Goal: Task Accomplishment & Management: Use online tool/utility

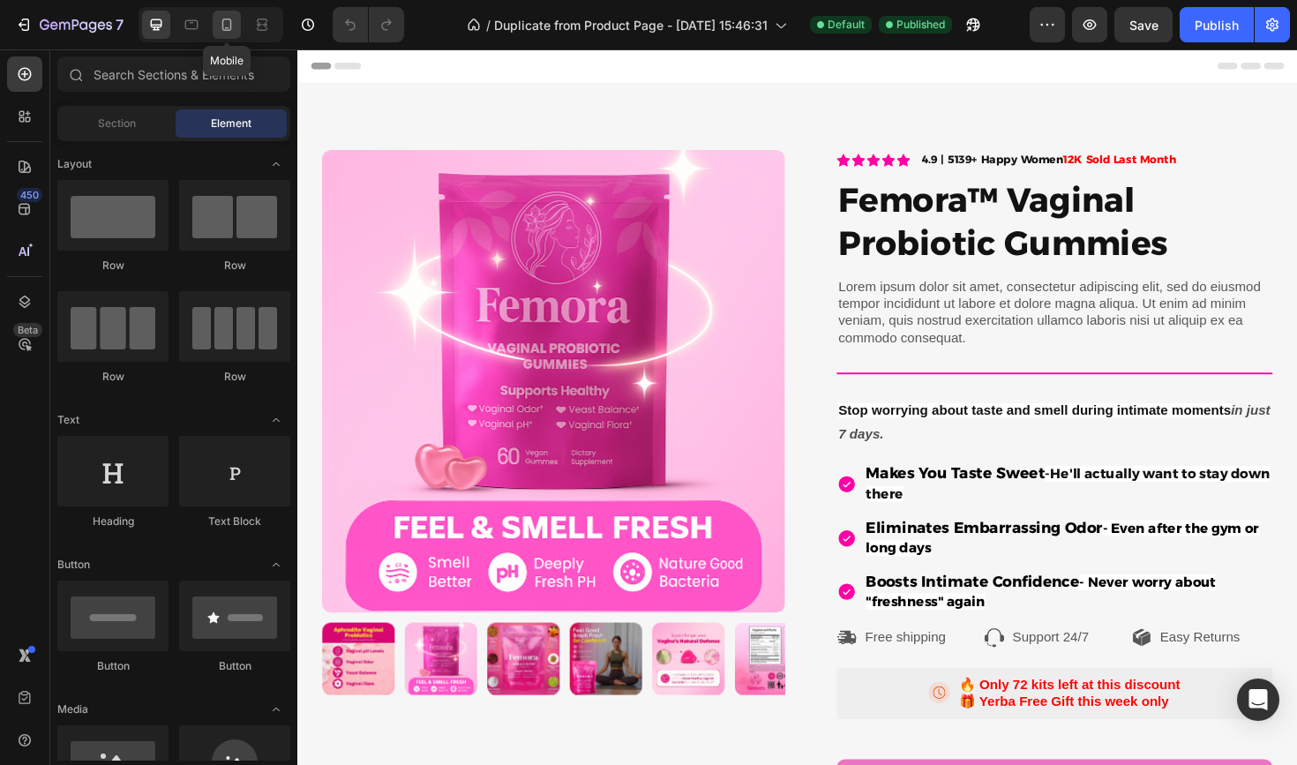
click at [230, 22] on icon at bounding box center [227, 25] width 10 height 12
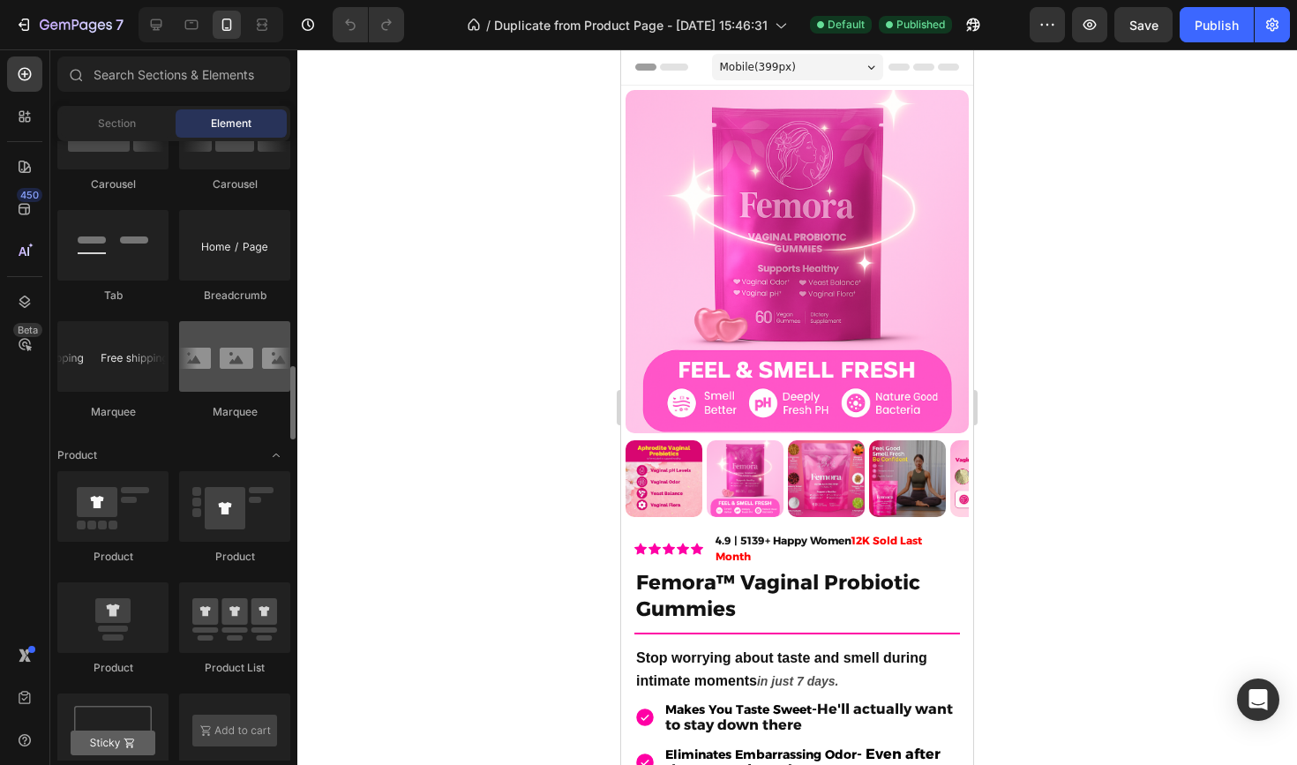
scroll to position [1951, 0]
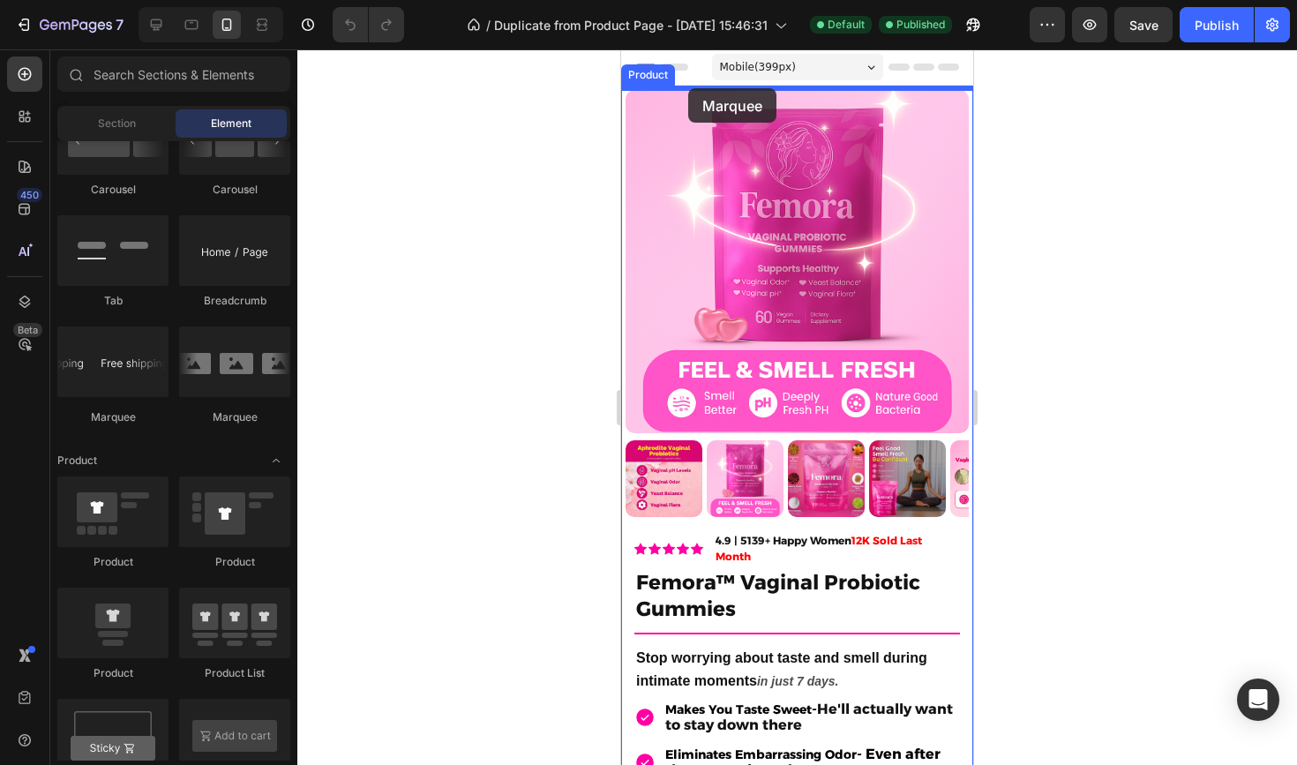
drag, startPoint x: 756, startPoint y: 414, endPoint x: 688, endPoint y: 88, distance: 332.7
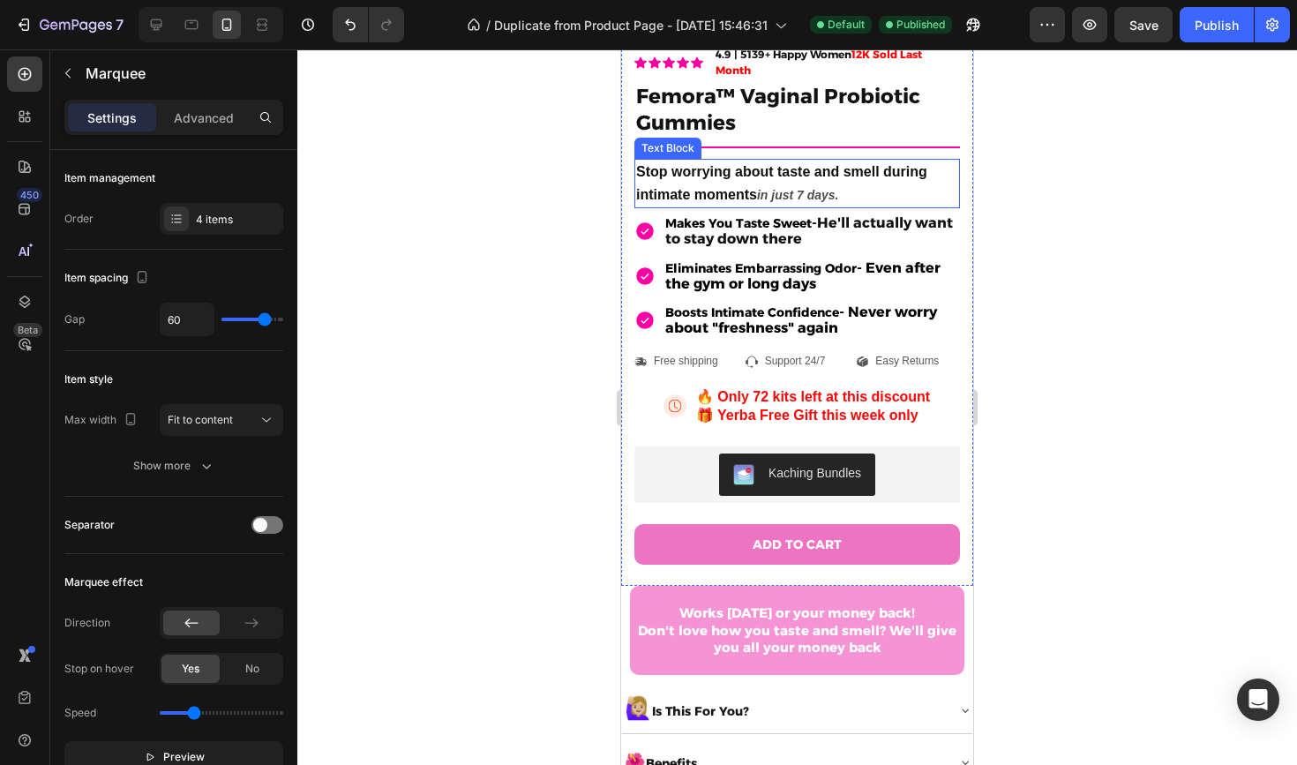
scroll to position [613, 0]
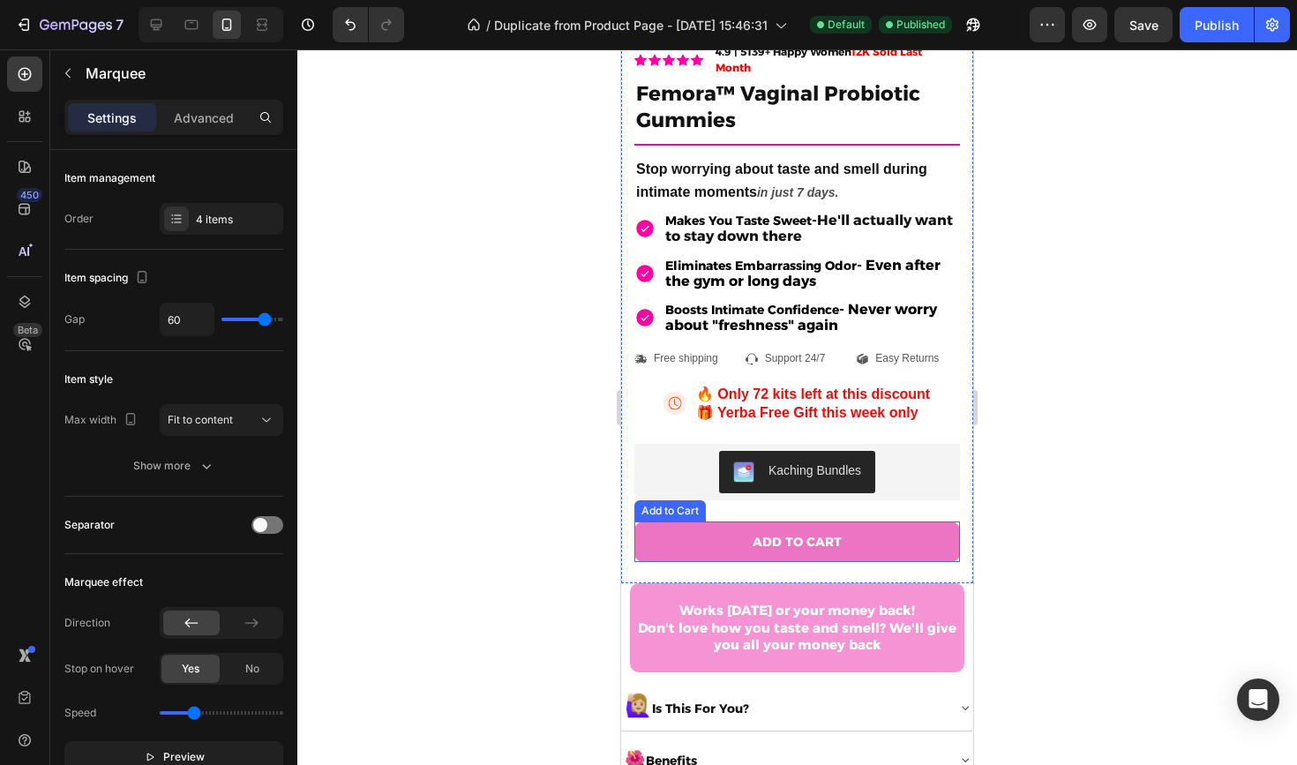
click at [697, 530] on button "ADD TO CART" at bounding box center [798, 542] width 326 height 41
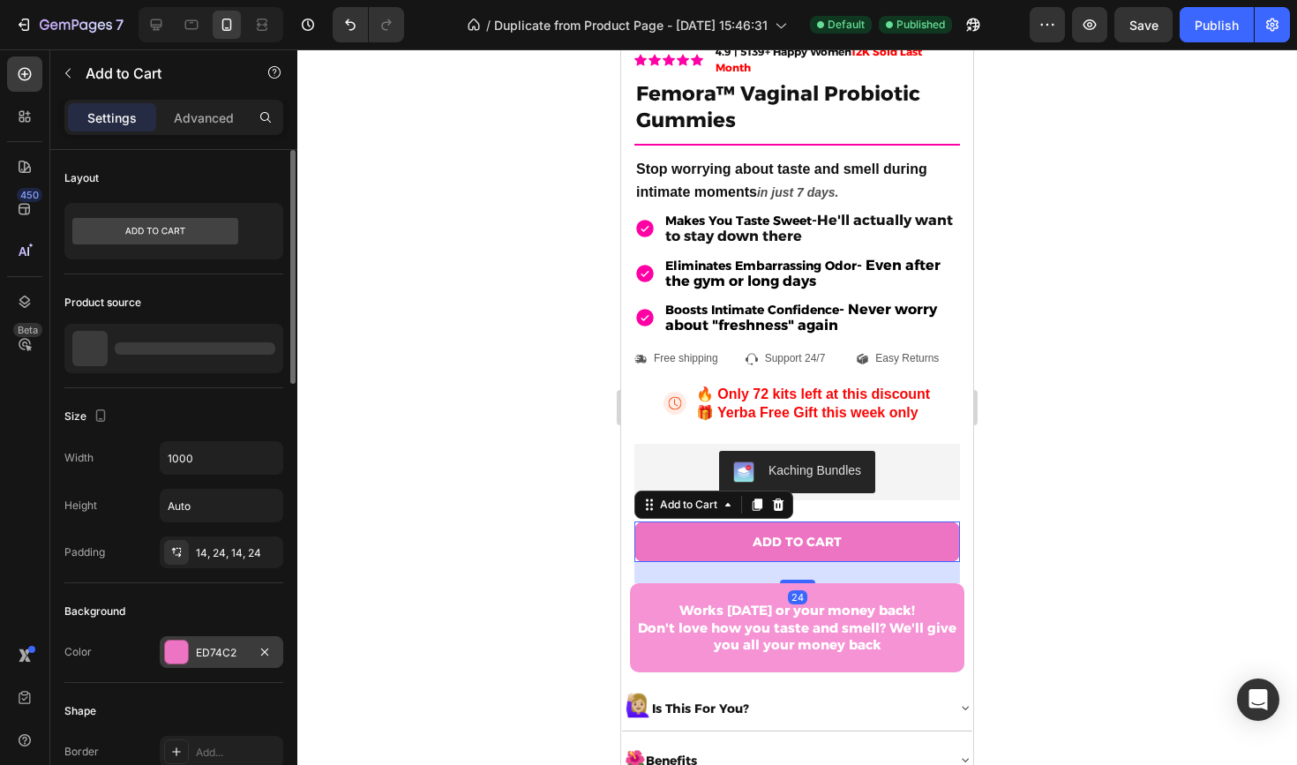
click at [229, 662] on div "ED74C2" at bounding box center [222, 652] width 124 height 32
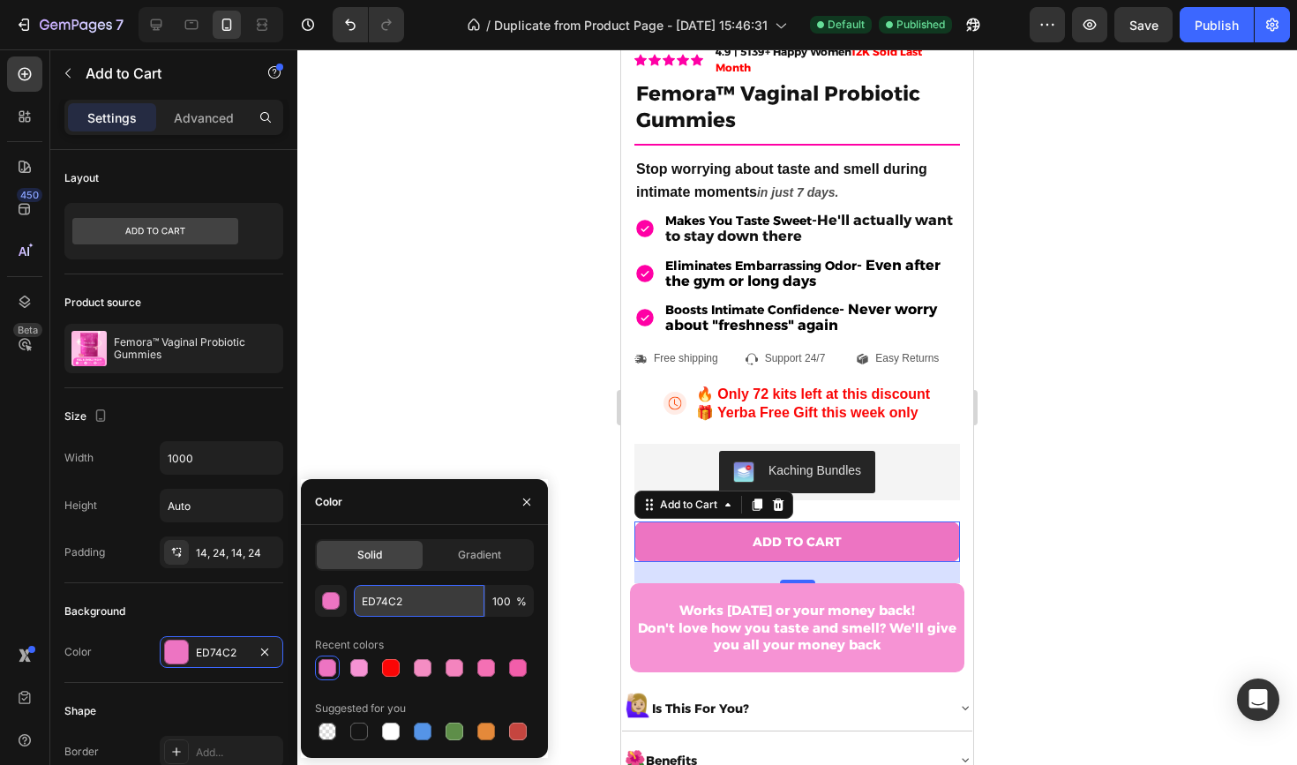
click at [417, 607] on input "ED74C2" at bounding box center [419, 601] width 131 height 32
click at [568, 292] on div at bounding box center [797, 407] width 1000 height 716
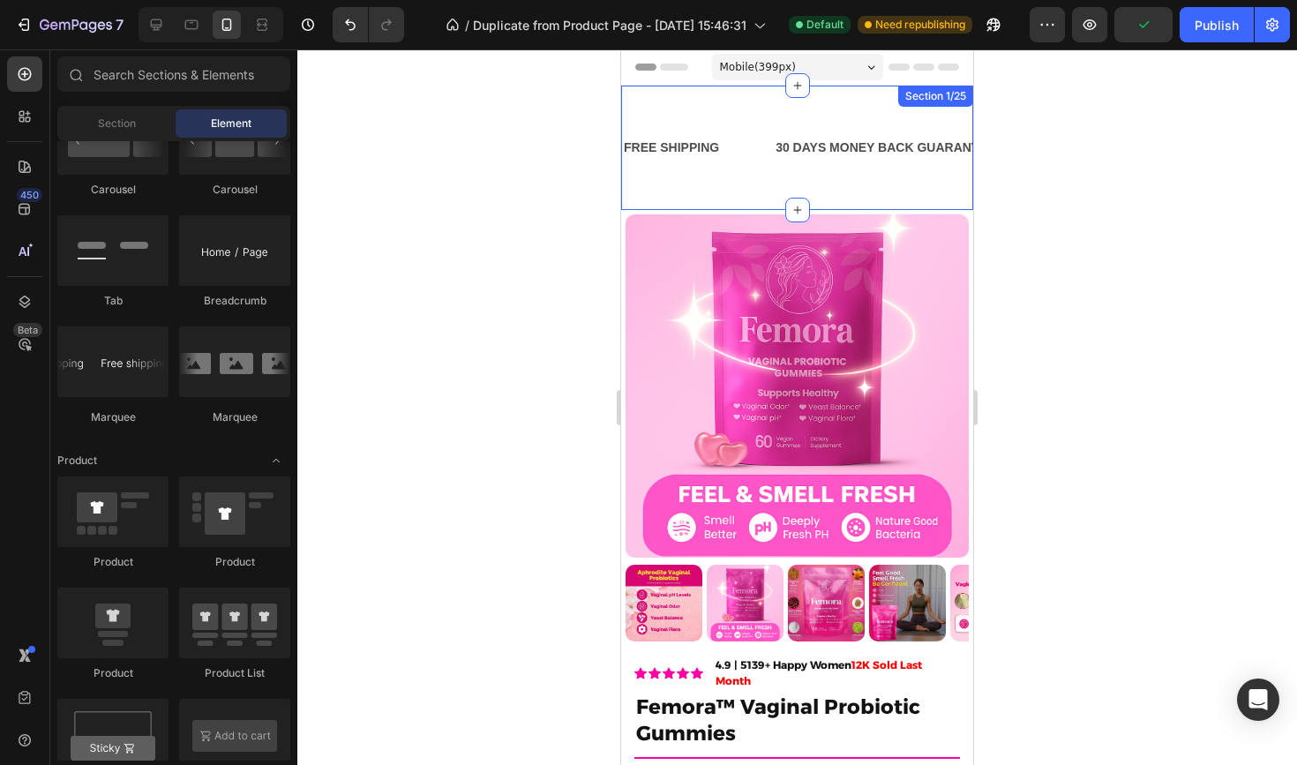
scroll to position [0, 0]
click at [732, 124] on div "FREE SHIPPING Text Block 30 DAYS MONEY BACK GUARANTEE Text Block LIMITED TIME 5…" at bounding box center [797, 148] width 352 height 68
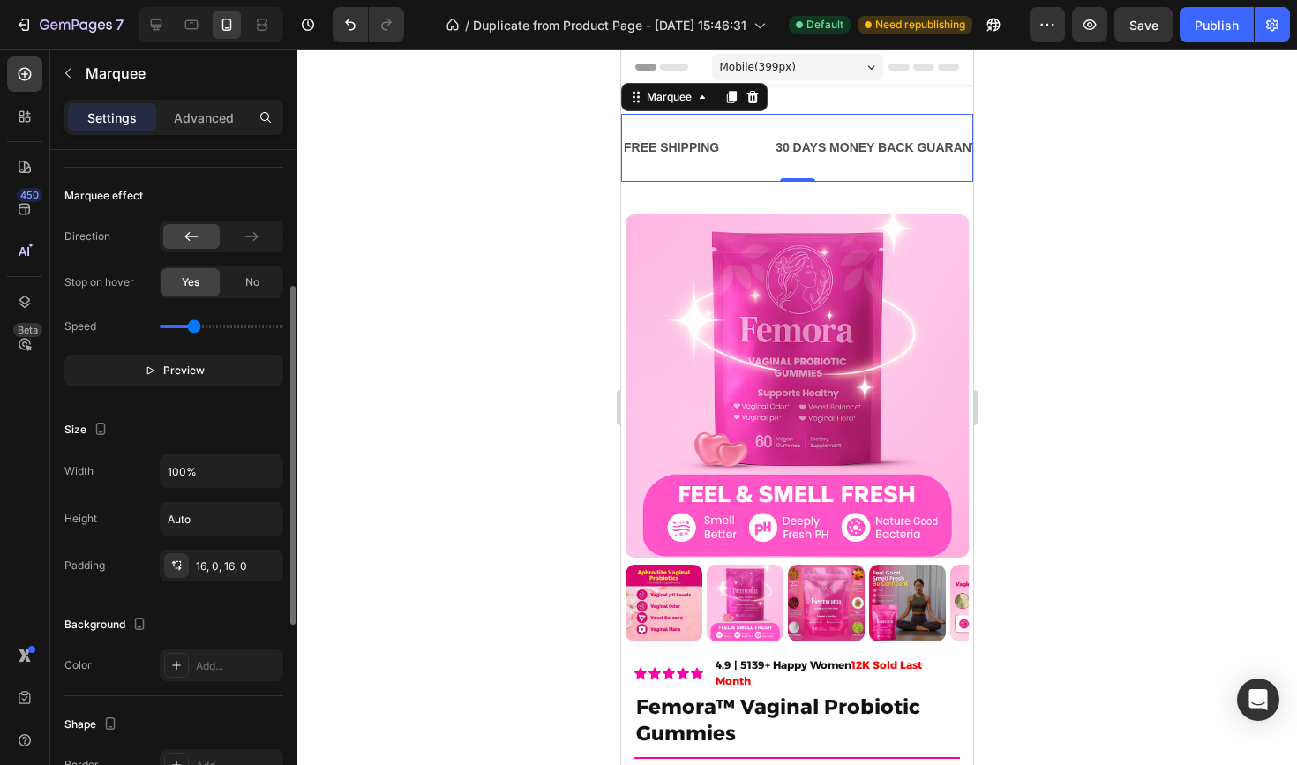
scroll to position [640, 0]
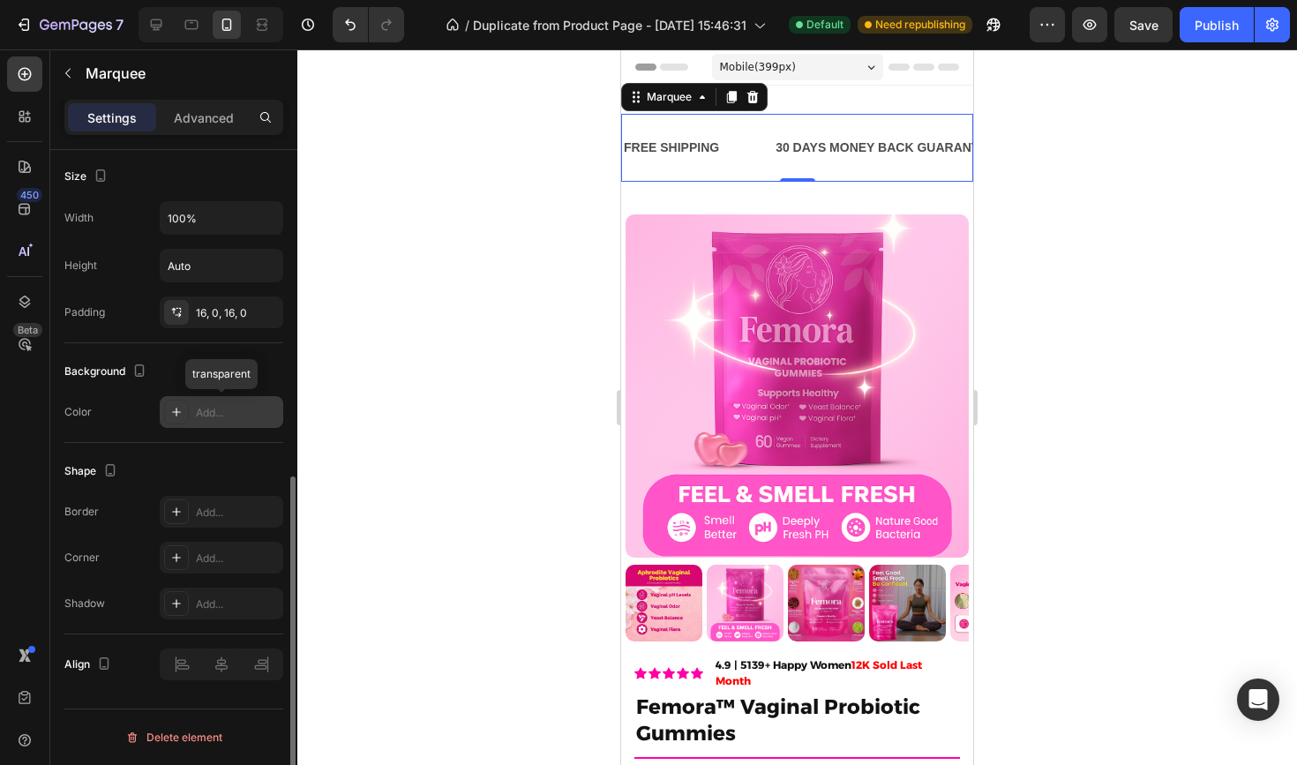
click at [173, 419] on div at bounding box center [176, 412] width 25 height 25
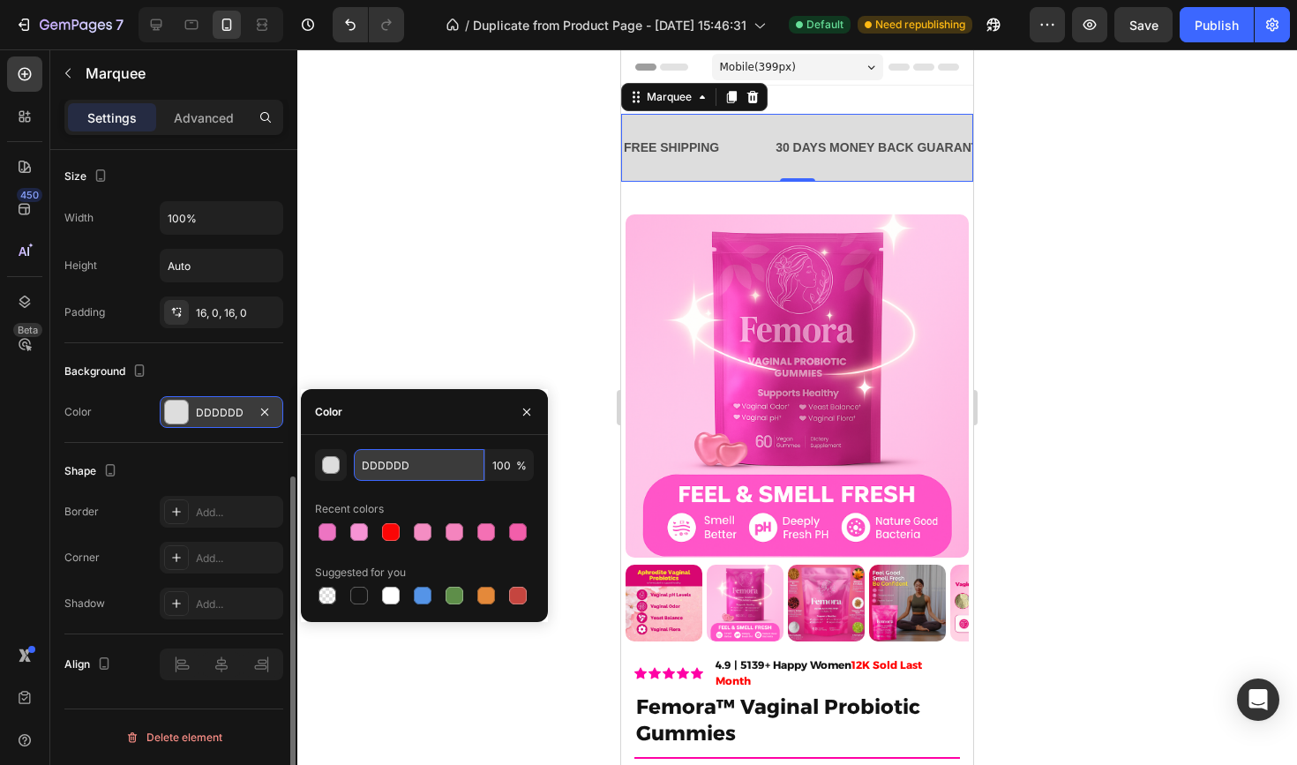
click at [392, 467] on input "DDDDDD" at bounding box center [419, 465] width 131 height 32
paste input "ED74C2"
type input "ED74C2"
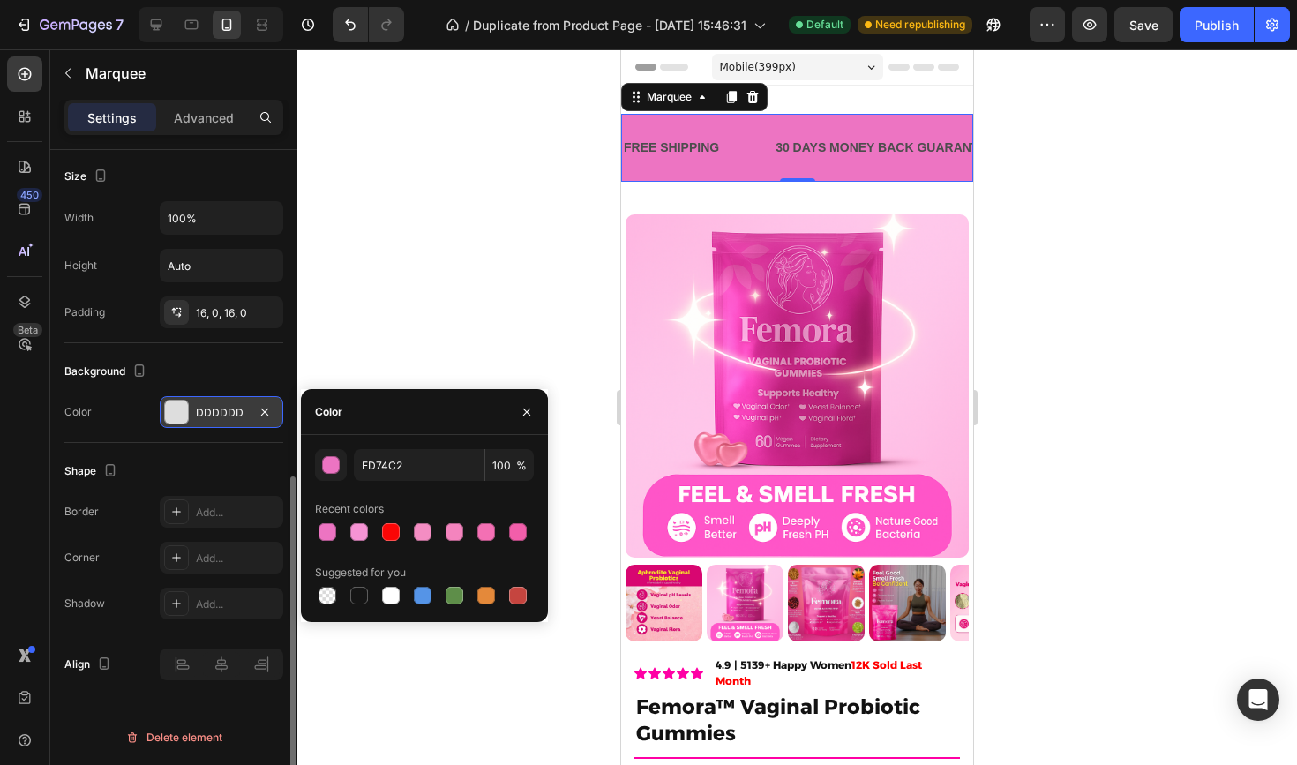
click at [267, 458] on div "Shape" at bounding box center [173, 471] width 219 height 28
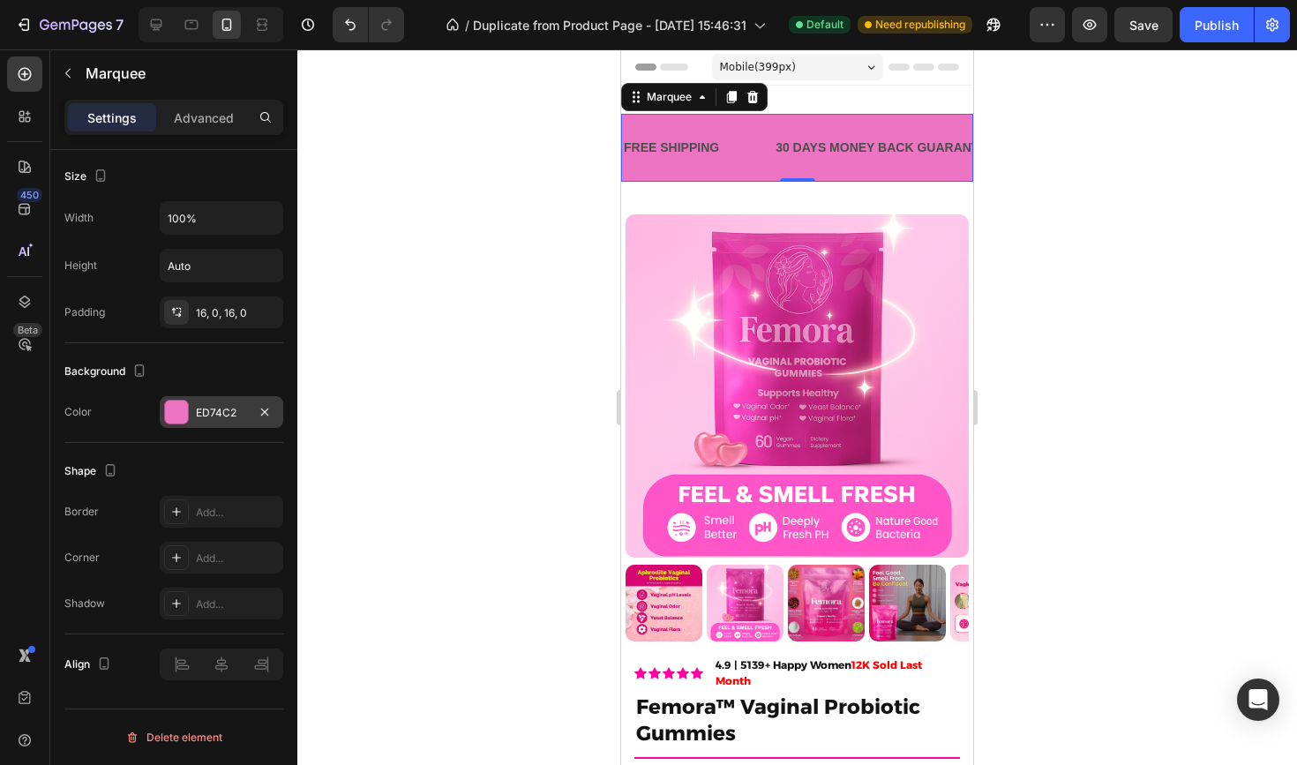
click at [675, 124] on div "FREE SHIPPING Text Block 30 DAYS MONEY BACK GUARANTEE Text Block LIMITED TIME 5…" at bounding box center [797, 148] width 352 height 68
click at [675, 149] on div "FREE SHIPPING" at bounding box center [671, 148] width 99 height 26
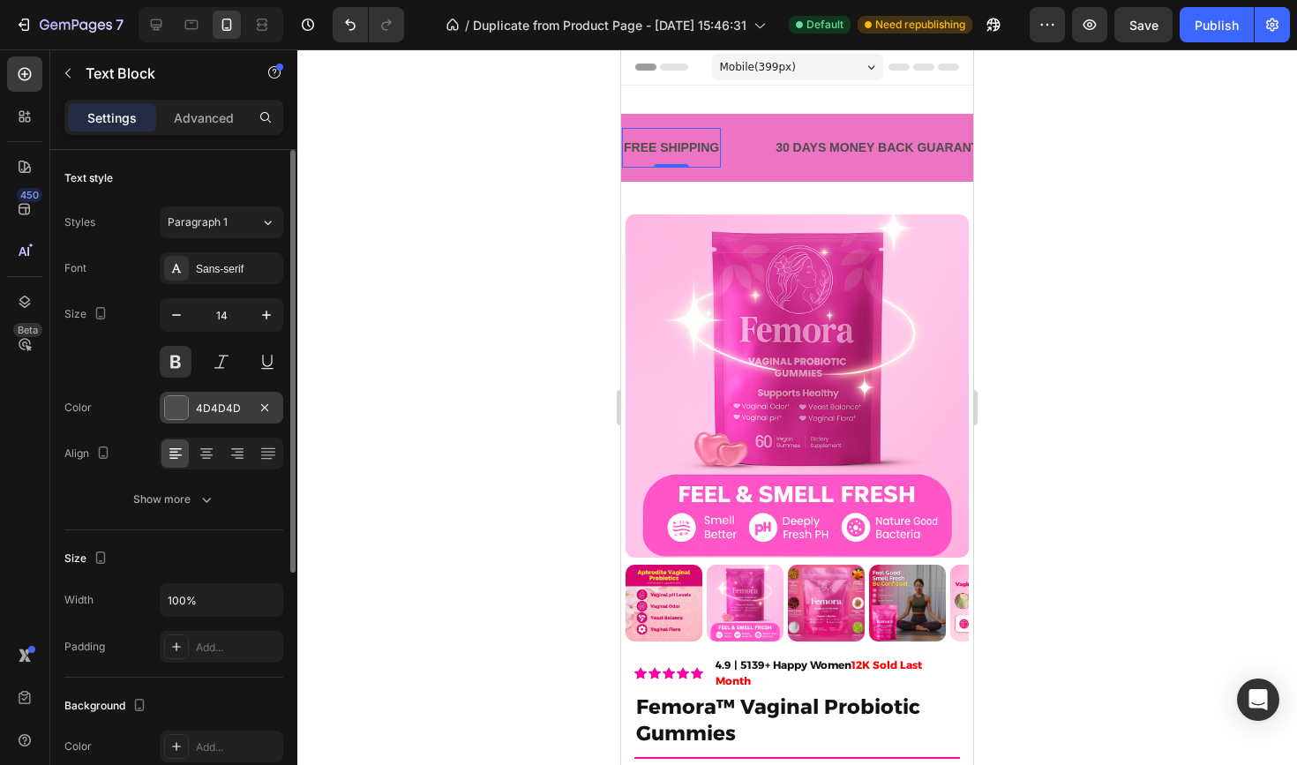
click at [169, 417] on div at bounding box center [176, 407] width 23 height 23
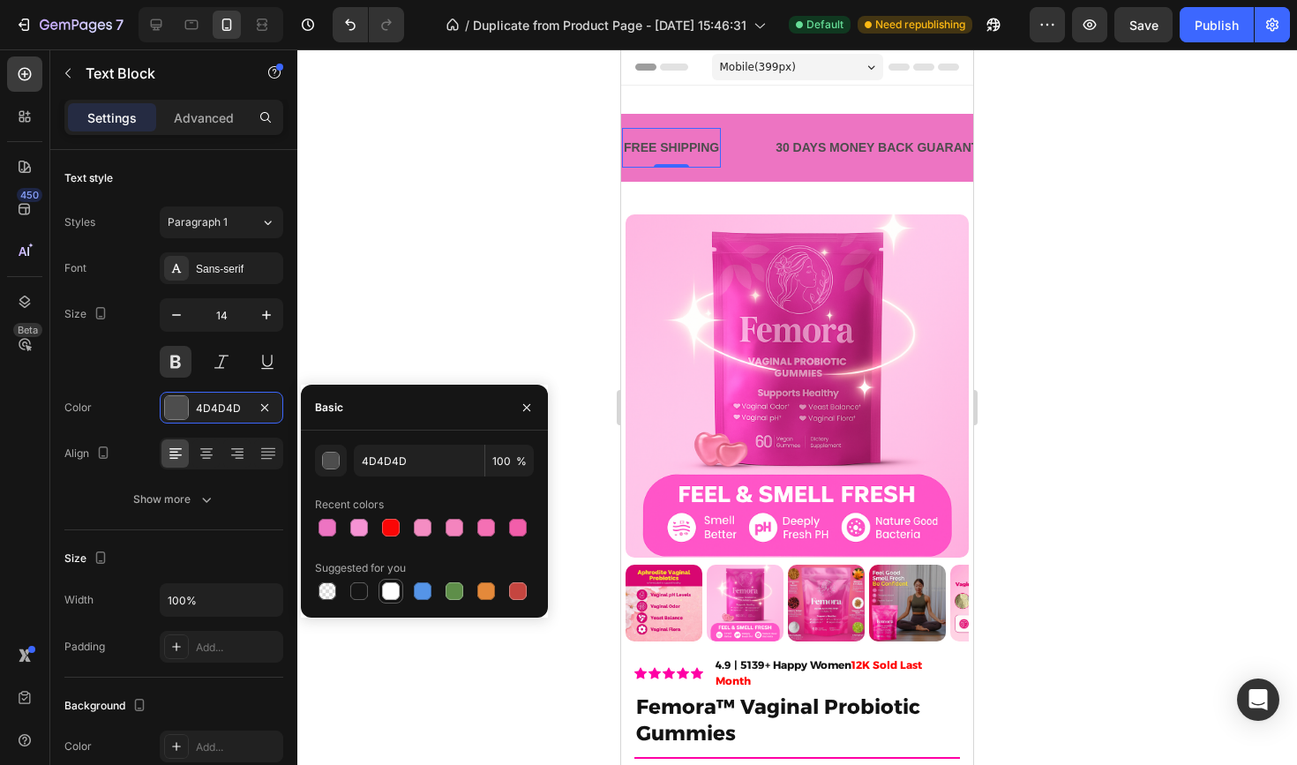
click at [394, 602] on div at bounding box center [391, 591] width 25 height 25
type input "FFFFFF"
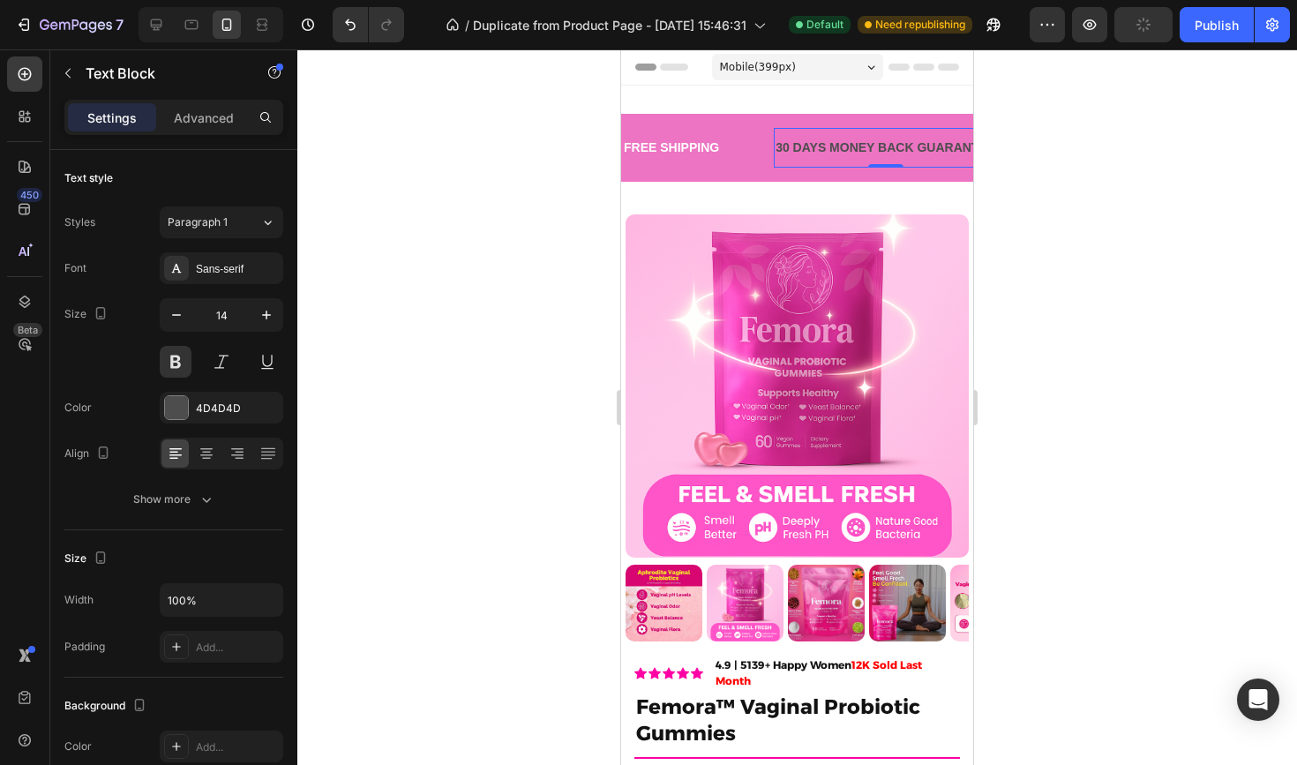
click at [826, 154] on div "30 DAYS MONEY BACK GUARANTEE" at bounding box center [885, 148] width 223 height 26
click at [175, 418] on div at bounding box center [176, 407] width 23 height 23
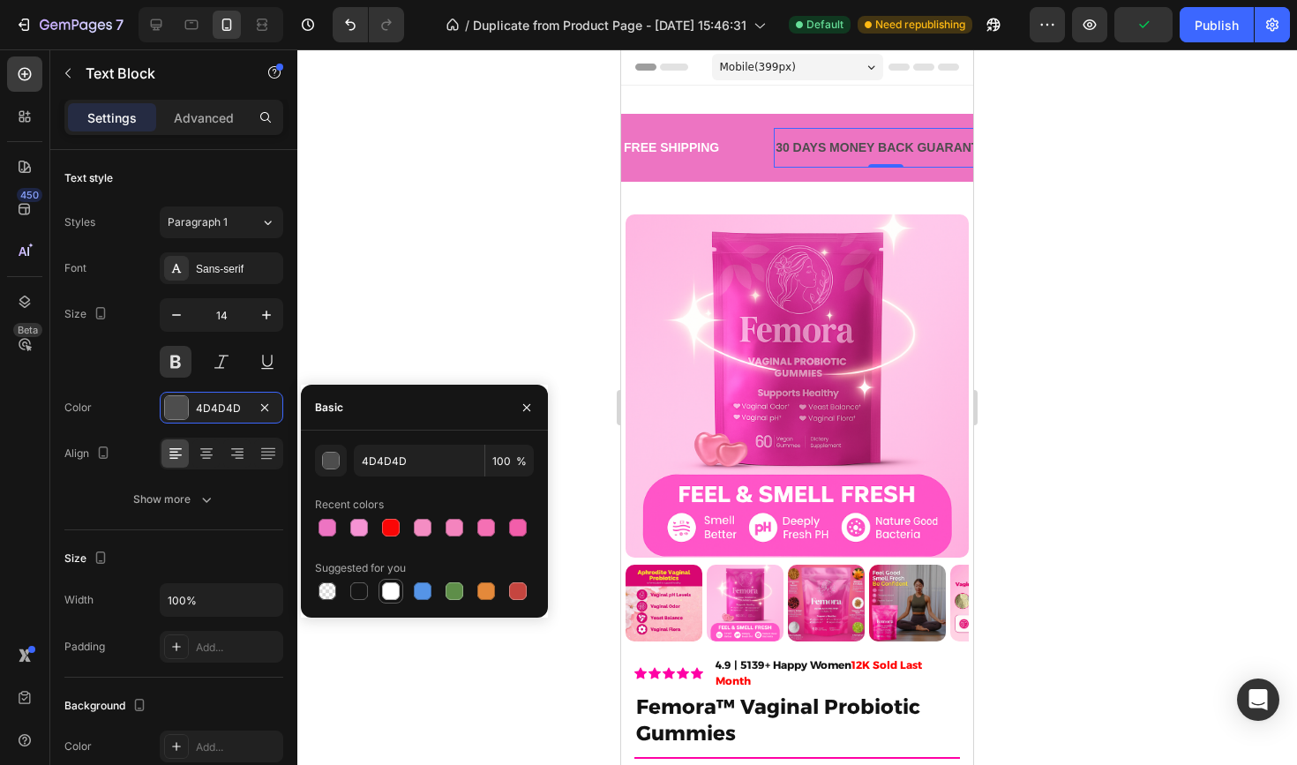
click at [396, 591] on div at bounding box center [391, 592] width 18 height 18
type input "FFFFFF"
click at [477, 344] on div at bounding box center [797, 407] width 1000 height 716
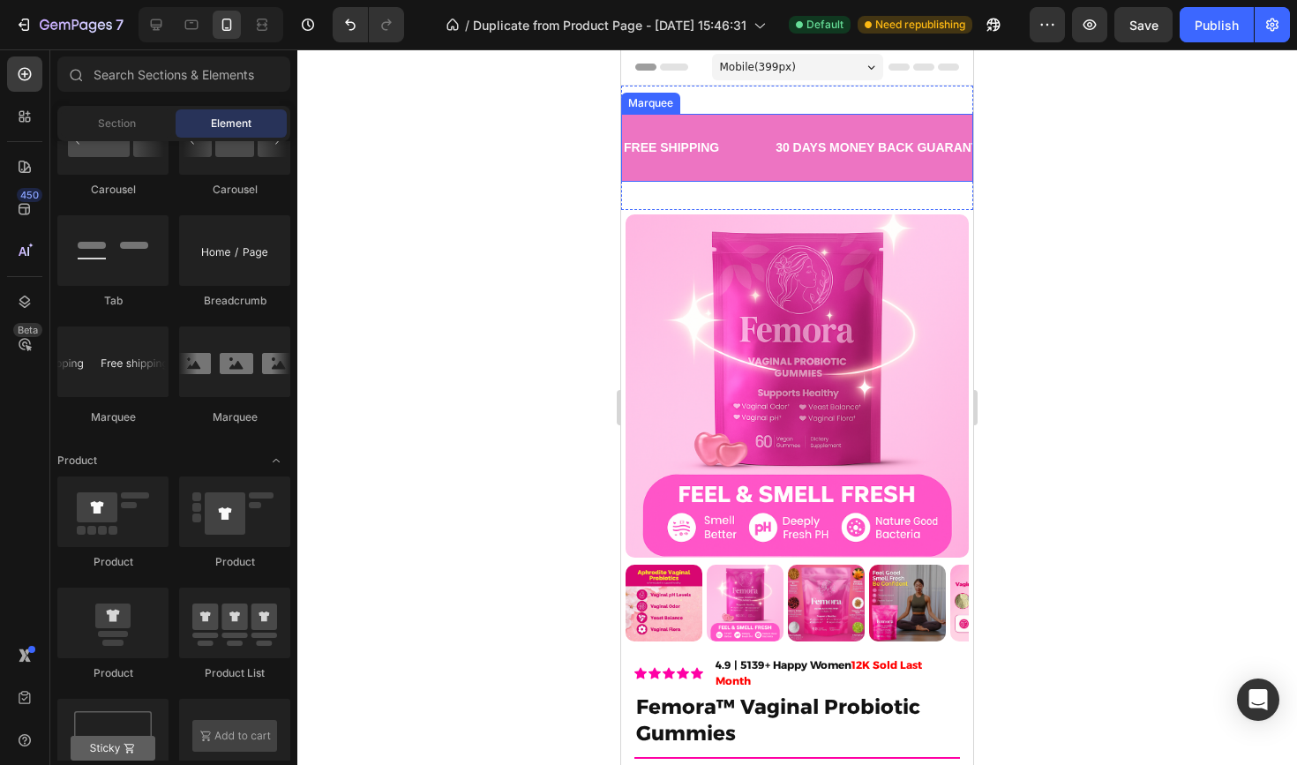
click at [767, 166] on div "FREE SHIPPING Text Block" at bounding box center [698, 148] width 152 height 40
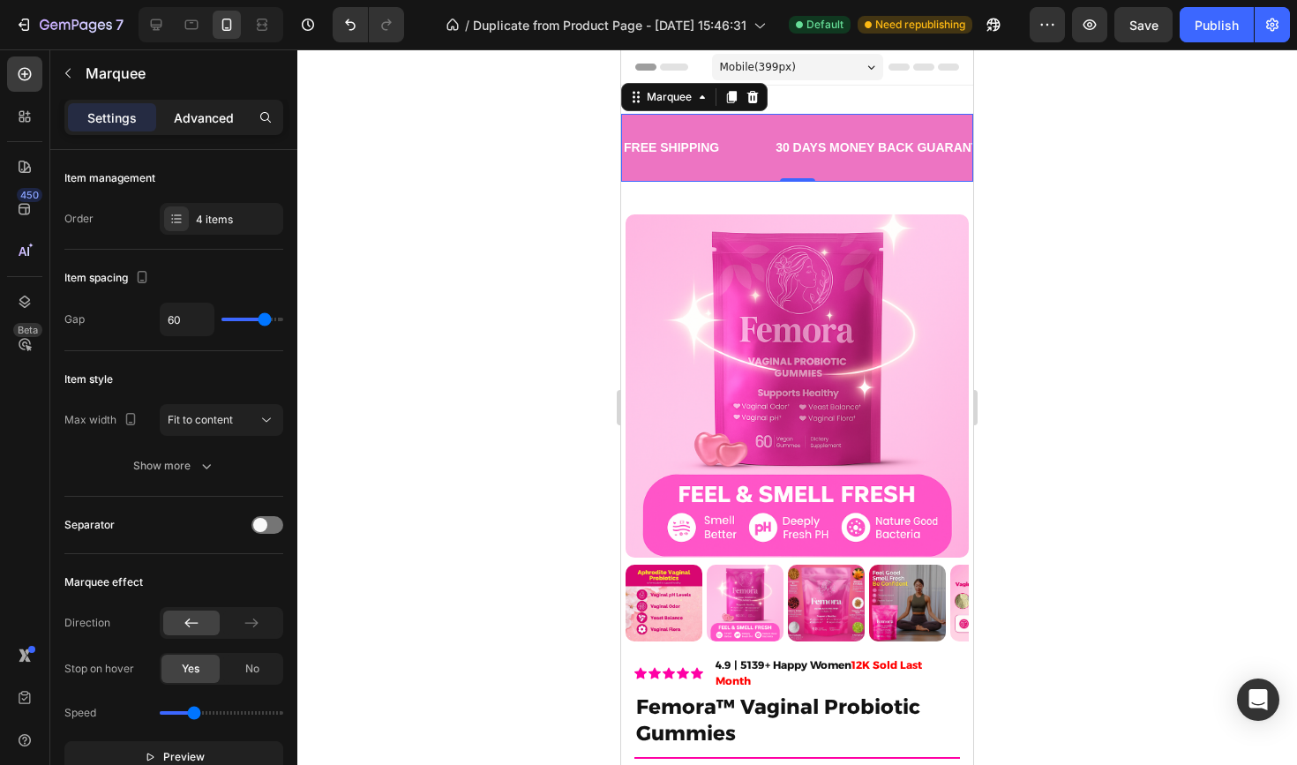
click at [207, 121] on p "Advanced" at bounding box center [204, 118] width 60 height 19
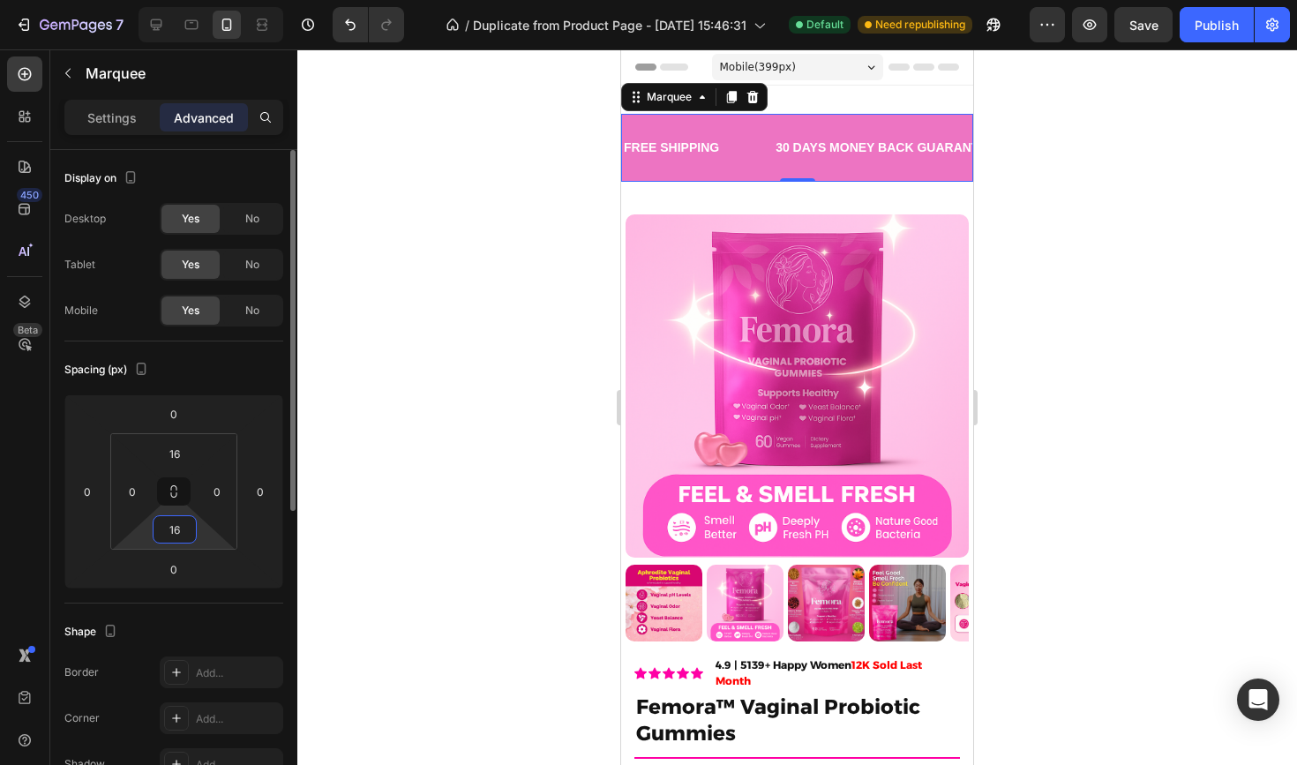
click at [171, 537] on input "16" at bounding box center [174, 529] width 35 height 26
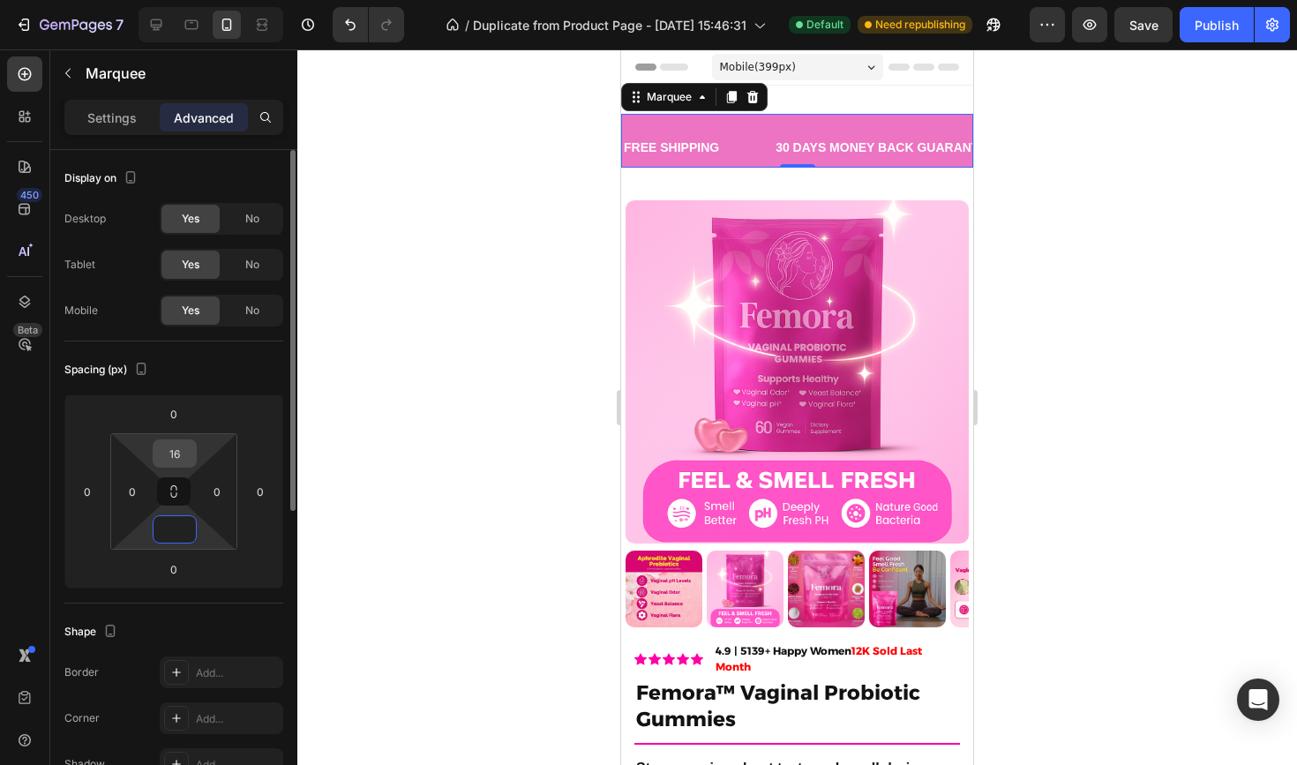
type input "0"
click at [179, 454] on input "16" at bounding box center [174, 453] width 35 height 26
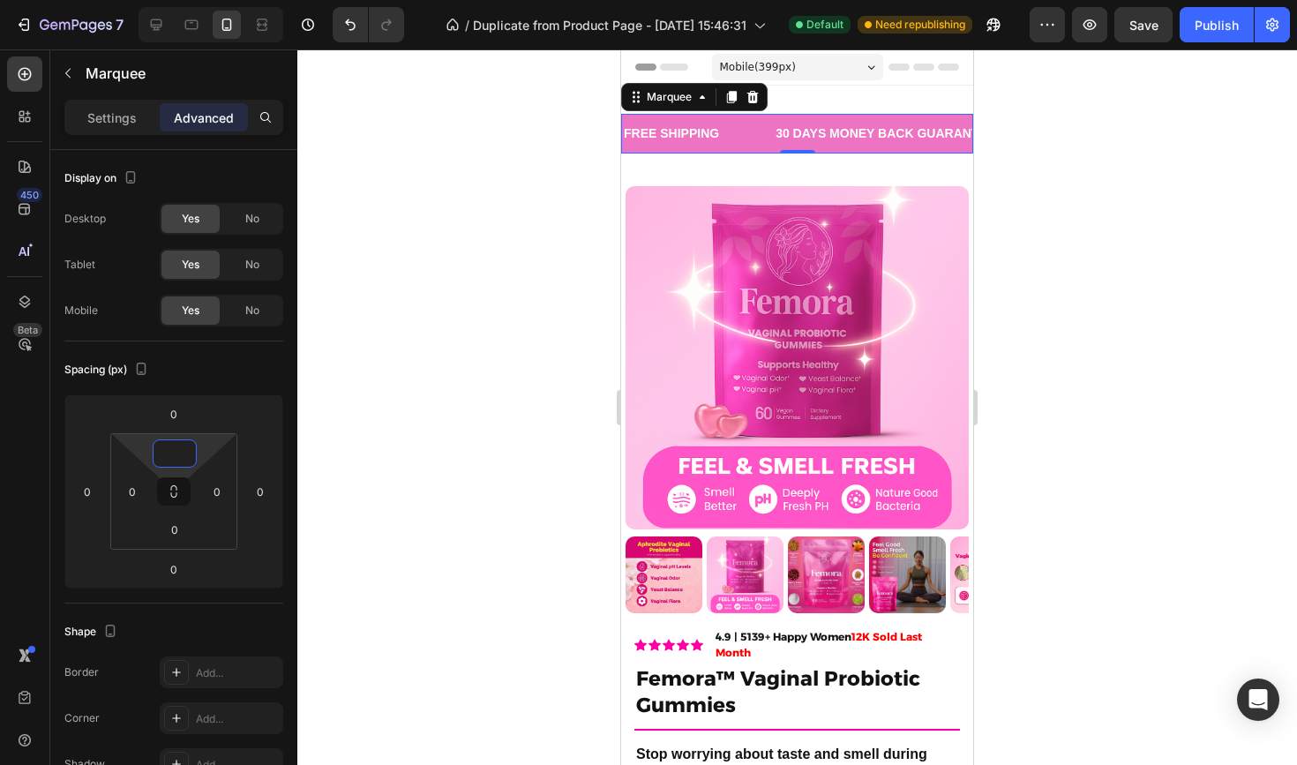
type input "0"
click at [458, 304] on div at bounding box center [797, 407] width 1000 height 716
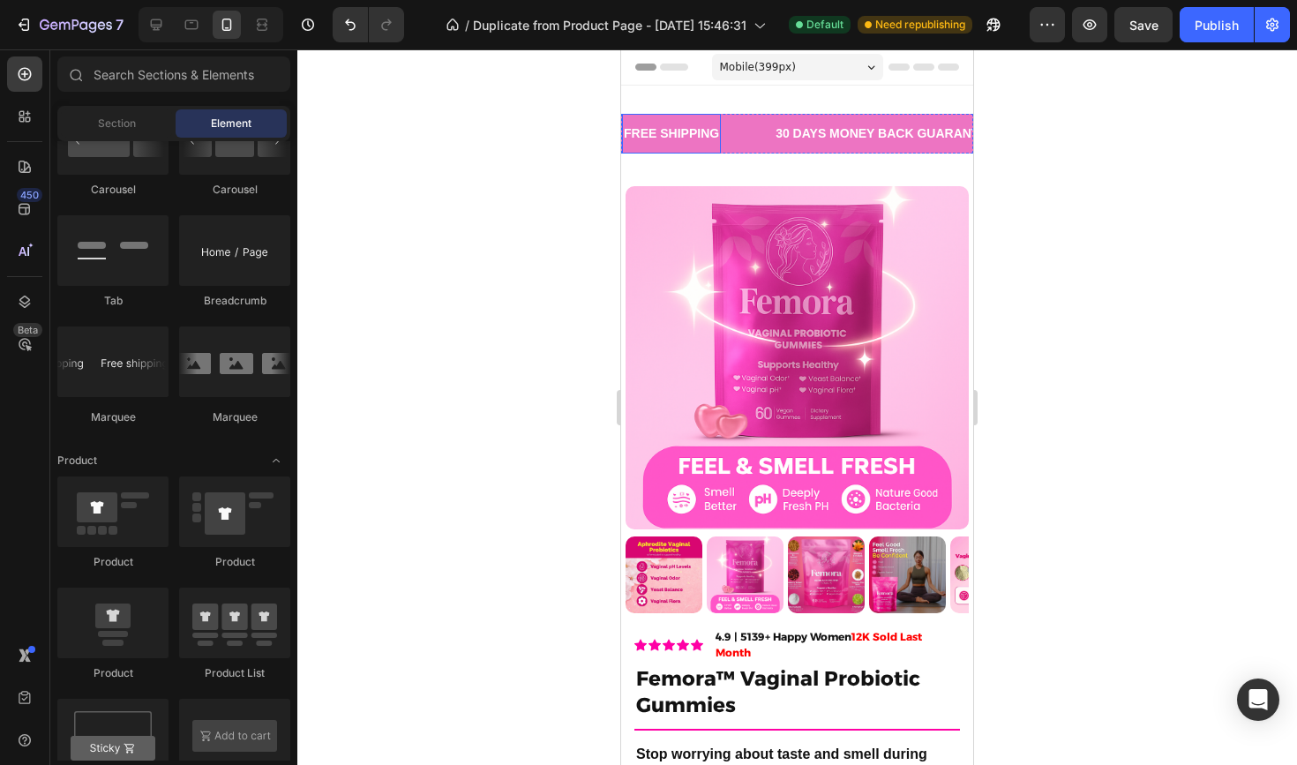
click at [700, 129] on div "FREE SHIPPING" at bounding box center [671, 134] width 99 height 26
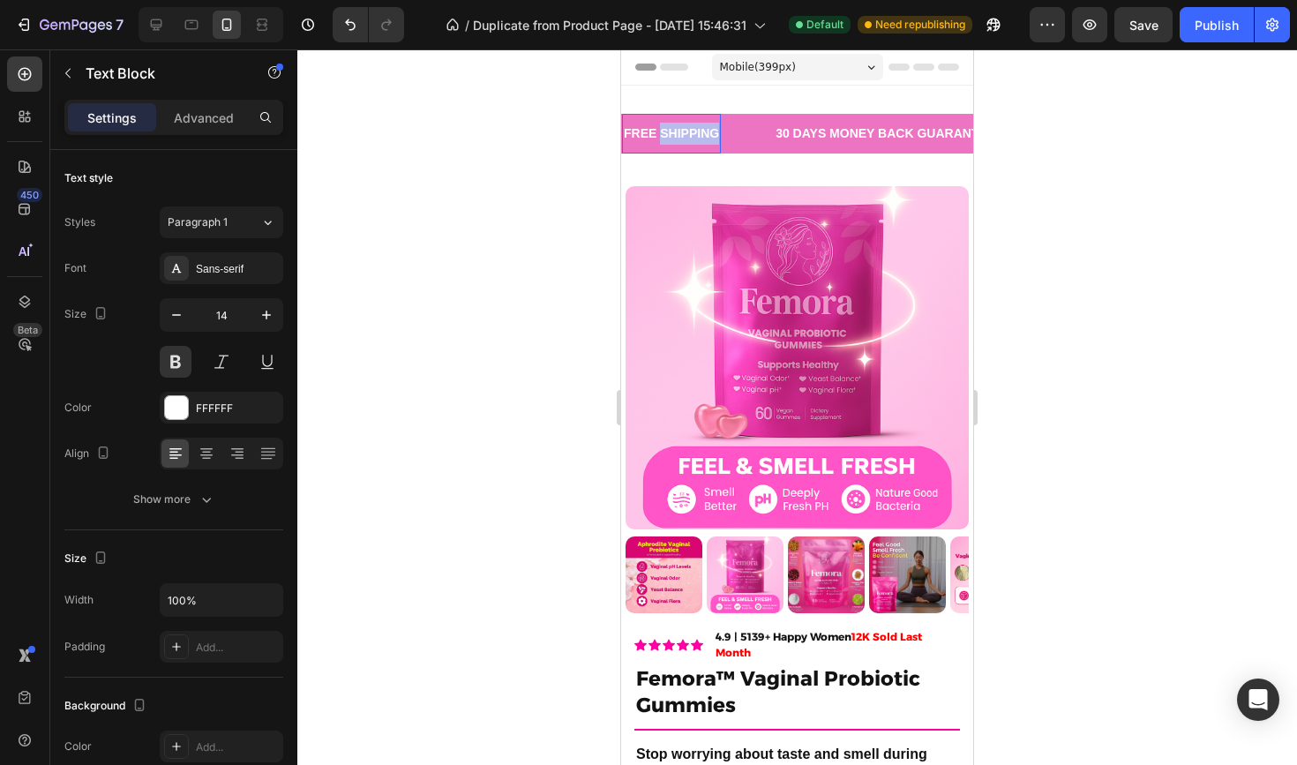
click at [666, 129] on p "FREE SHIPPING" at bounding box center [671, 134] width 95 height 22
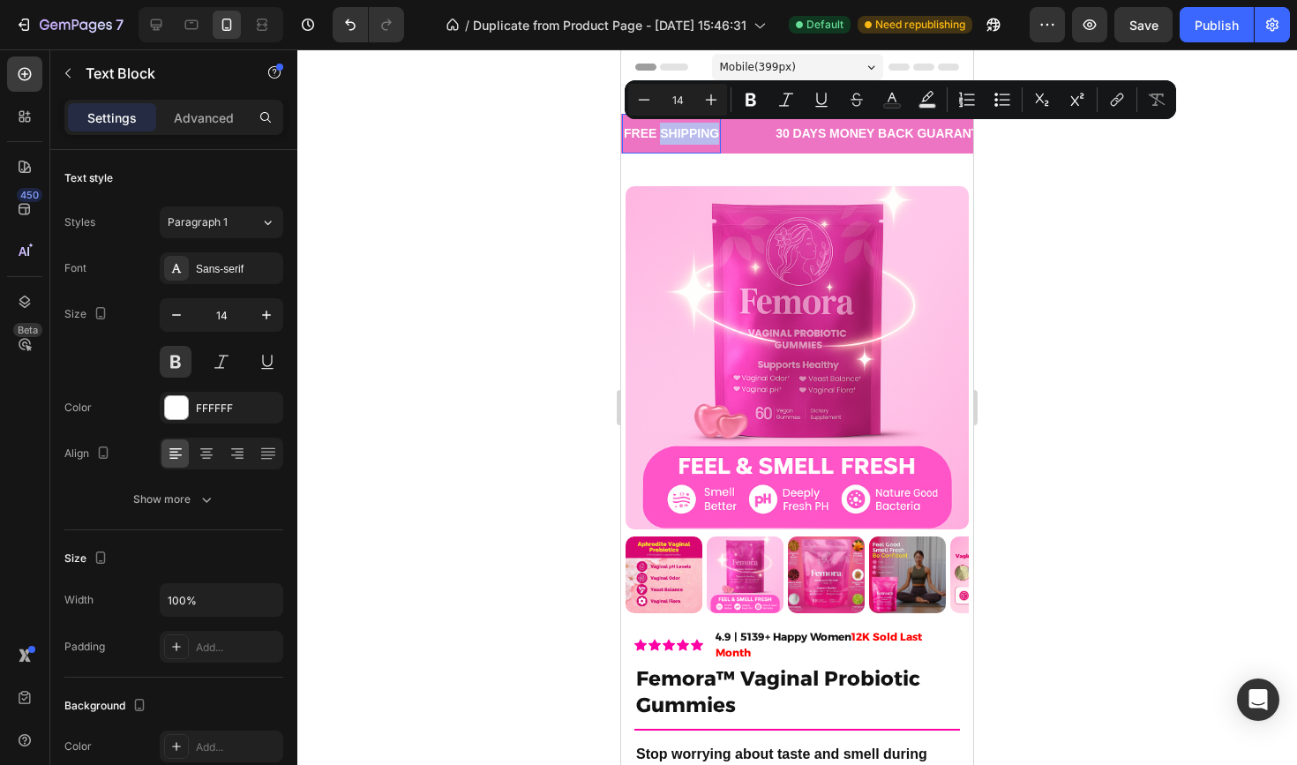
click at [666, 130] on p "FREE SHIPPING" at bounding box center [671, 134] width 95 height 22
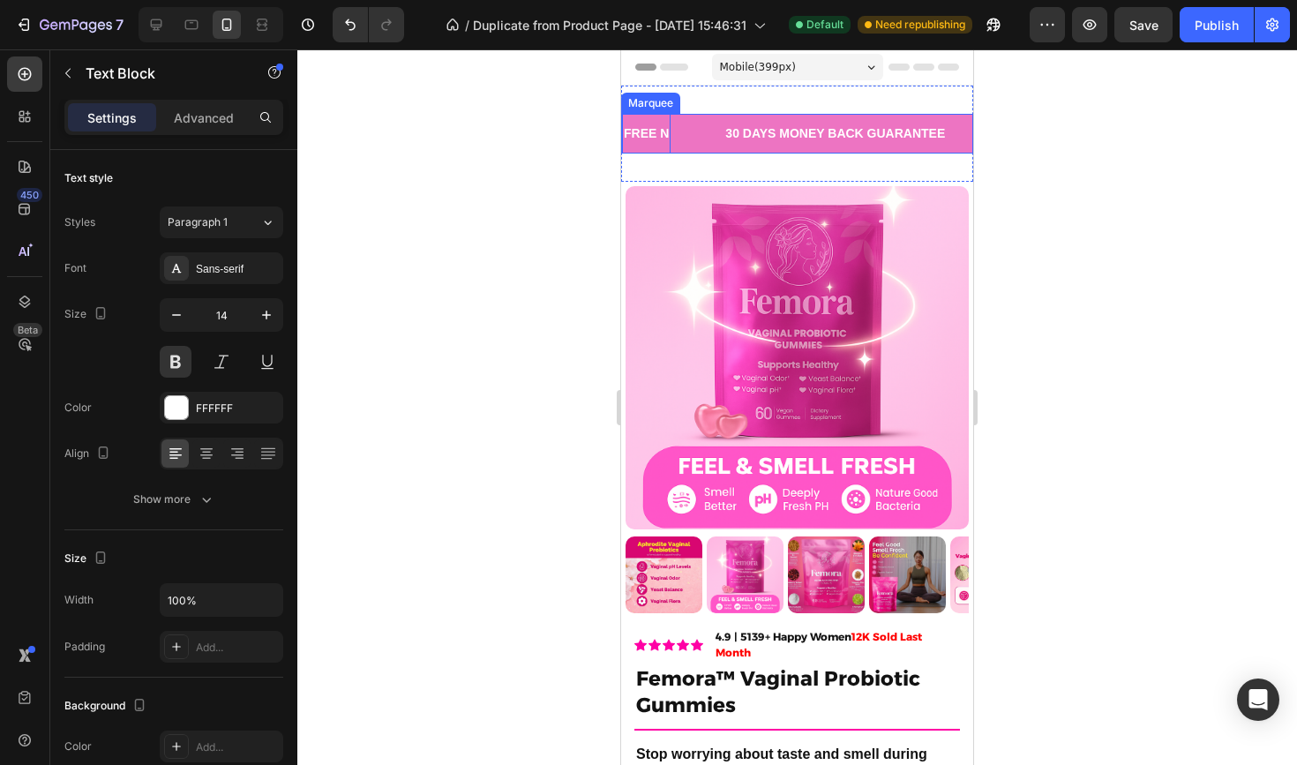
click at [699, 134] on div "FREE N Text Block 0" at bounding box center [672, 134] width 101 height 40
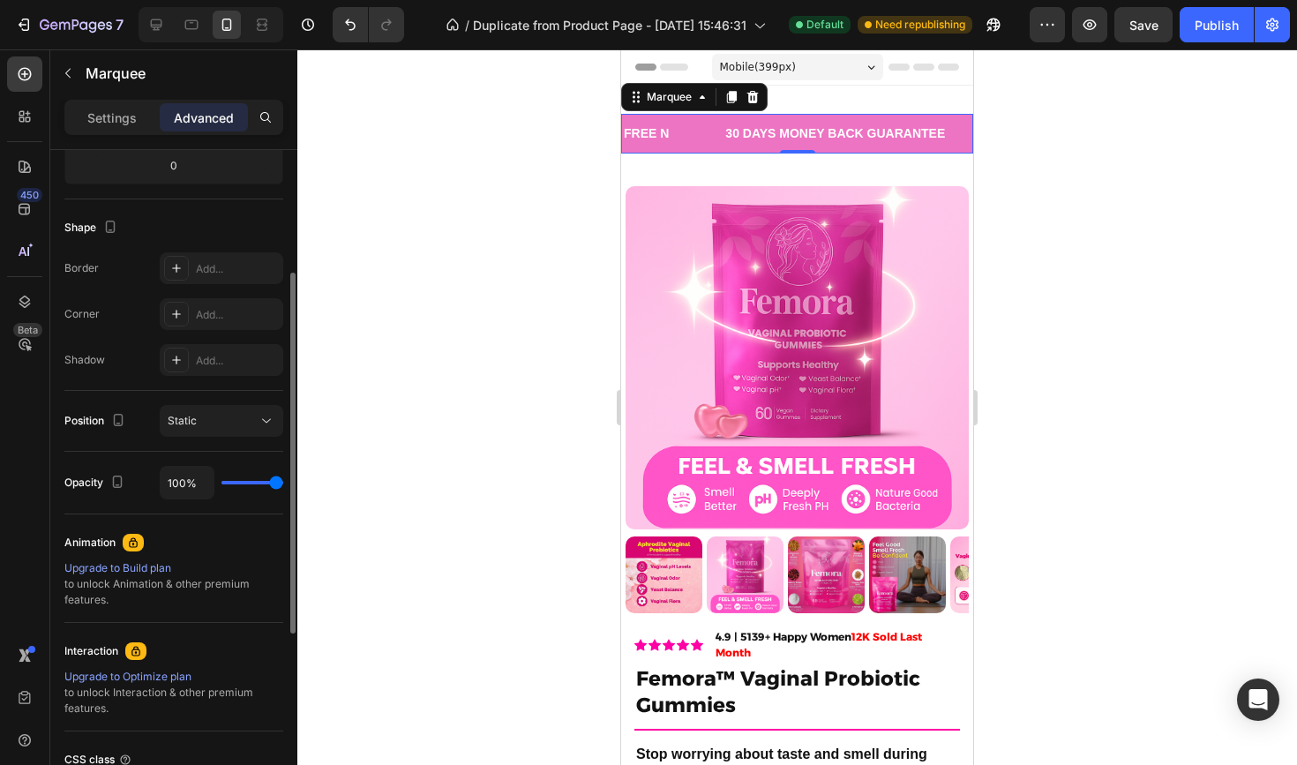
scroll to position [560, 0]
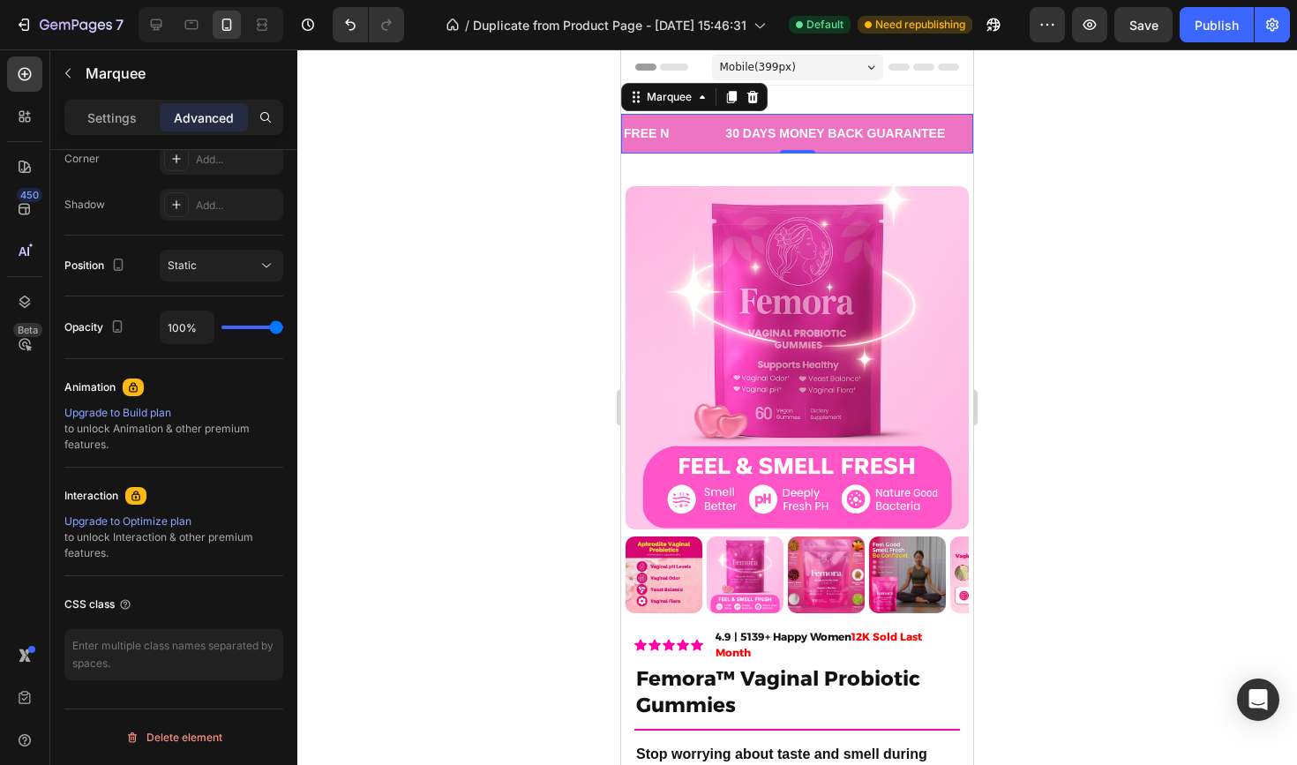
click at [700, 145] on div "FREE N Text Block" at bounding box center [672, 134] width 101 height 40
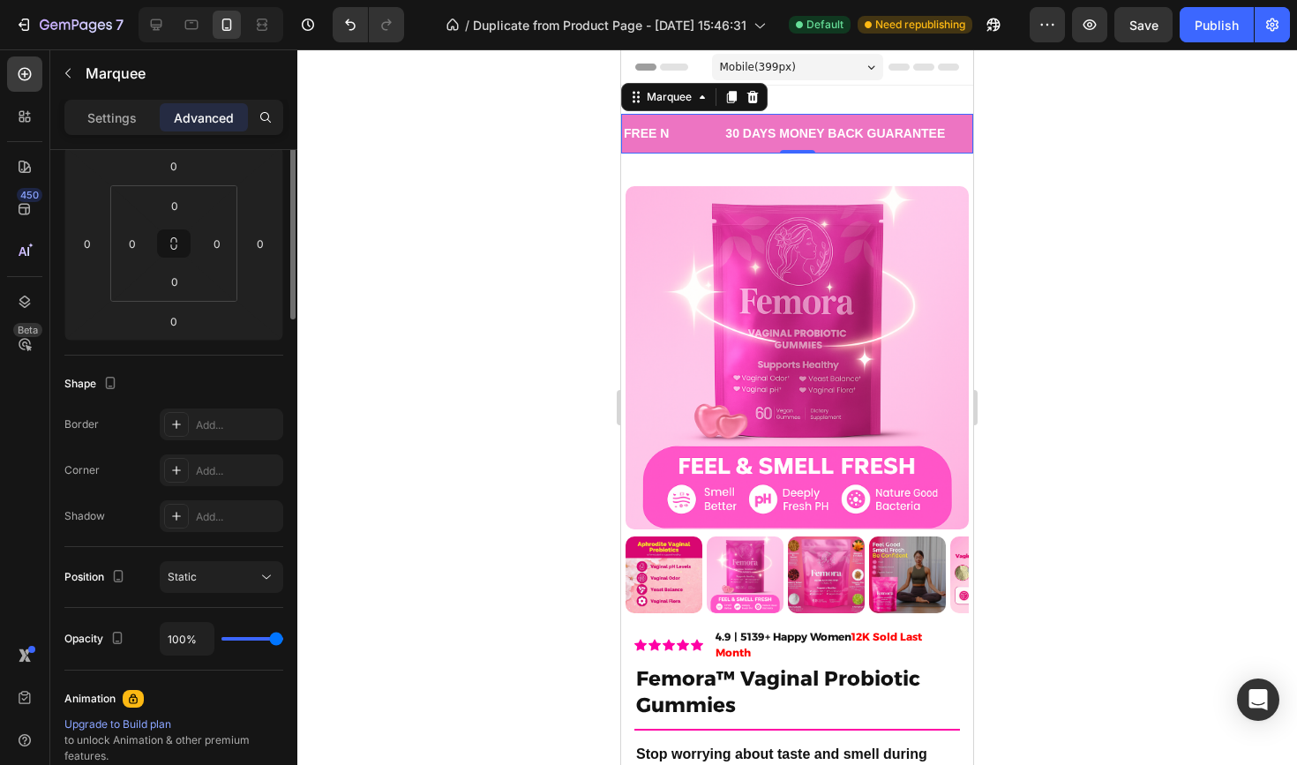
scroll to position [0, 0]
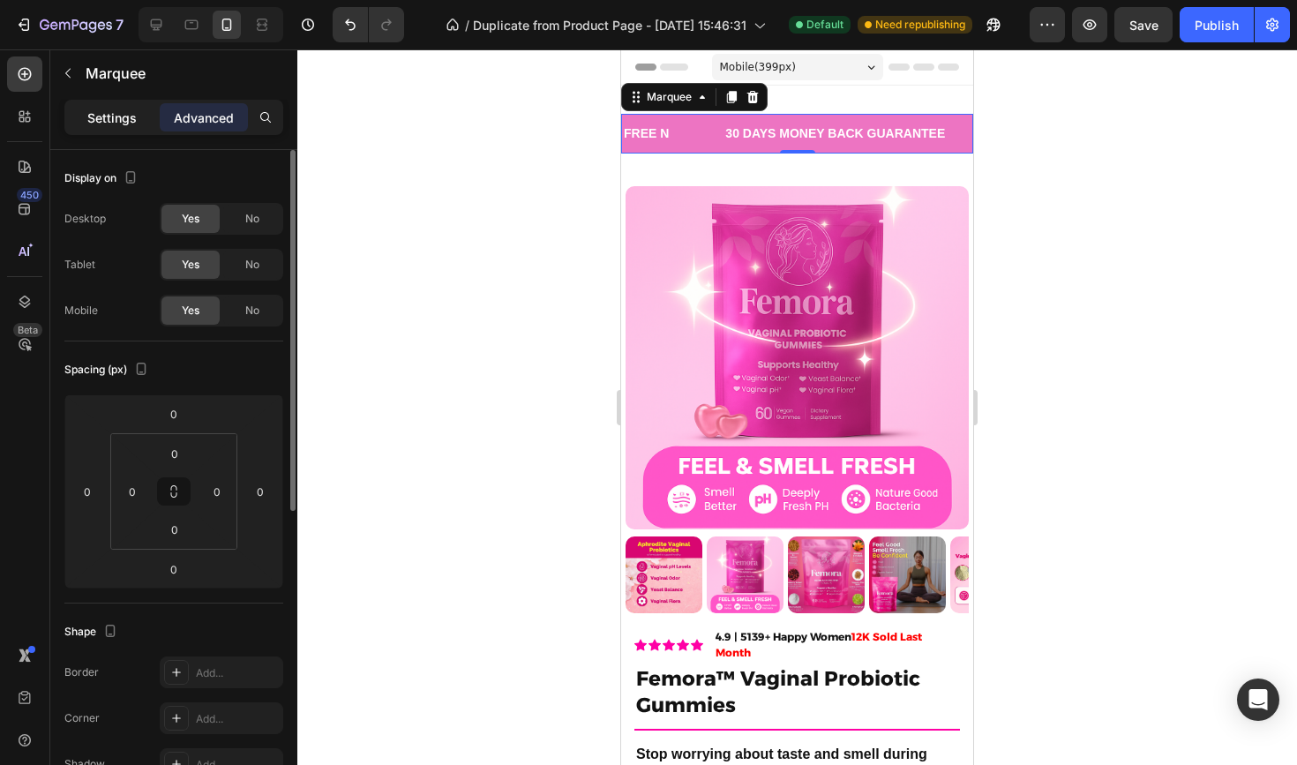
click at [133, 120] on p "Settings" at bounding box center [111, 118] width 49 height 19
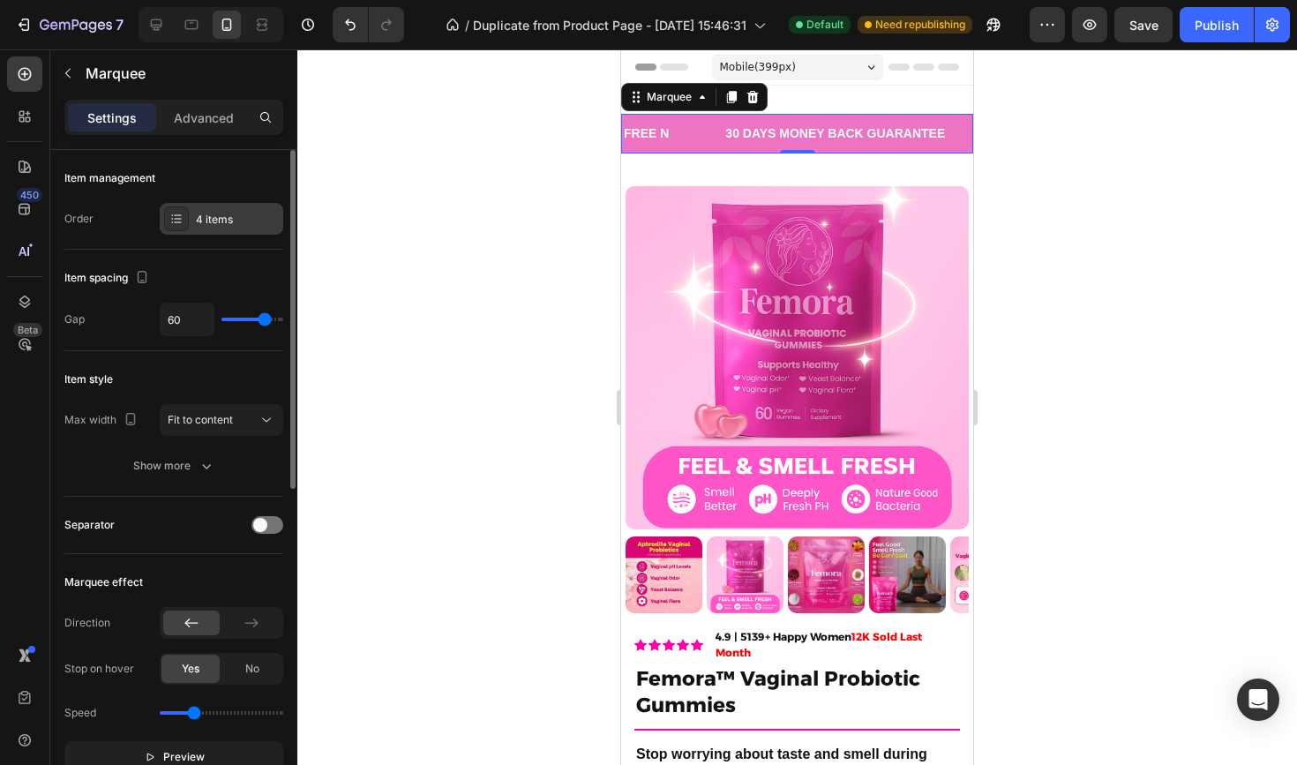
click at [222, 210] on div "4 items" at bounding box center [222, 219] width 124 height 32
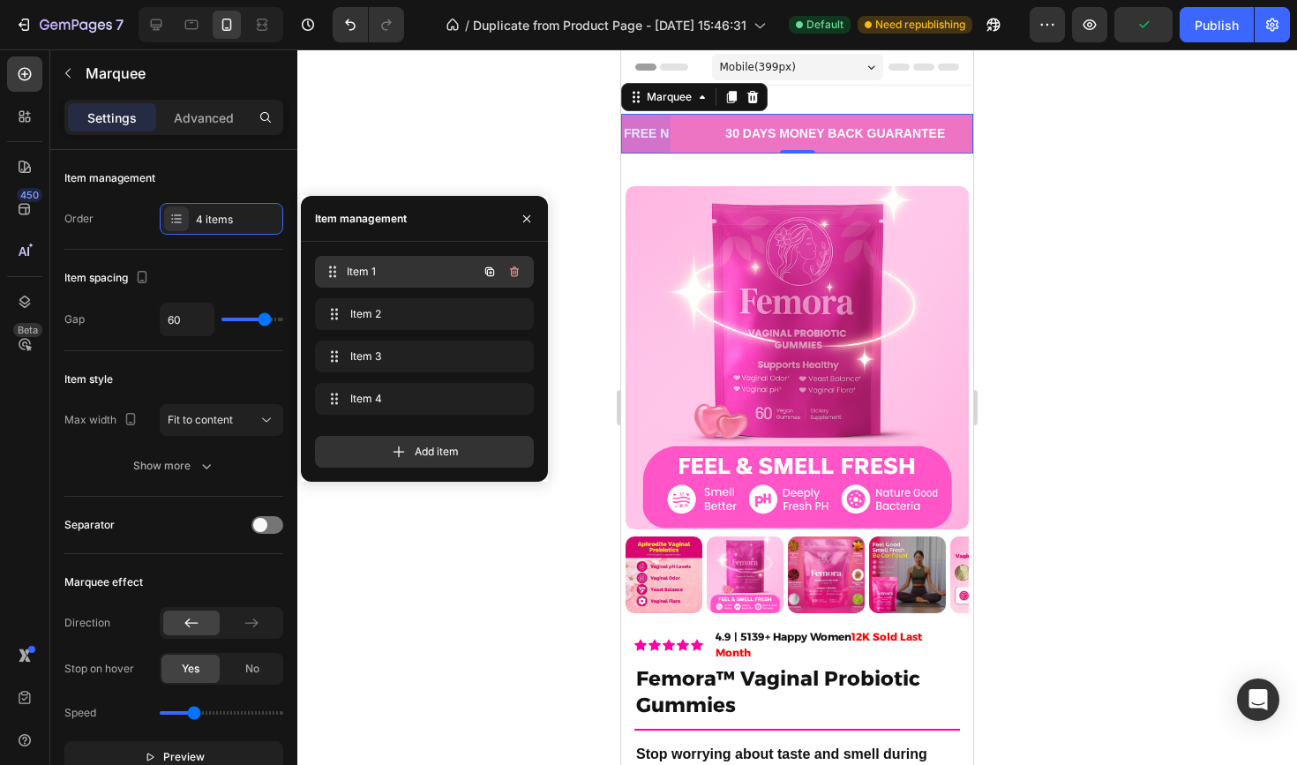
click at [385, 274] on span "Item 1" at bounding box center [412, 272] width 131 height 16
click at [385, 274] on span "Item 1" at bounding box center [400, 272] width 100 height 16
click at [658, 132] on p "FREE N" at bounding box center [646, 134] width 45 height 22
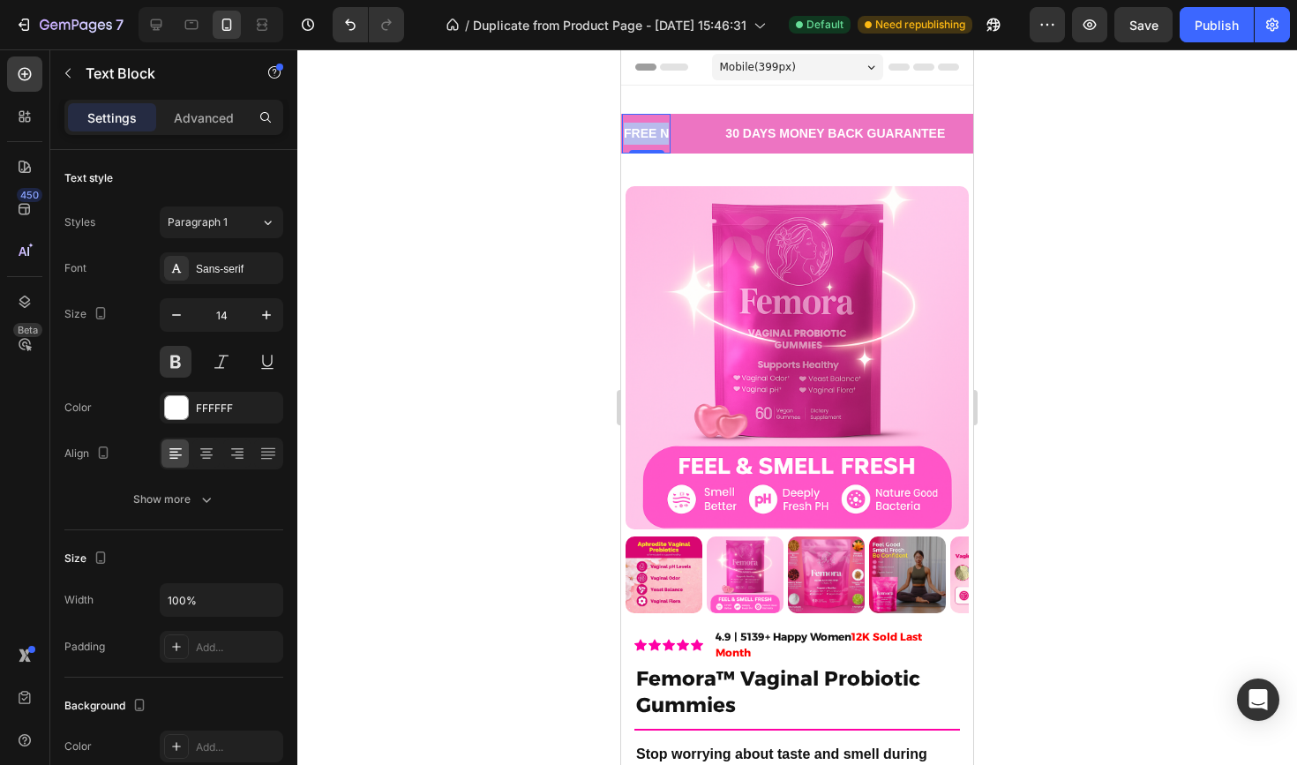
click at [658, 132] on p "FREE N" at bounding box center [646, 134] width 45 height 22
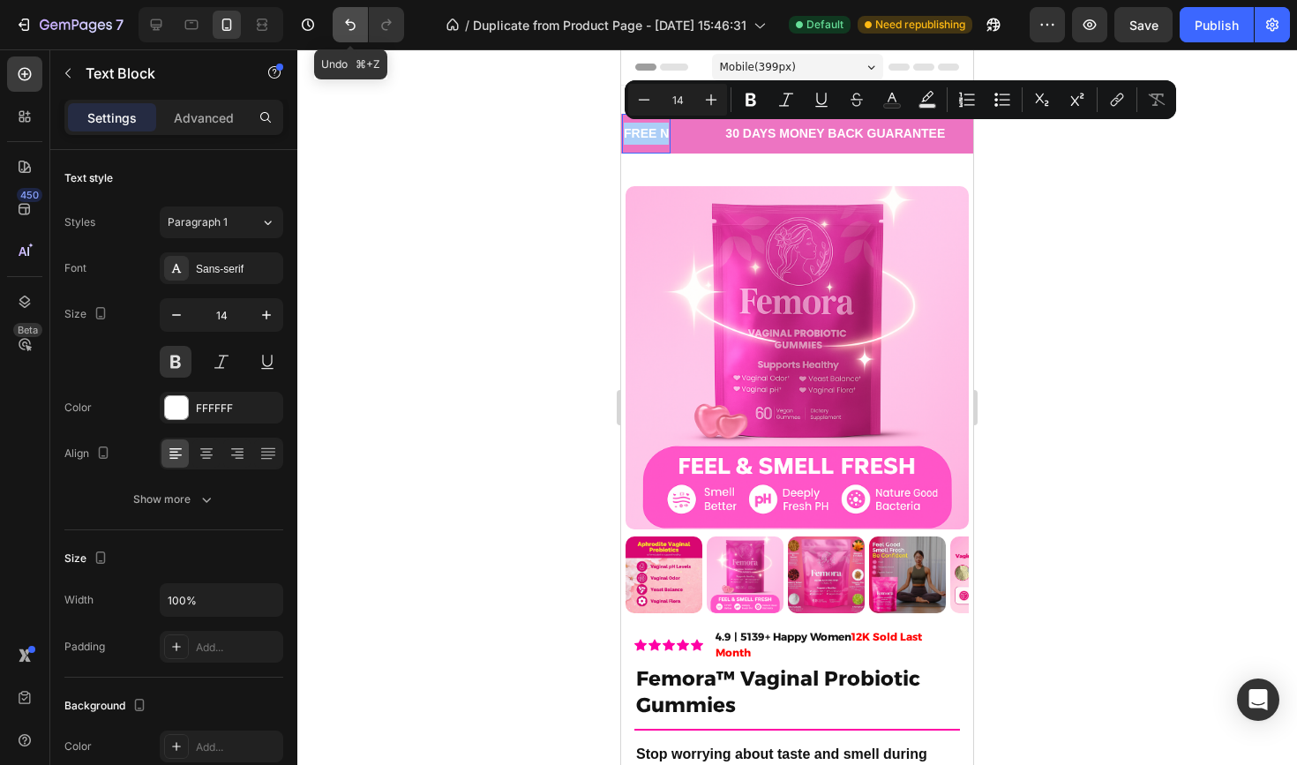
click at [347, 19] on icon "Undo/Redo" at bounding box center [351, 25] width 18 height 18
type input "16"
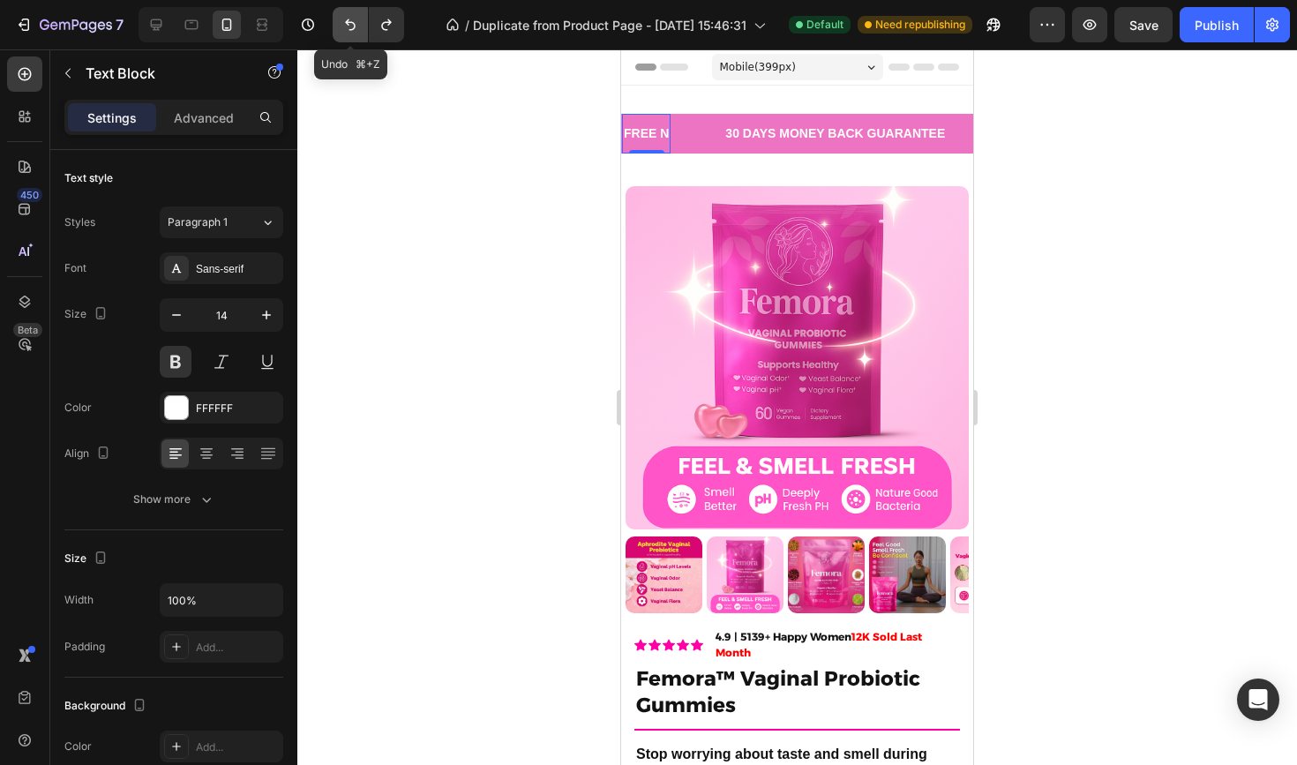
click at [347, 19] on icon "Undo/Redo" at bounding box center [351, 25] width 18 height 18
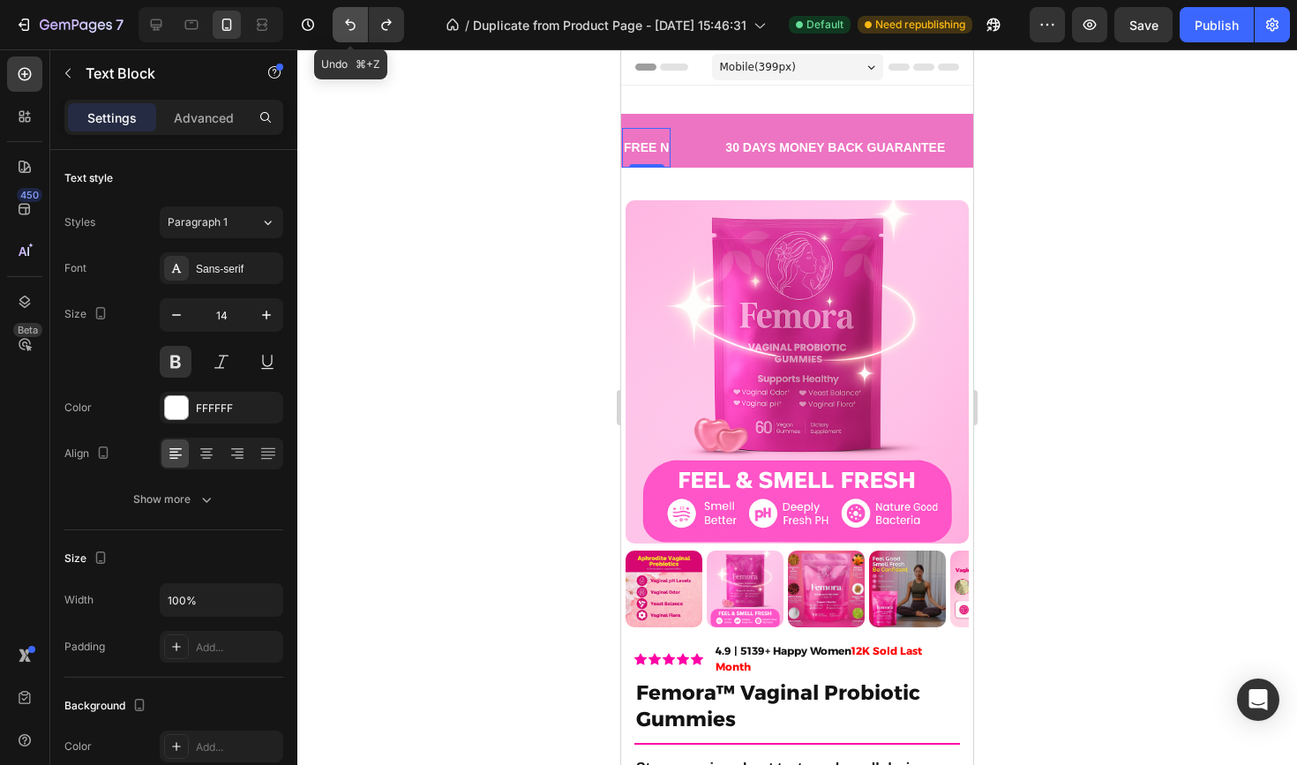
click at [347, 19] on icon "Undo/Redo" at bounding box center [351, 25] width 18 height 18
click at [390, 24] on icon "Undo/Redo" at bounding box center [386, 24] width 10 height 11
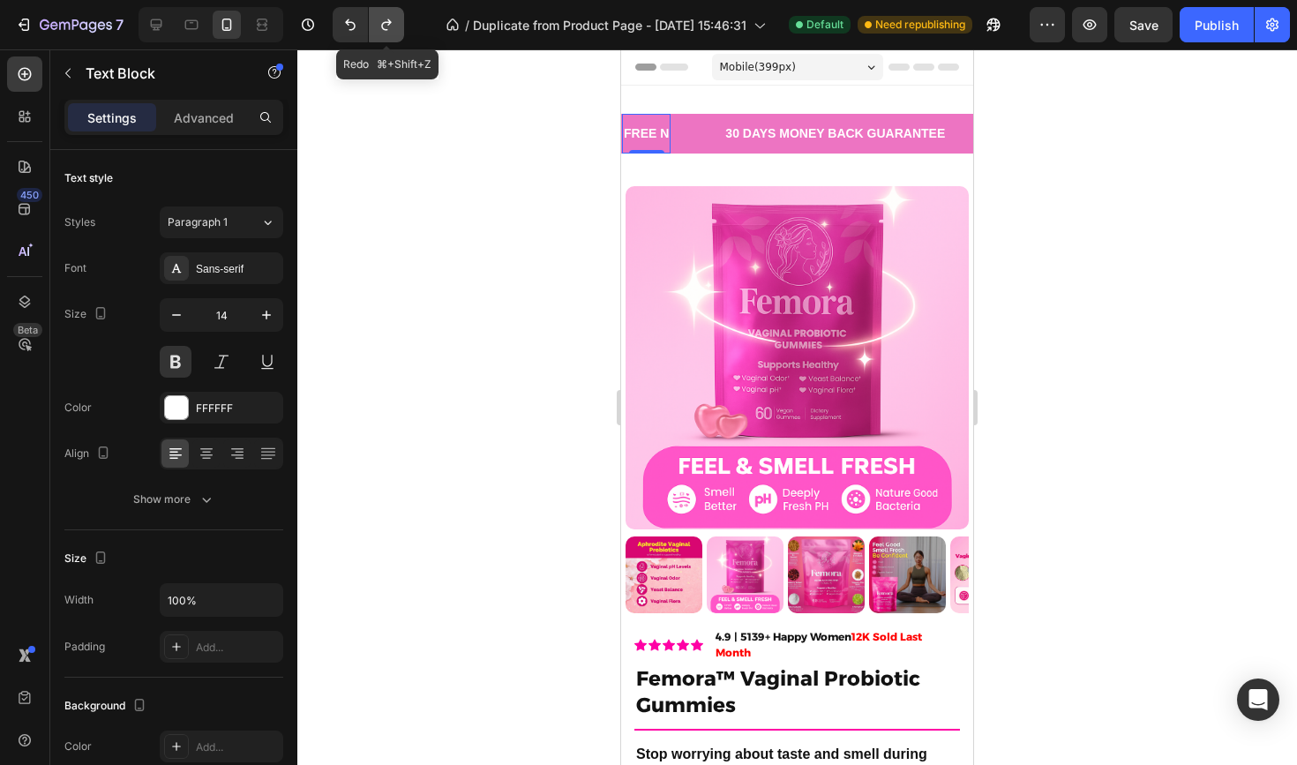
click at [390, 24] on icon "Undo/Redo" at bounding box center [386, 24] width 10 height 11
click at [667, 138] on p "FREE N" at bounding box center [646, 134] width 45 height 22
click at [665, 135] on p "FREE N" at bounding box center [646, 134] width 45 height 22
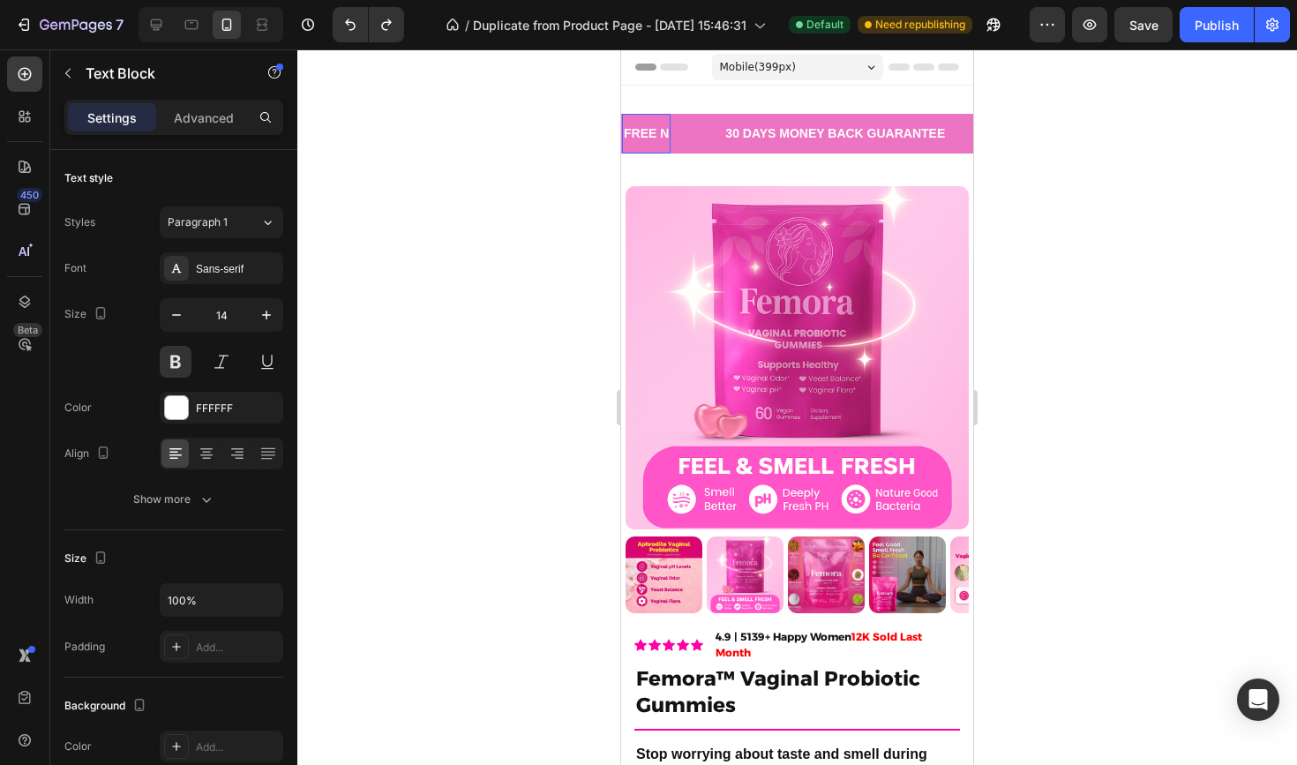
click at [665, 135] on p "FREE N" at bounding box center [646, 134] width 45 height 22
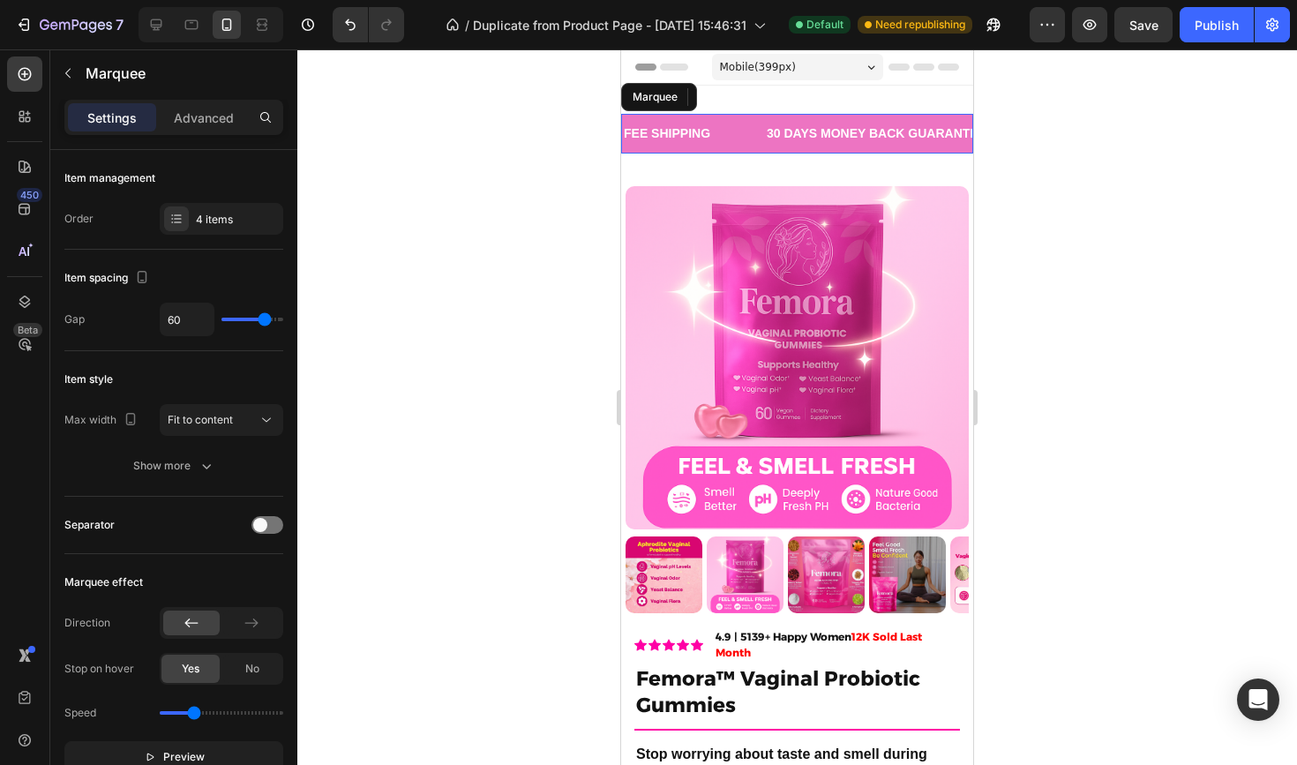
click at [718, 130] on div "FEE SHIPPING Text Block 0" at bounding box center [693, 134] width 143 height 40
click at [255, 351] on div "Item management Order 4 items" at bounding box center [173, 424] width 219 height 146
click at [255, 233] on div "4 items" at bounding box center [222, 219] width 124 height 32
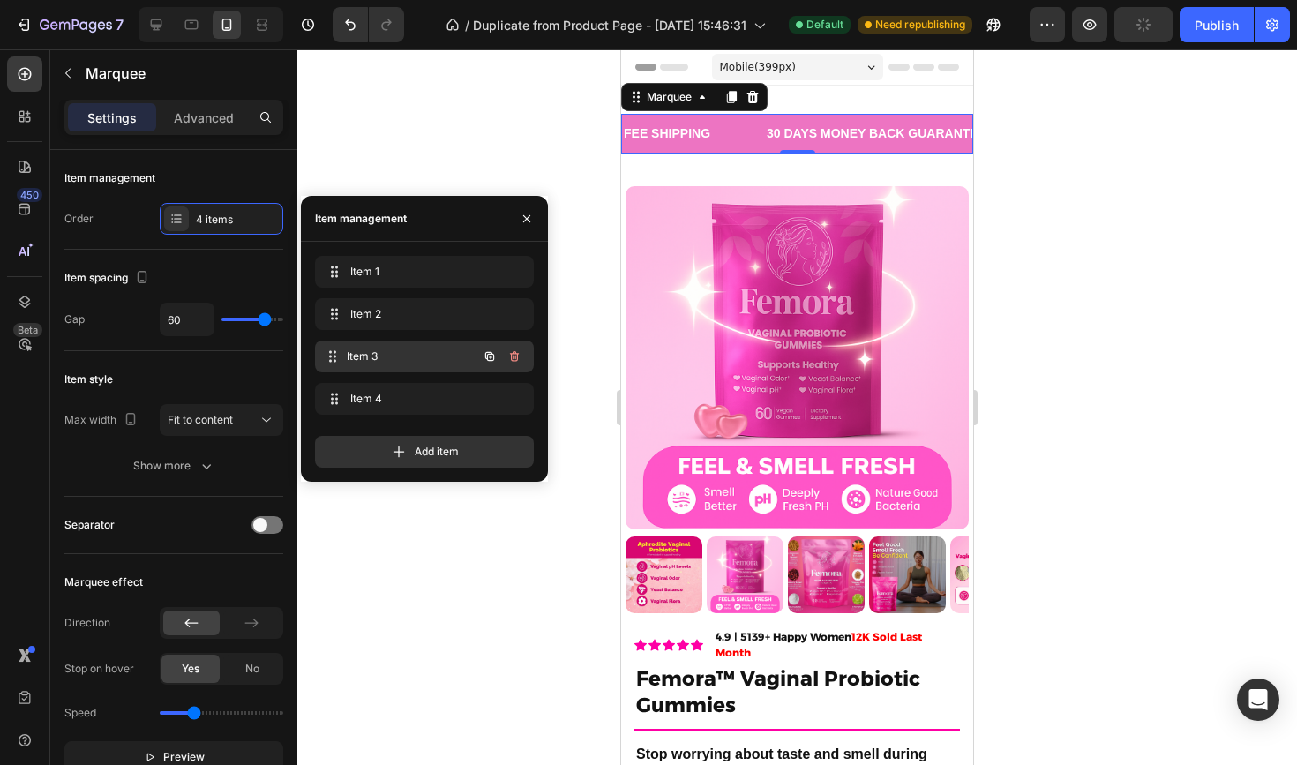
click at [367, 351] on span "Item 3" at bounding box center [412, 357] width 131 height 16
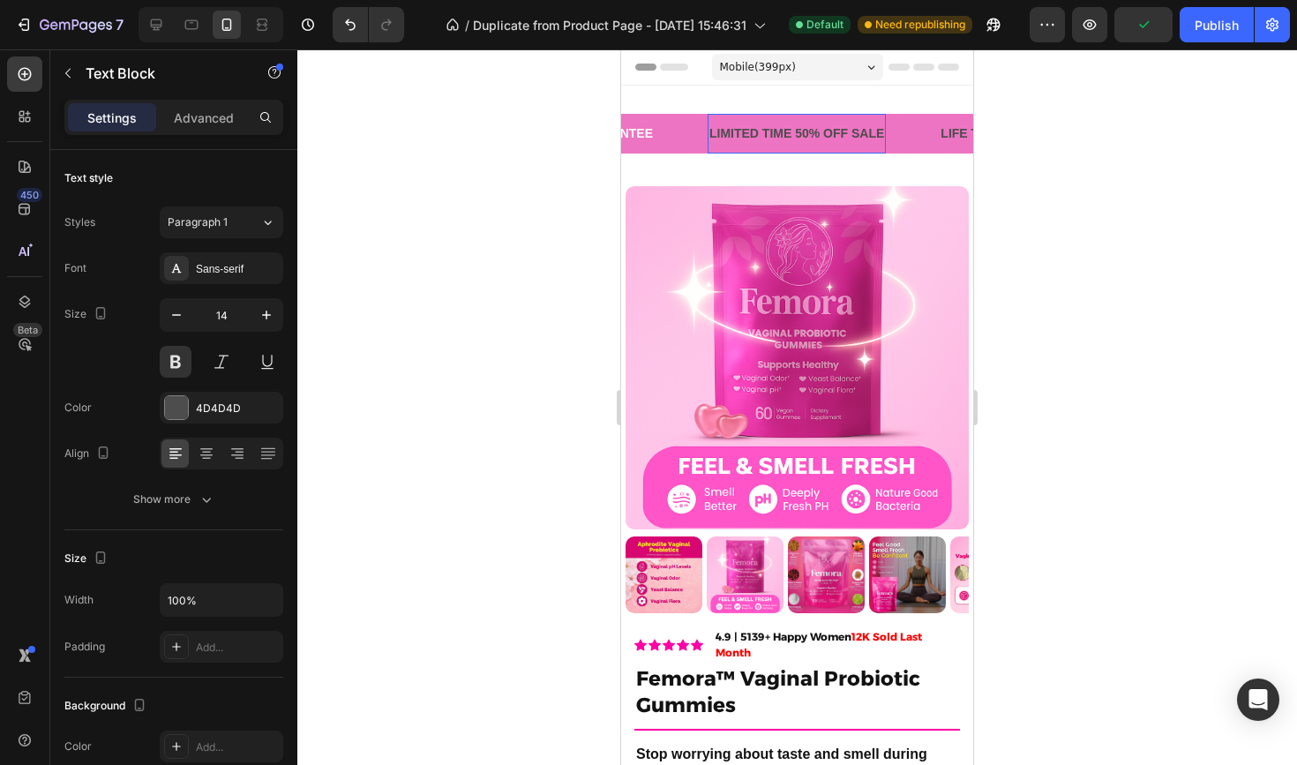
click at [787, 134] on div "LIMITED TIME 50% OFF SALE" at bounding box center [797, 134] width 178 height 26
click at [787, 134] on p "LIMITED TIME 50% OFF SALE" at bounding box center [797, 134] width 175 height 22
click at [786, 133] on p "TRUSTED BY 100,00 WOMEN" at bounding box center [796, 134] width 172 height 22
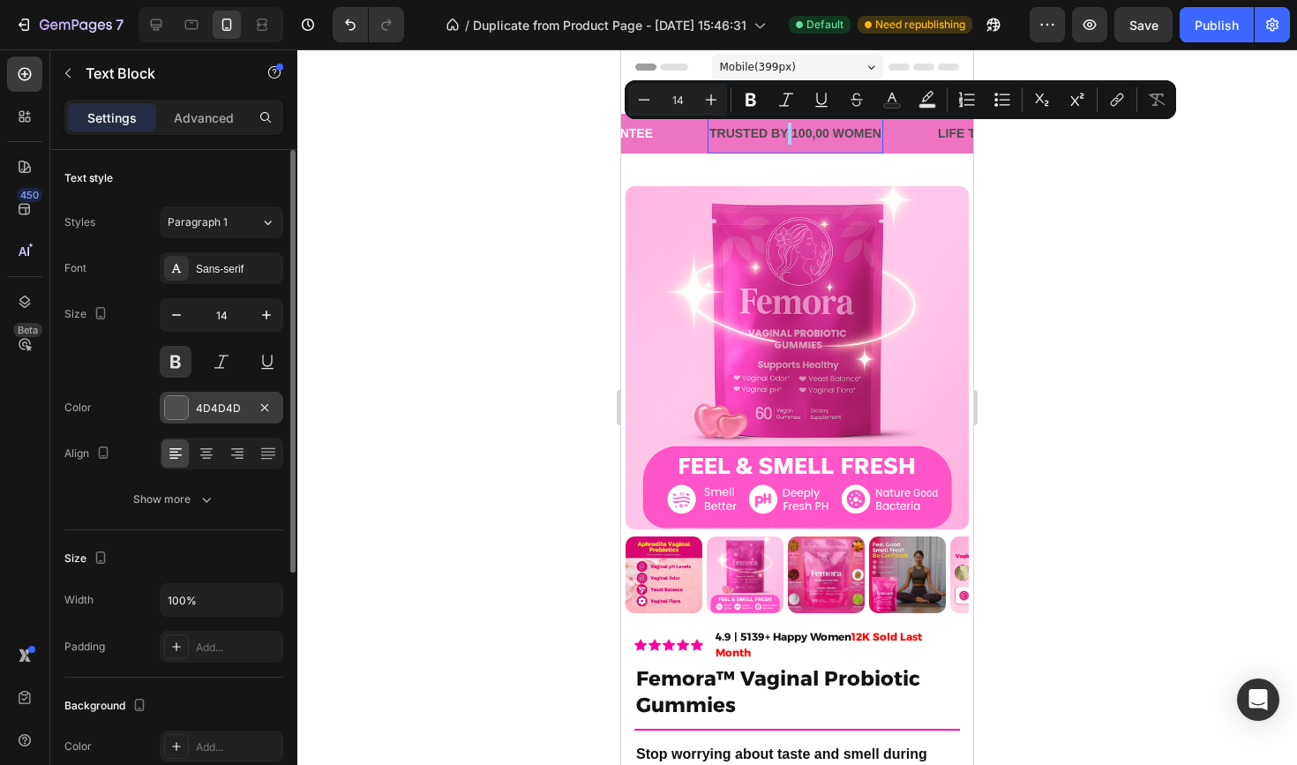
click at [187, 403] on div at bounding box center [176, 407] width 23 height 23
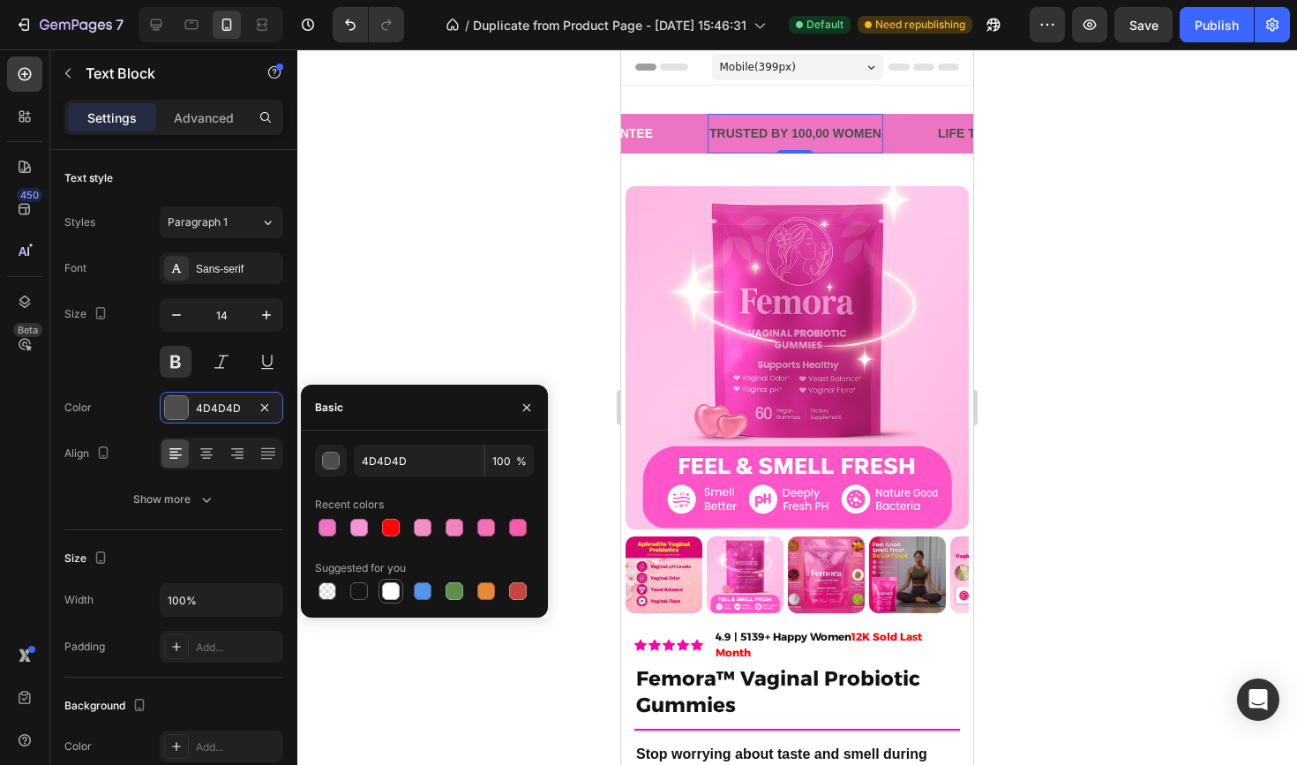
click at [395, 583] on div at bounding box center [391, 592] width 18 height 18
type input "FFFFFF"
click at [429, 244] on div at bounding box center [797, 407] width 1000 height 716
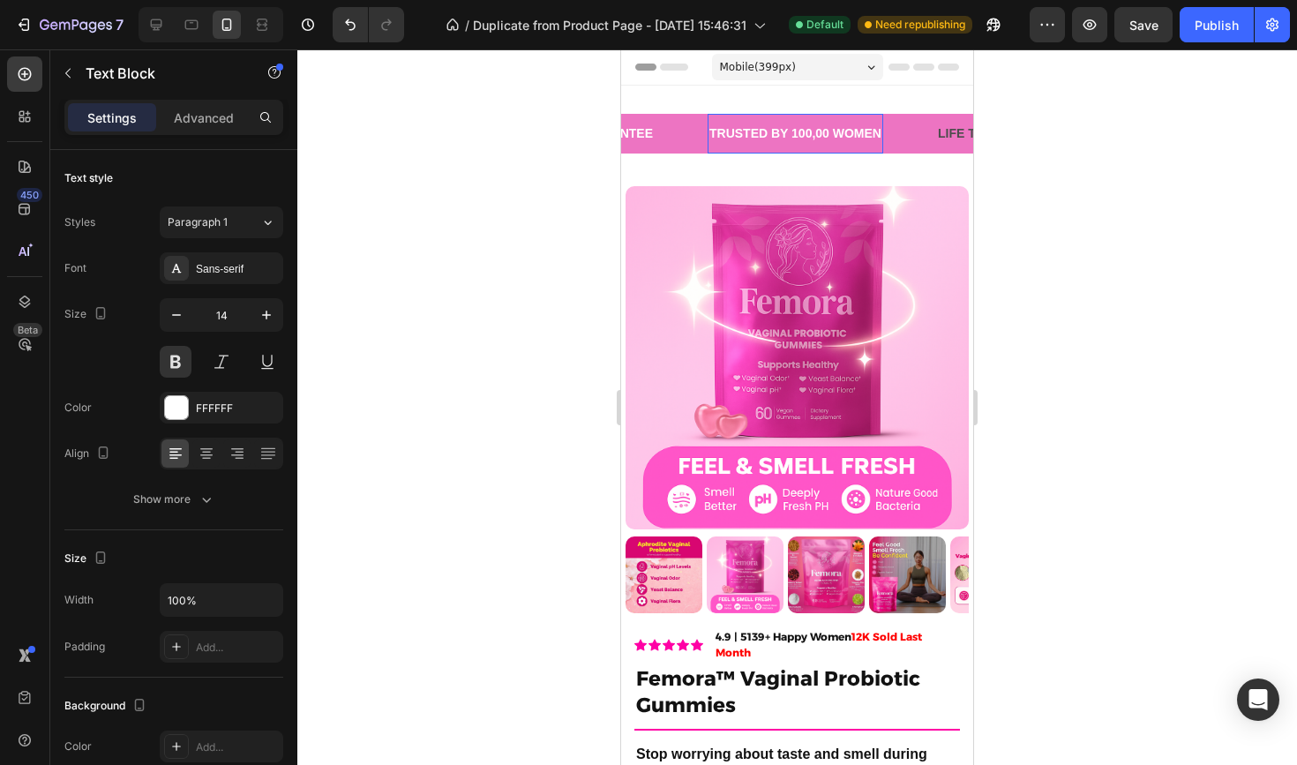
click at [733, 135] on p "TRUSTED BY 100,00 WOMEN" at bounding box center [796, 134] width 172 height 22
click at [953, 137] on div "LIFE TIME WARRANTY" at bounding box center [1005, 134] width 138 height 26
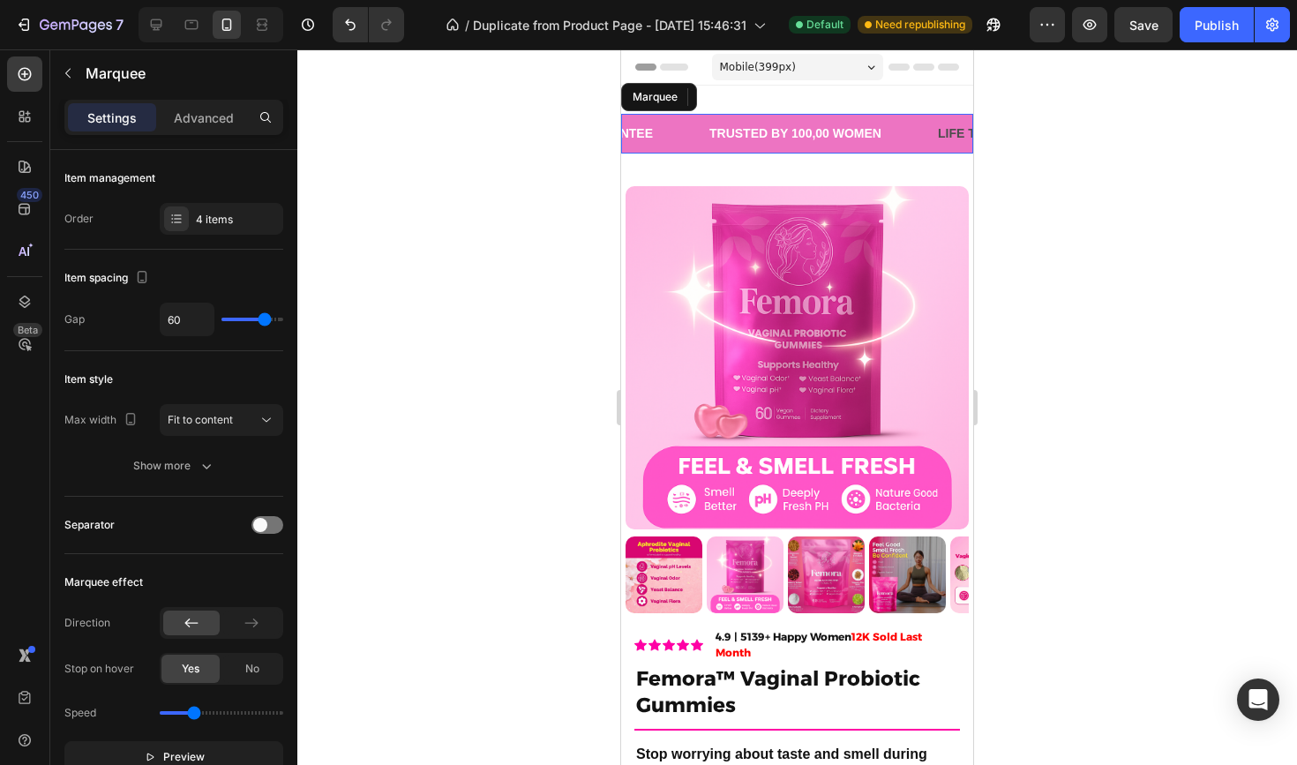
click at [695, 133] on div "30 DAYS MONEY BACK GUARANTEE Text Block" at bounding box center [570, 134] width 276 height 40
click at [253, 222] on div "4 items" at bounding box center [237, 220] width 83 height 16
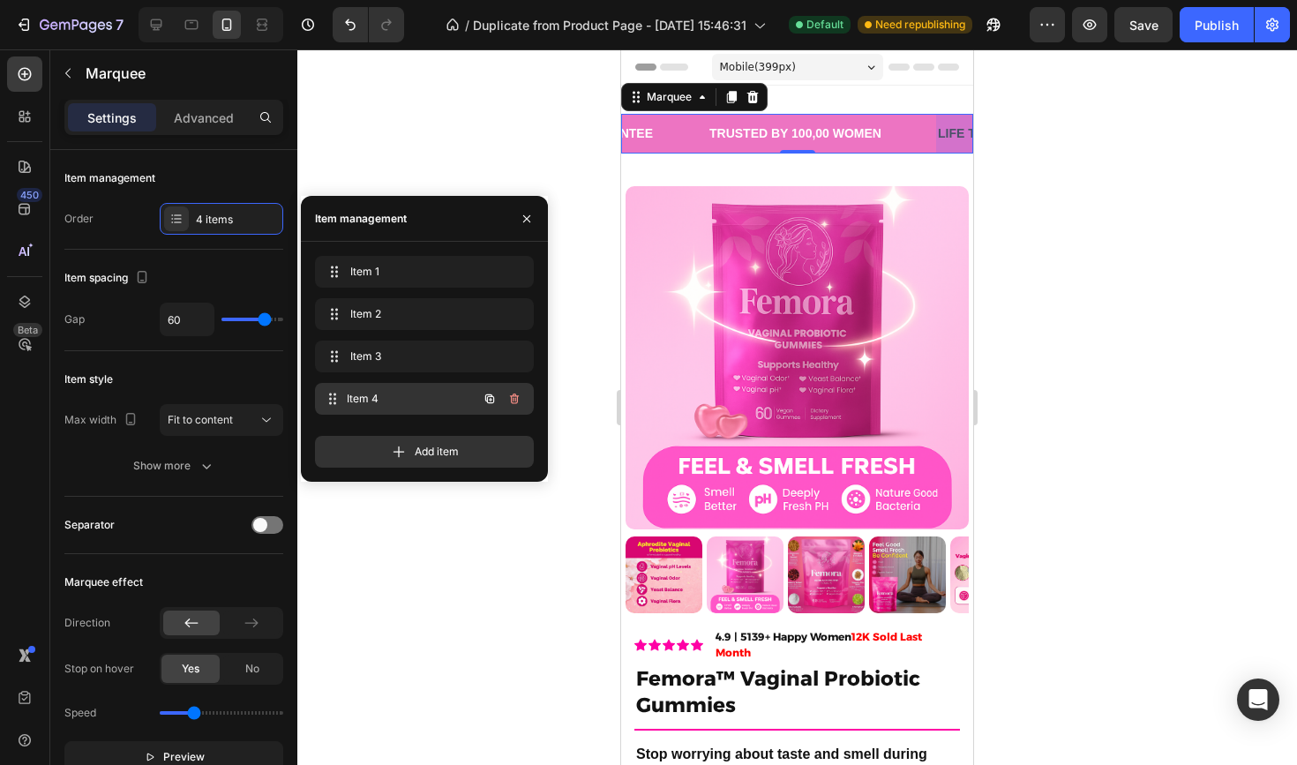
click at [372, 410] on div "Item 4 Item 4" at bounding box center [399, 399] width 155 height 25
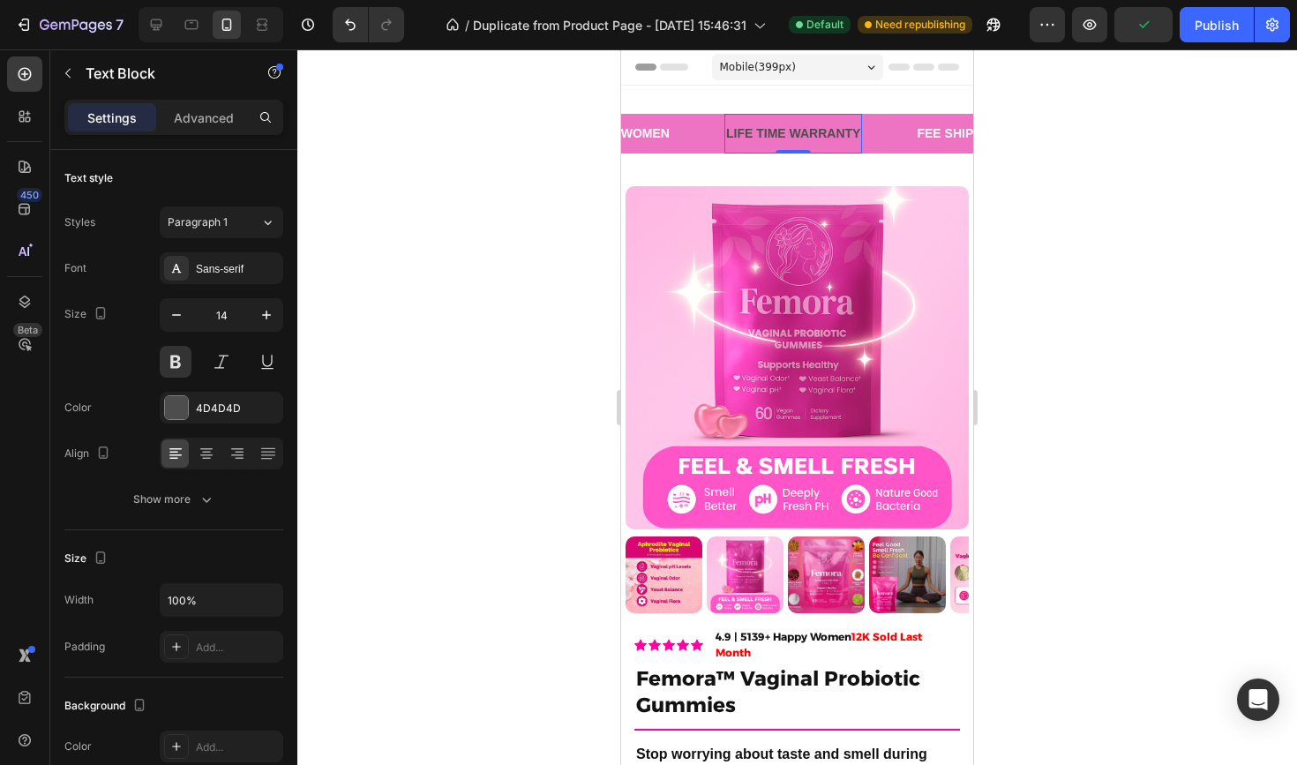
click at [763, 136] on div "LIFE TIME WARRANTY" at bounding box center [794, 134] width 138 height 26
click at [763, 136] on p "LIFE TIME WARRANTY" at bounding box center [793, 134] width 134 height 22
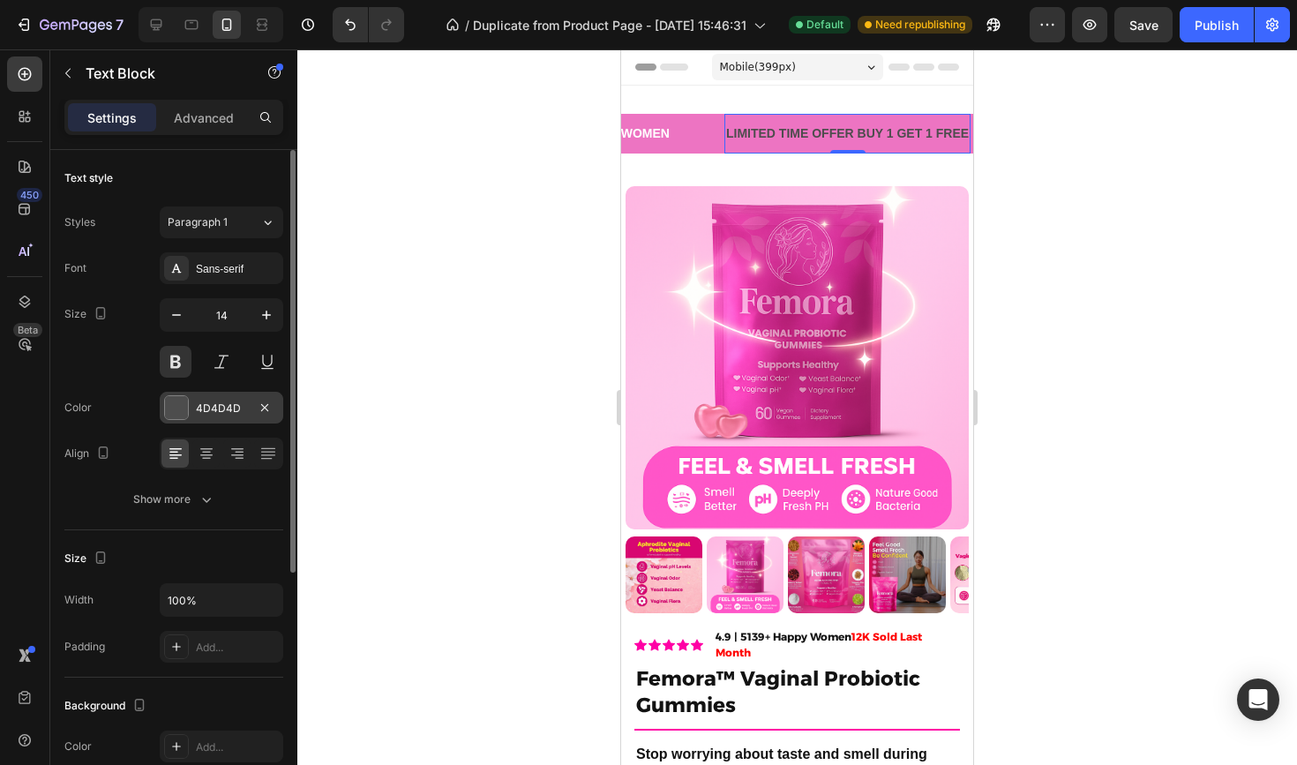
click at [177, 401] on div at bounding box center [176, 407] width 23 height 23
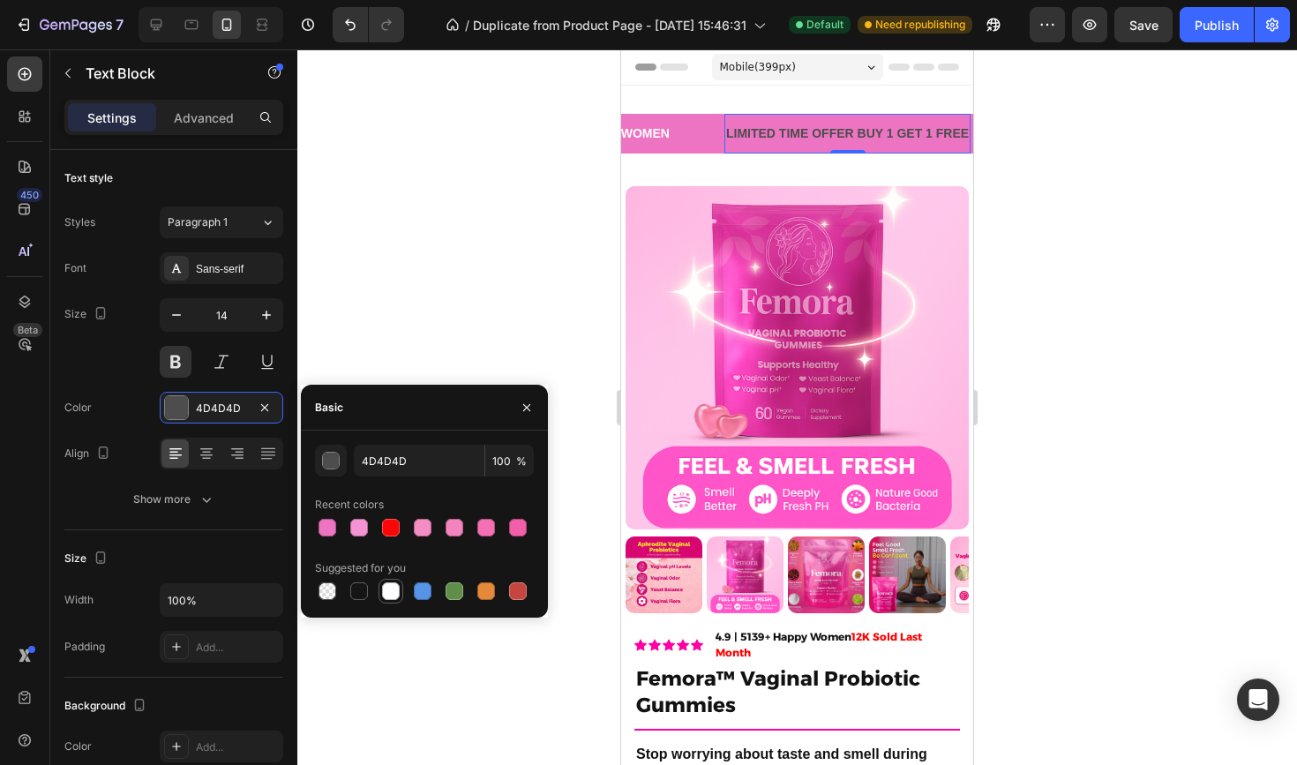
click at [386, 601] on div at bounding box center [390, 591] width 21 height 21
type input "FFFFFF"
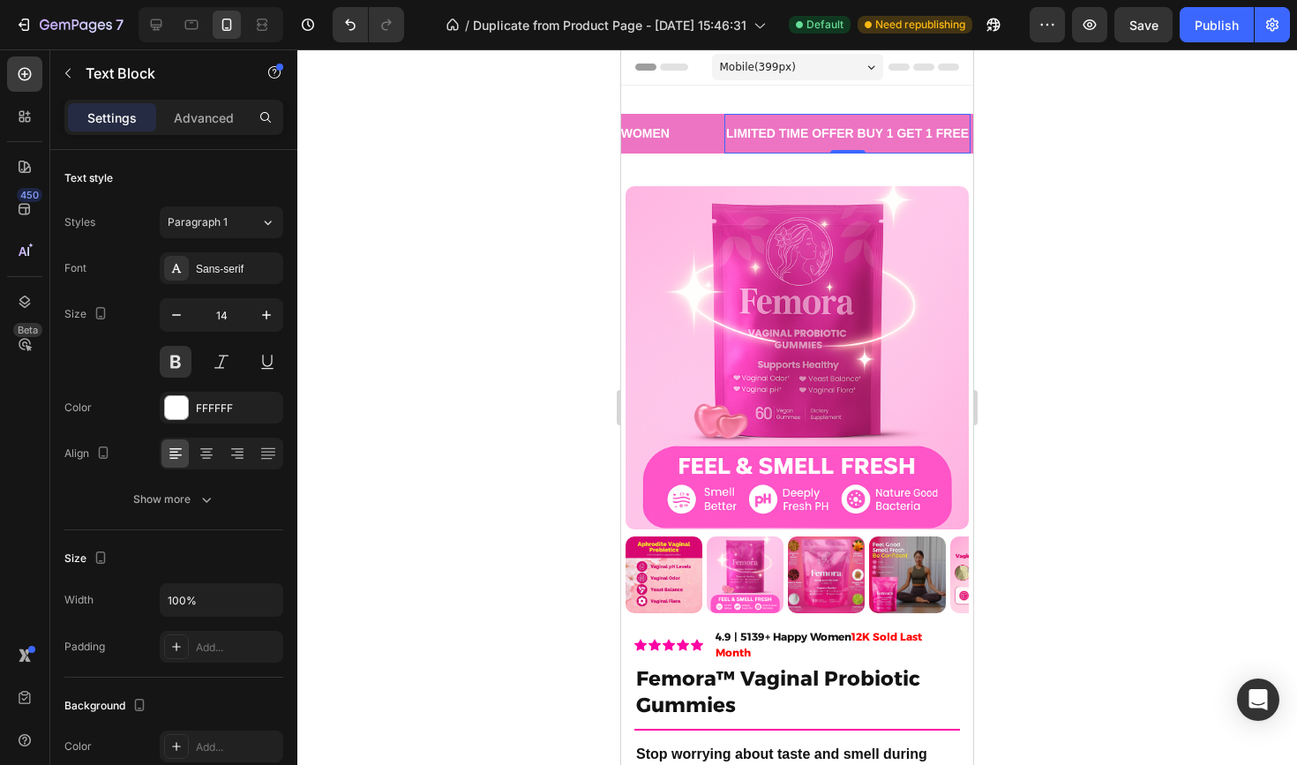
click at [409, 288] on div at bounding box center [797, 407] width 1000 height 716
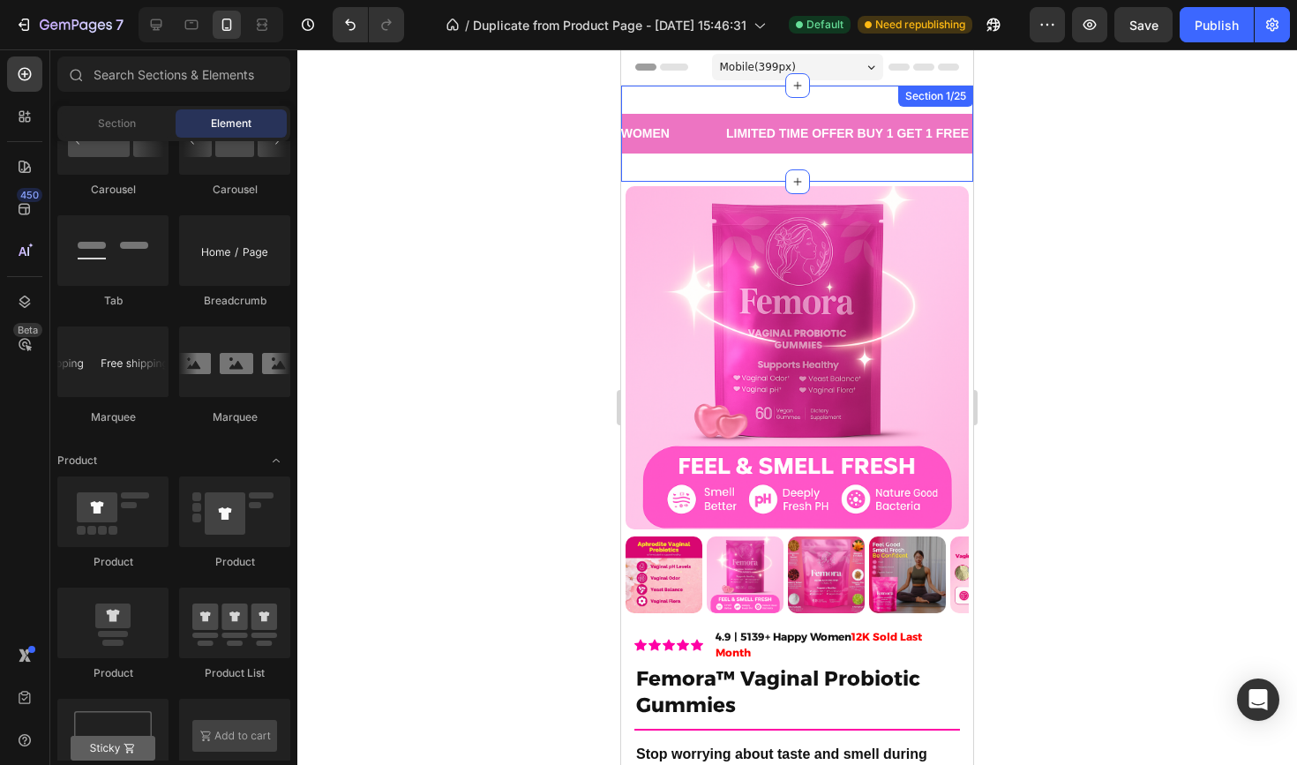
click at [648, 161] on div "FEE SHIPPING Text Block 30 DAYS MONEY BACK GUARANTEE Text Block TRUSTED BY 100,…" at bounding box center [797, 134] width 352 height 96
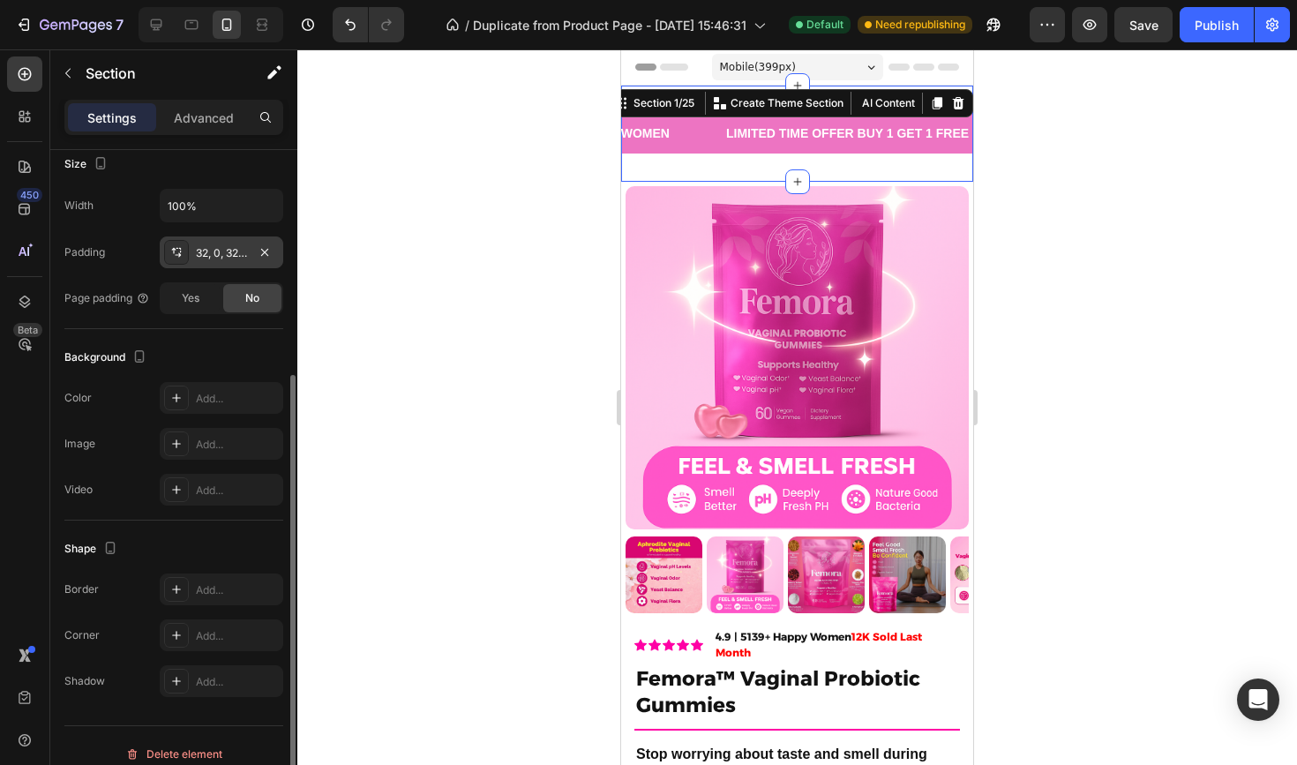
scroll to position [349, 0]
click at [187, 111] on p "Advanced" at bounding box center [204, 118] width 60 height 19
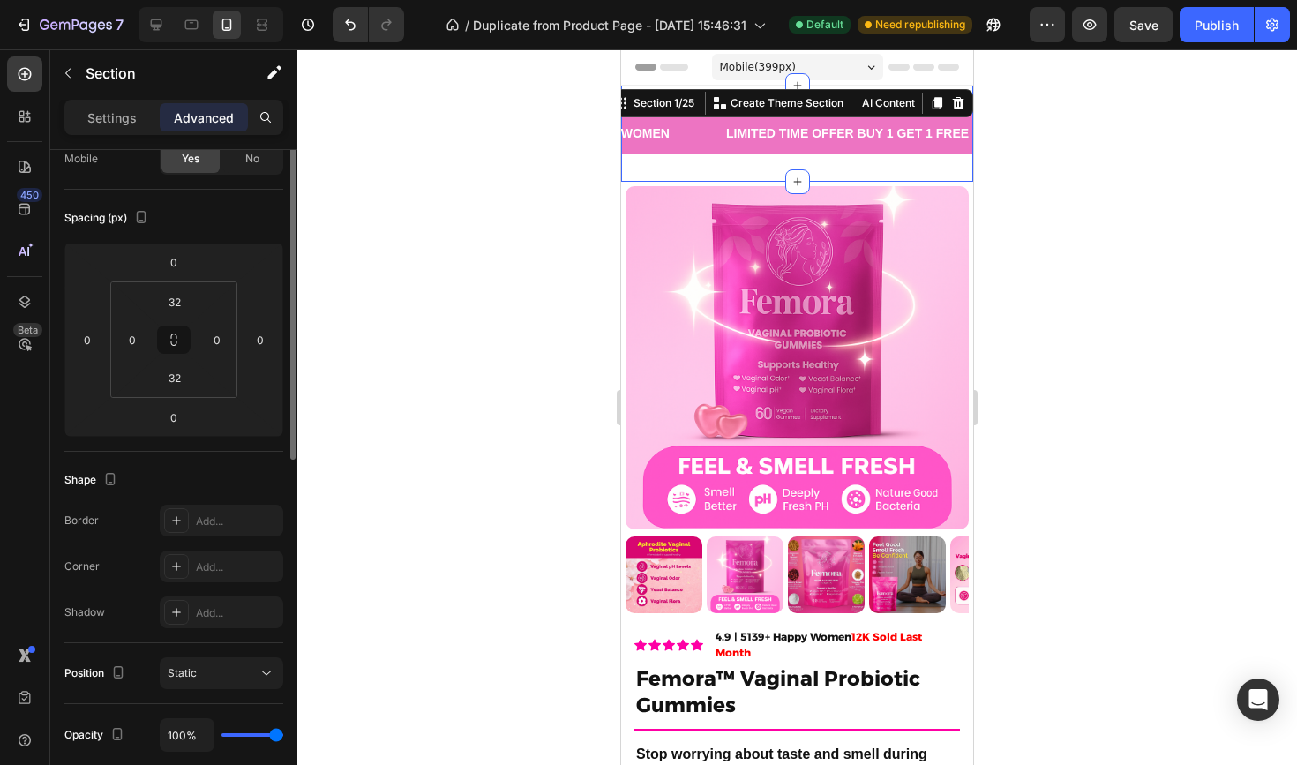
scroll to position [0, 0]
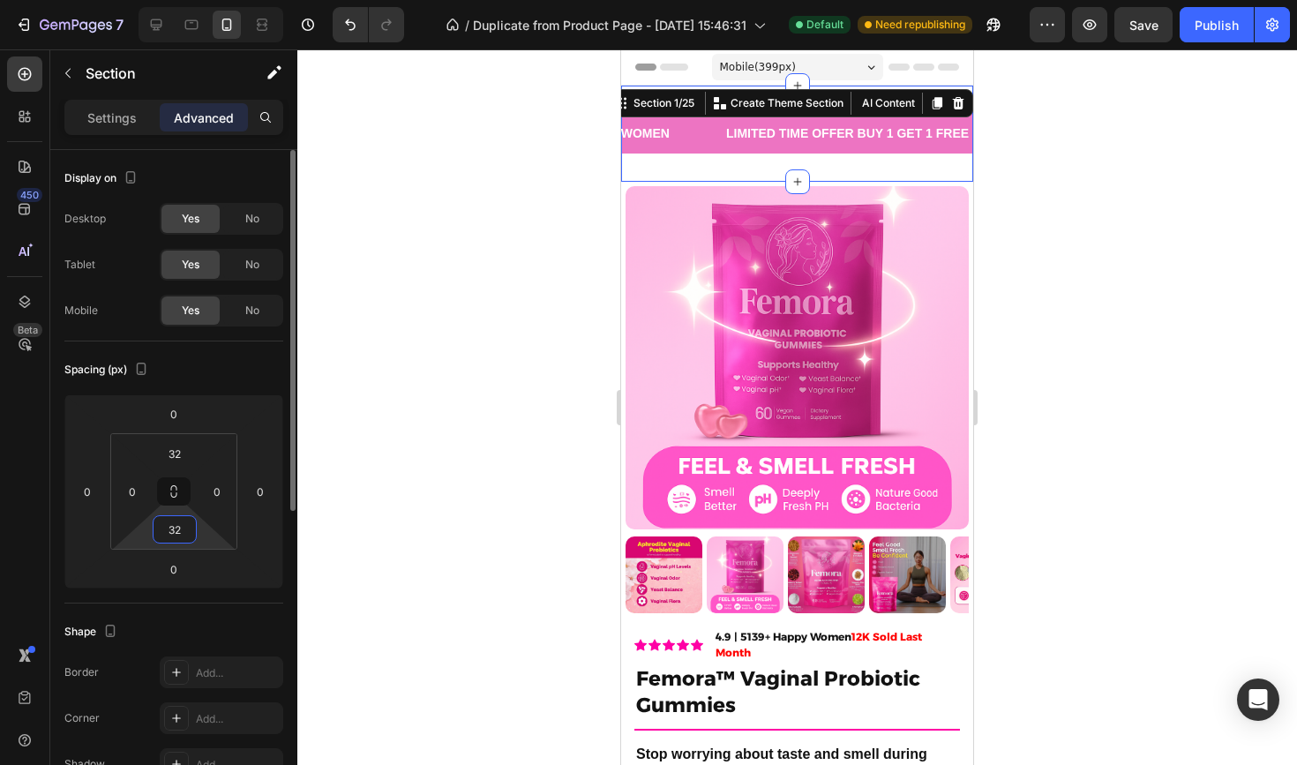
click at [179, 528] on input "32" at bounding box center [174, 529] width 35 height 26
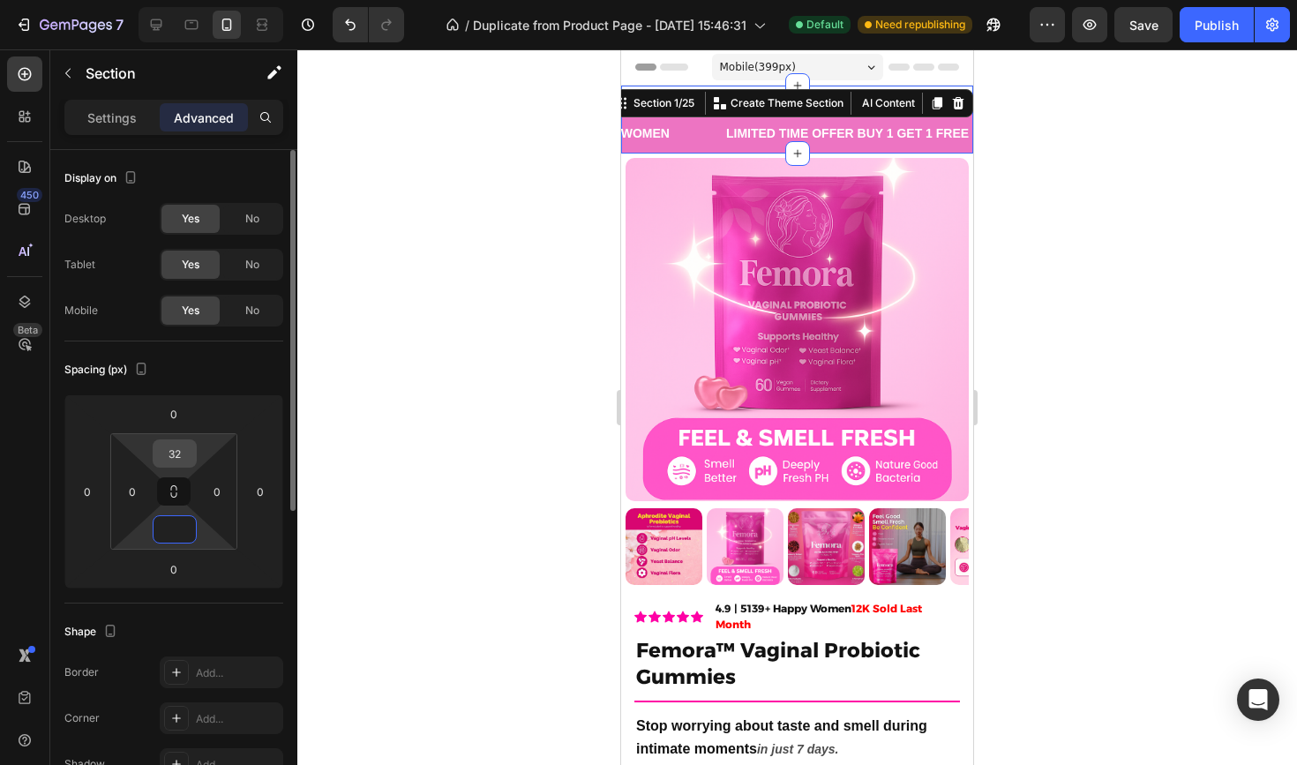
type input "0"
click at [179, 462] on input "32" at bounding box center [174, 453] width 35 height 26
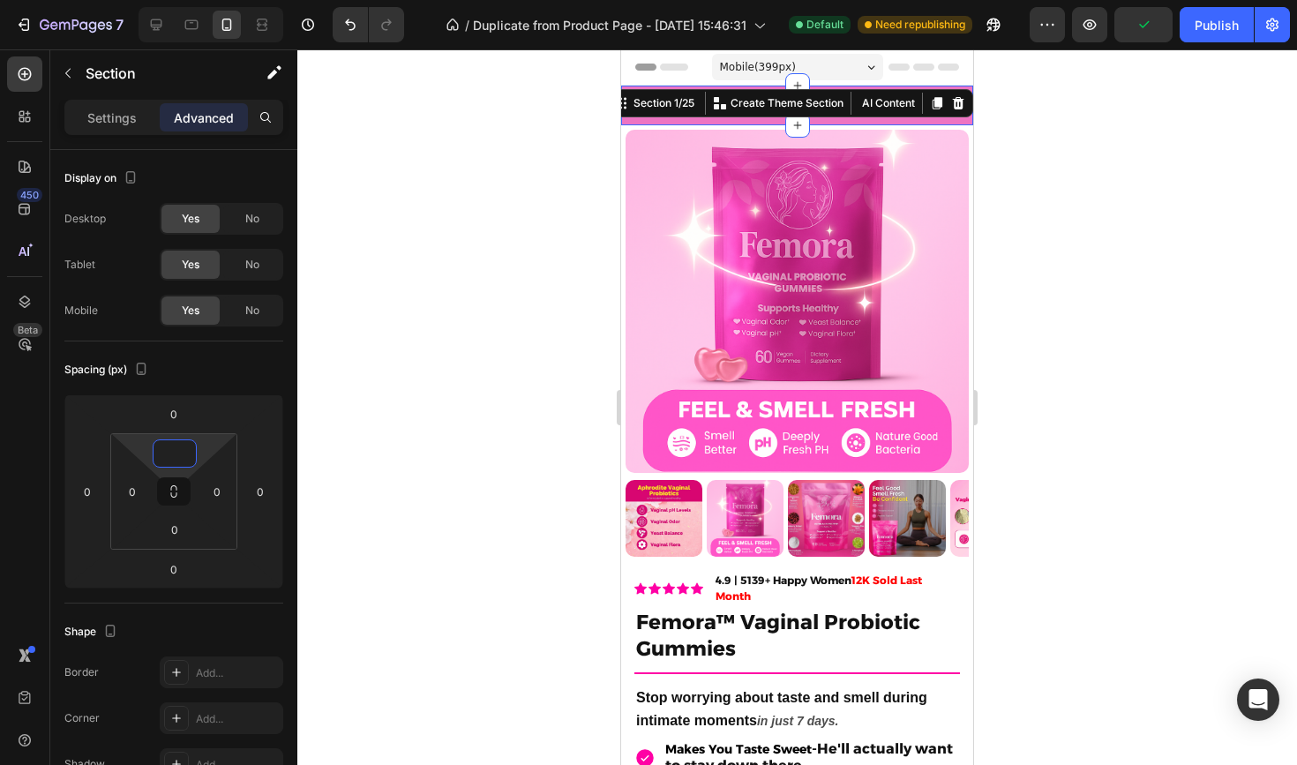
type input "0"
click at [336, 336] on div at bounding box center [797, 407] width 1000 height 716
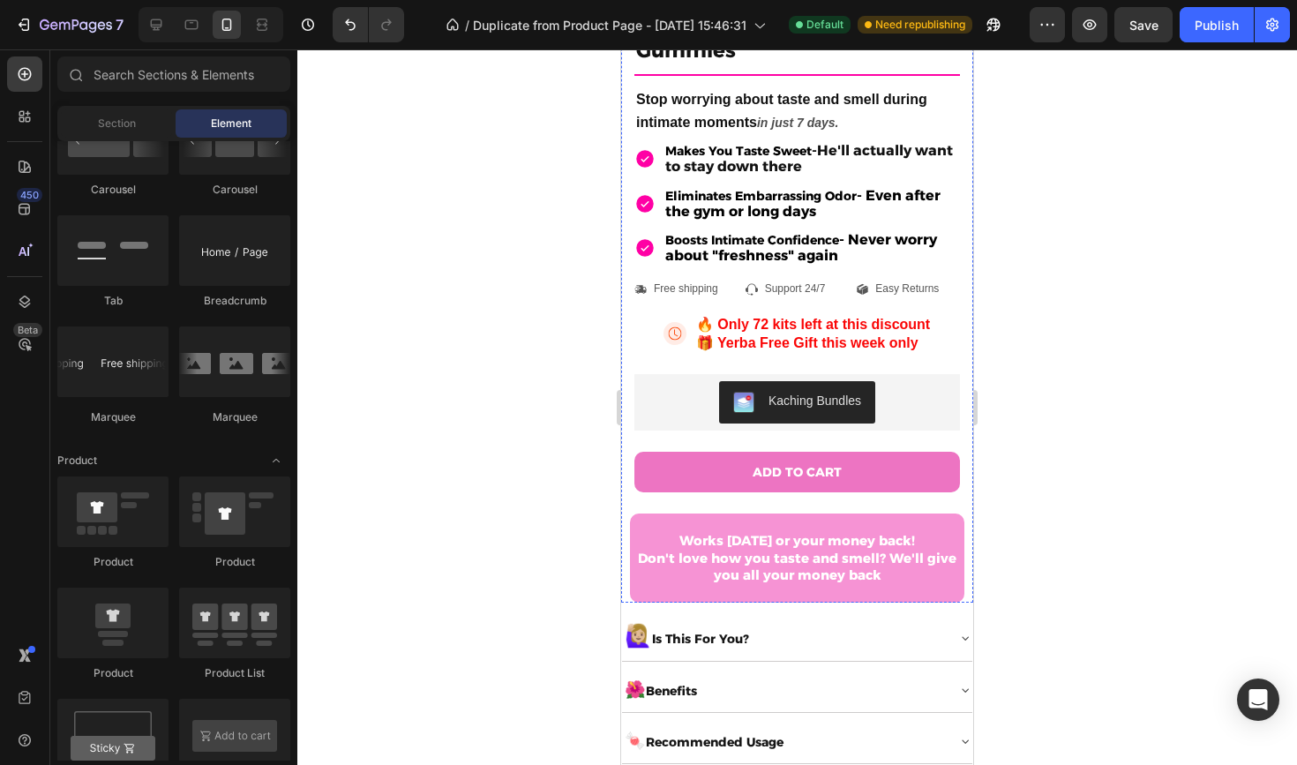
scroll to position [601, 0]
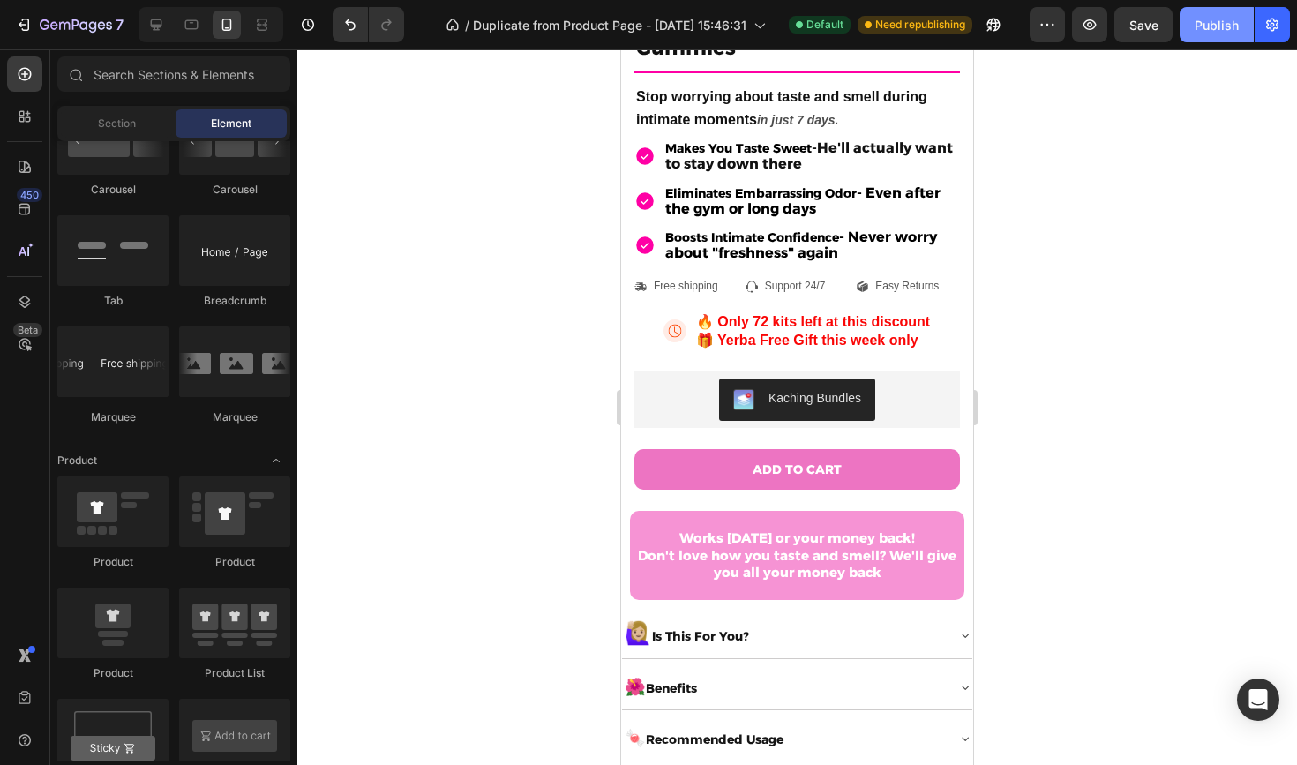
click at [1190, 35] on button "Publish" at bounding box center [1217, 24] width 74 height 35
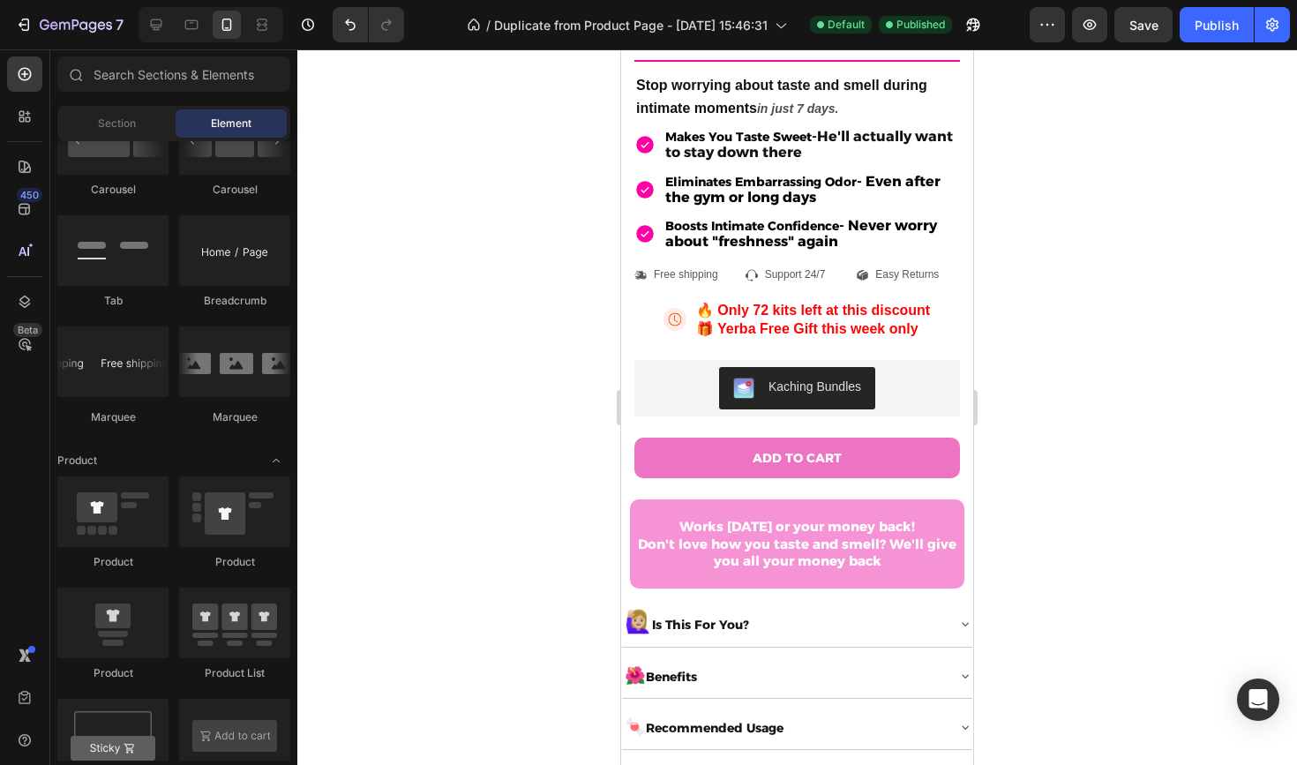
scroll to position [616, 0]
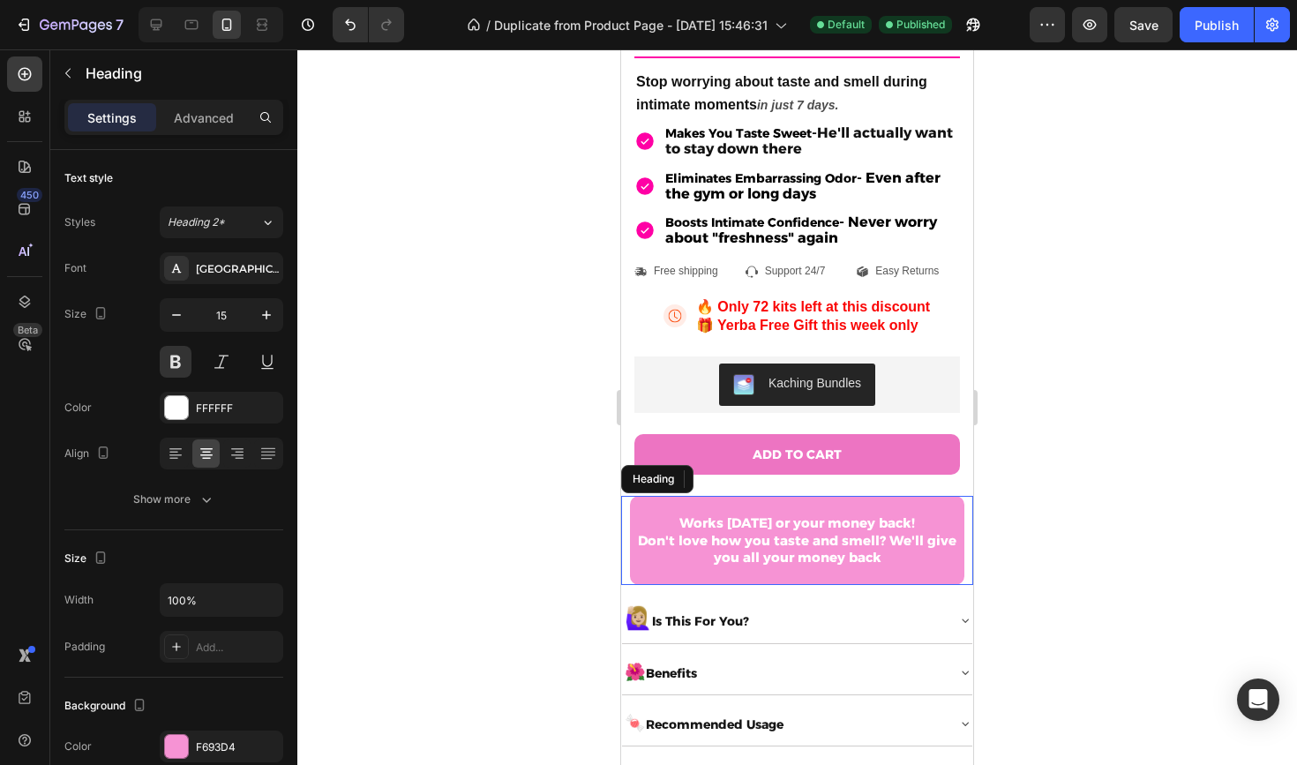
click at [636, 506] on h2 "Works [DATE] or your money back! Don't love how you taste and smell? We'll give…" at bounding box center [797, 541] width 335 height 90
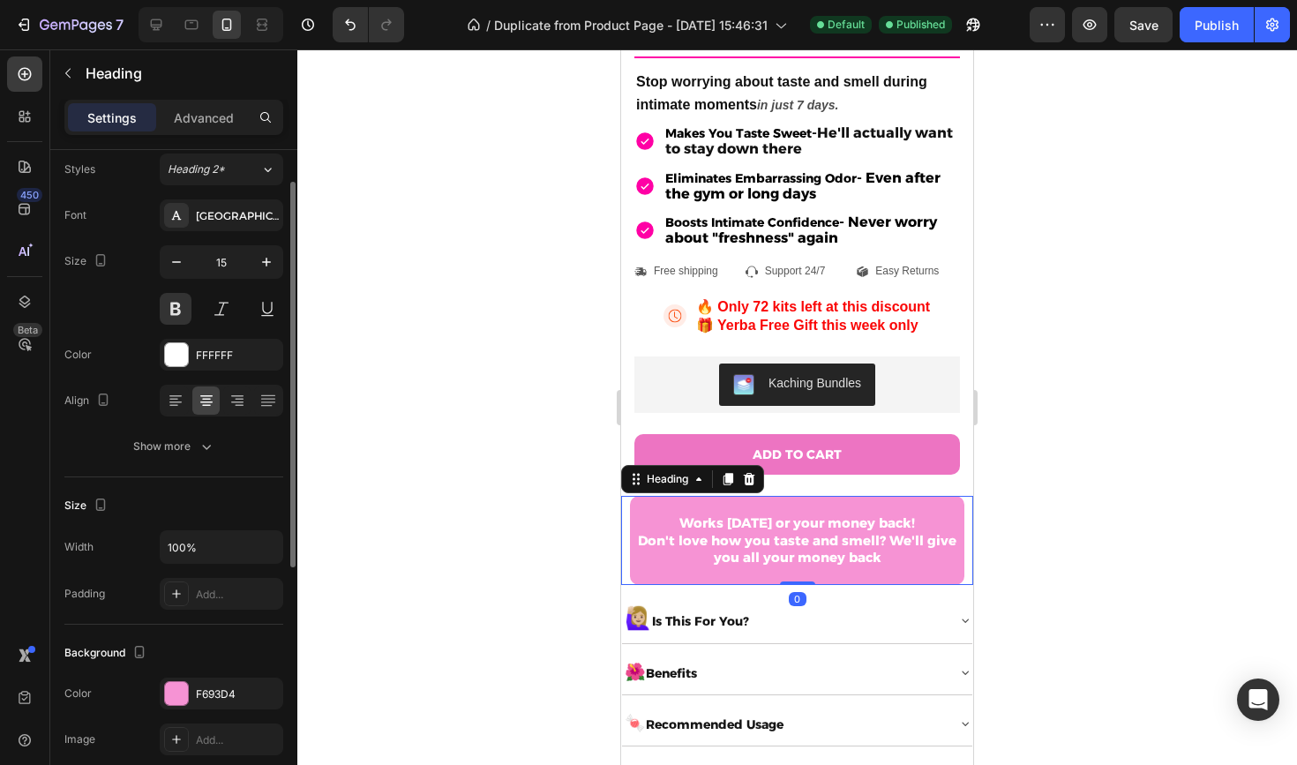
scroll to position [54, 0]
click at [212, 700] on div "F693D4" at bounding box center [221, 694] width 51 height 16
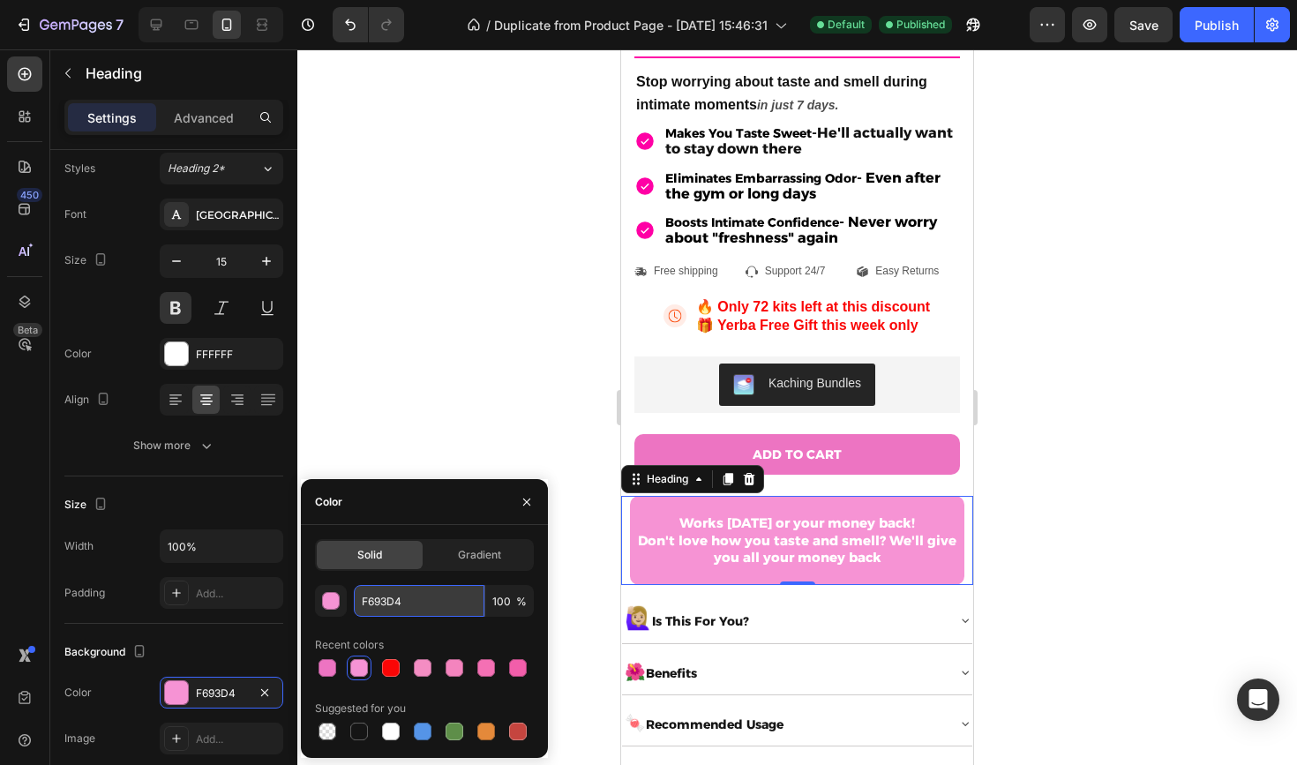
click at [377, 613] on input "F693D4" at bounding box center [419, 601] width 131 height 32
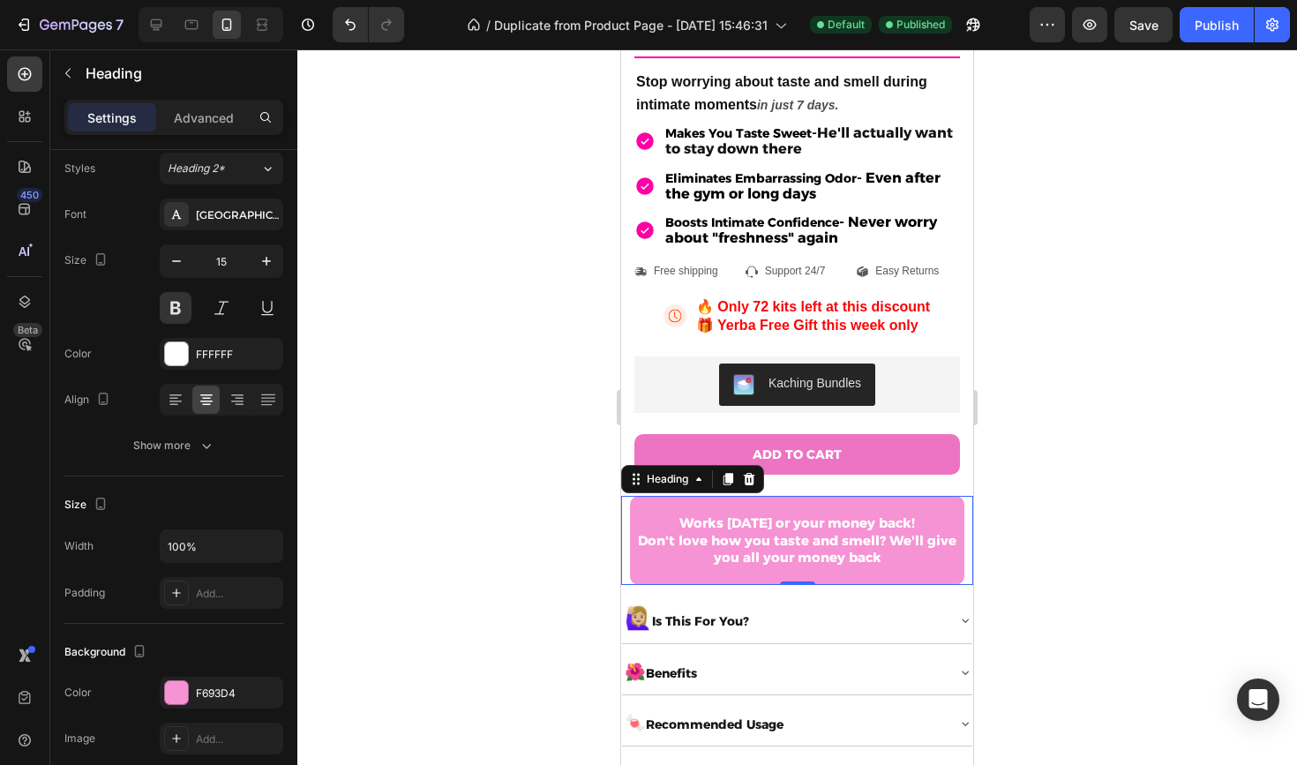
click at [462, 449] on div at bounding box center [797, 407] width 1000 height 716
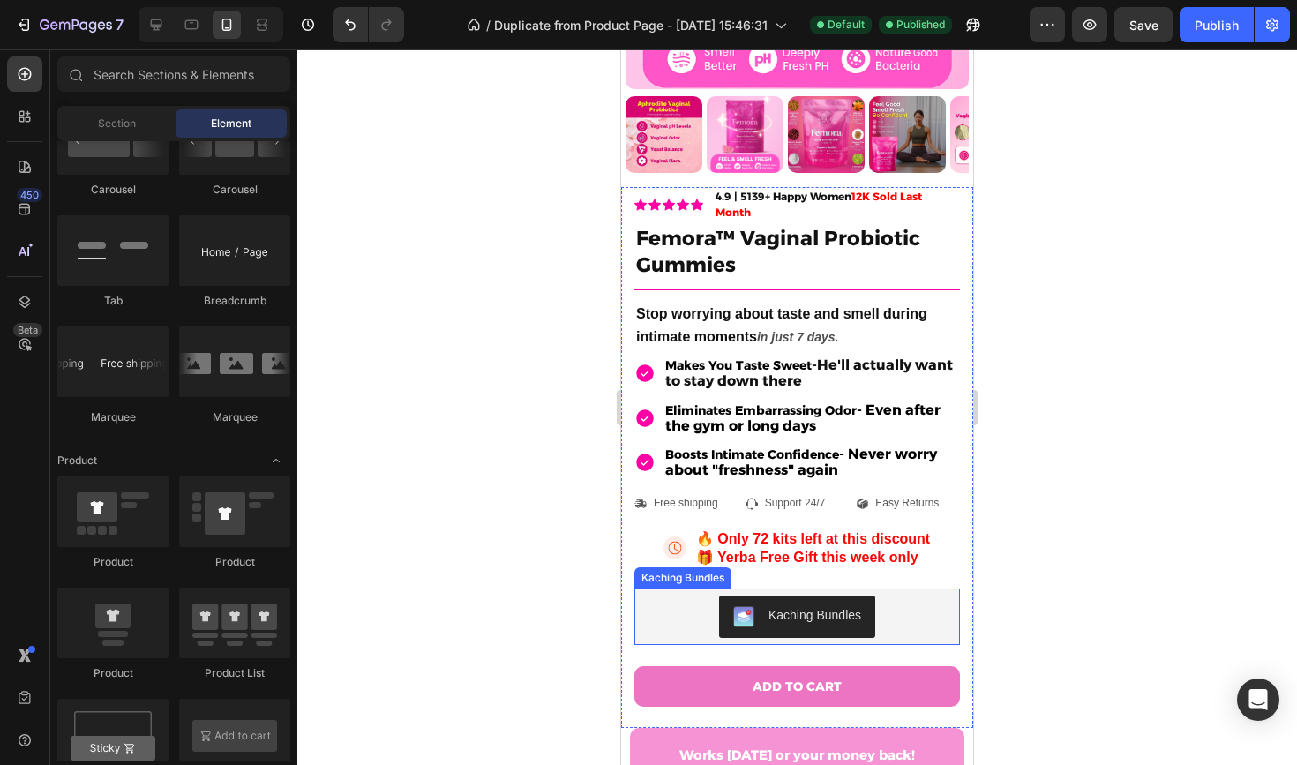
scroll to position [0, 0]
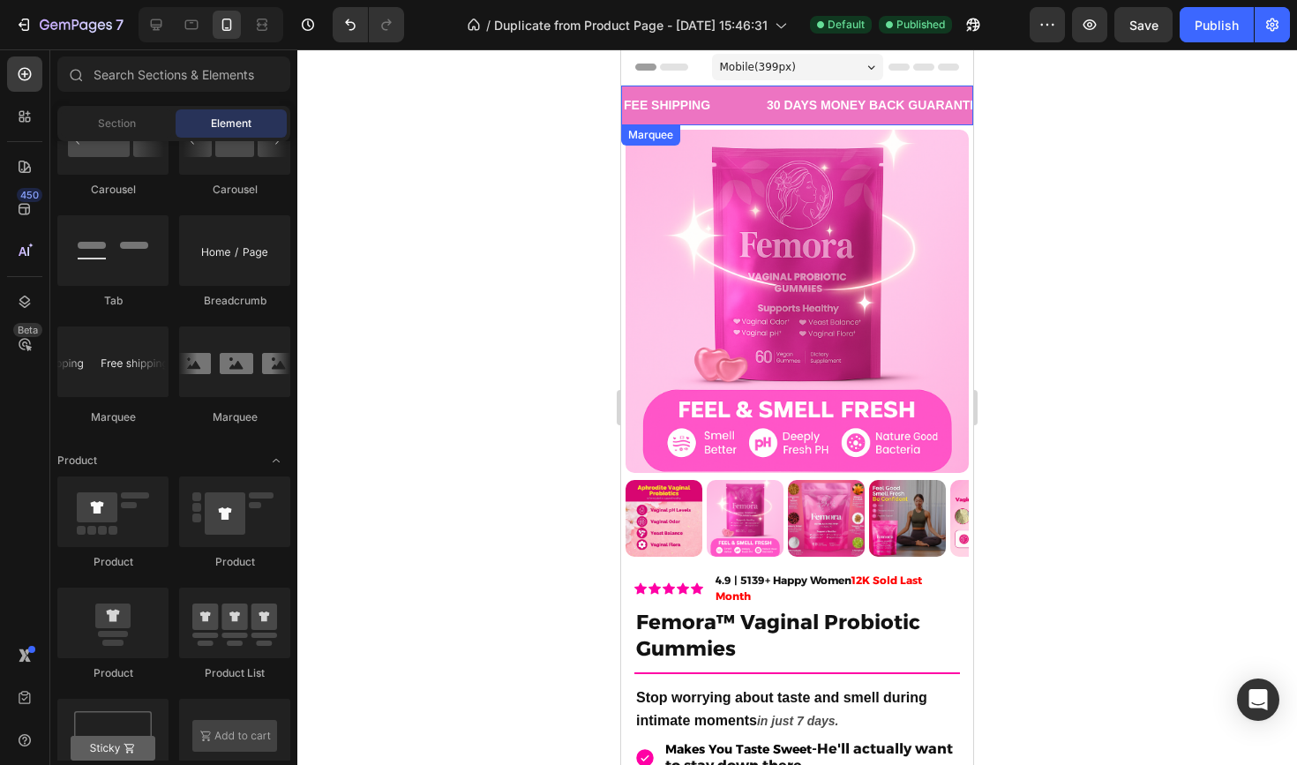
click at [742, 90] on div "FEE SHIPPING Text Block" at bounding box center [693, 106] width 143 height 40
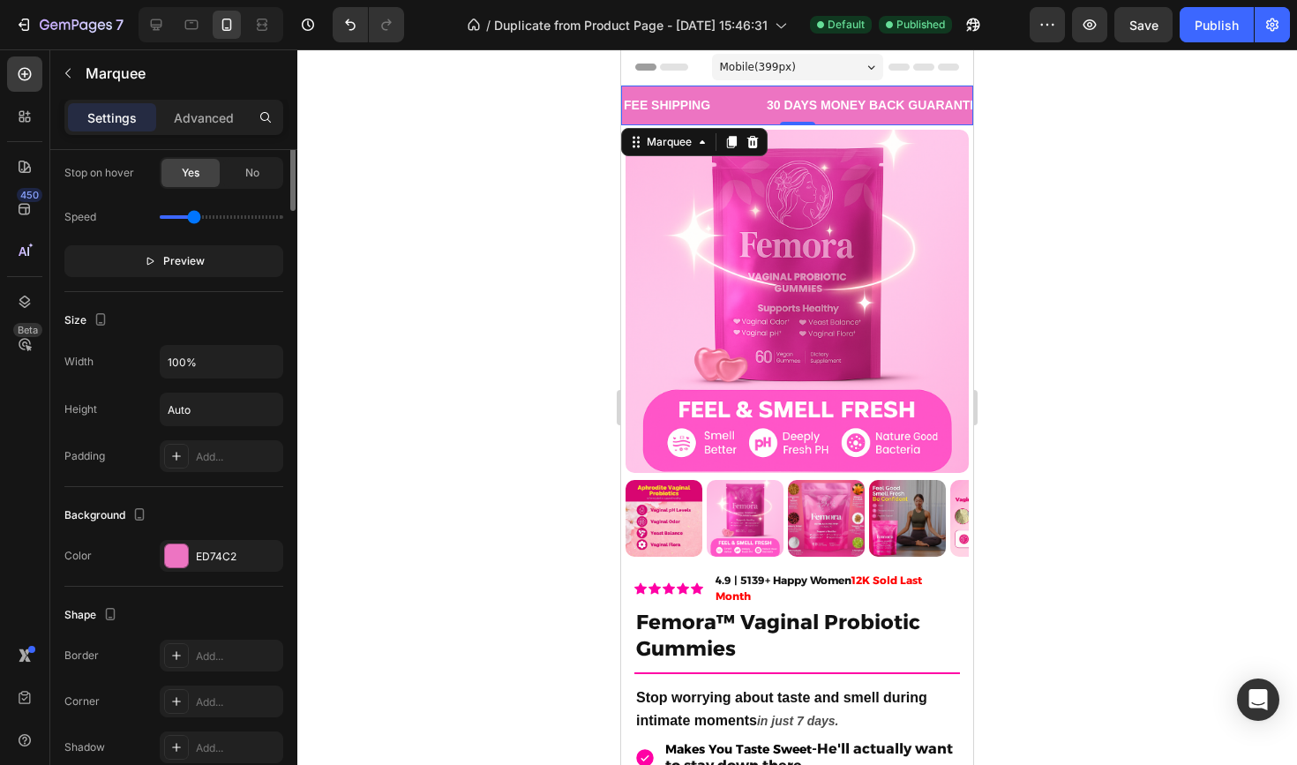
scroll to position [640, 0]
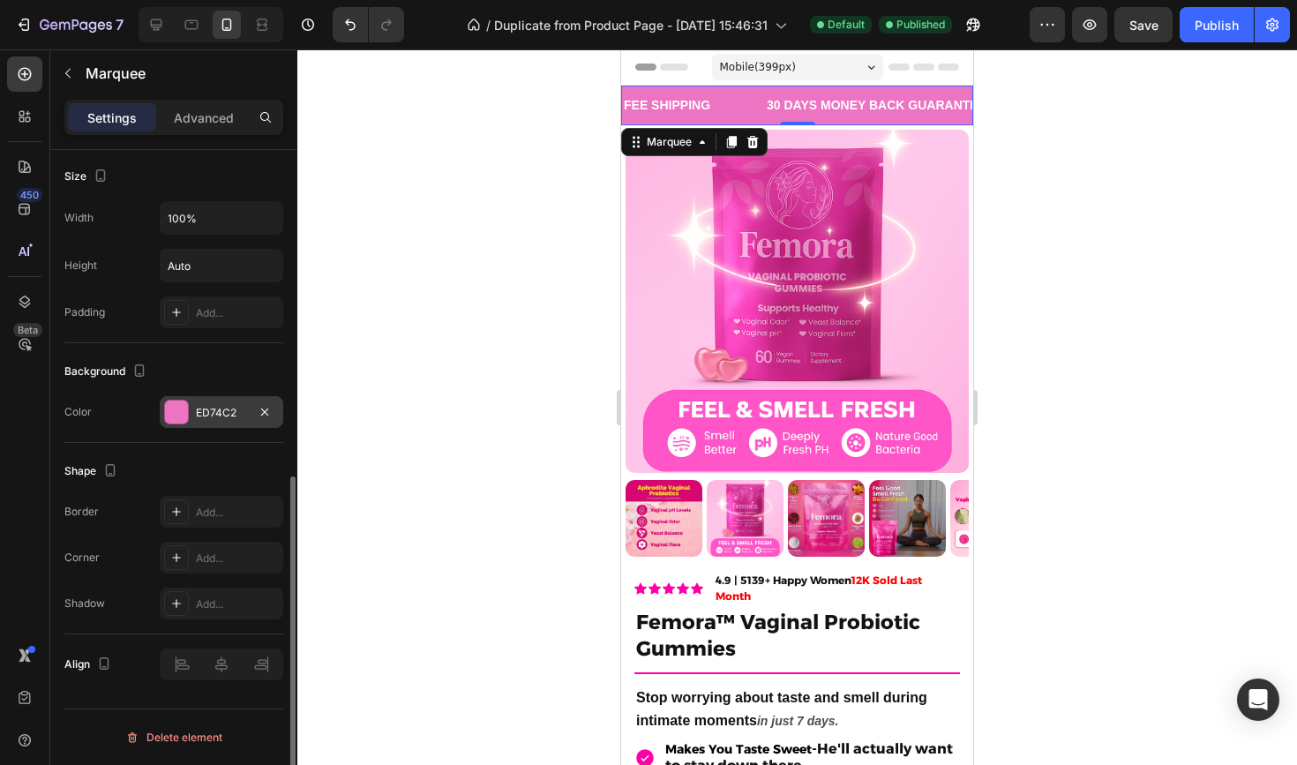
click at [178, 426] on div "ED74C2" at bounding box center [222, 412] width 124 height 32
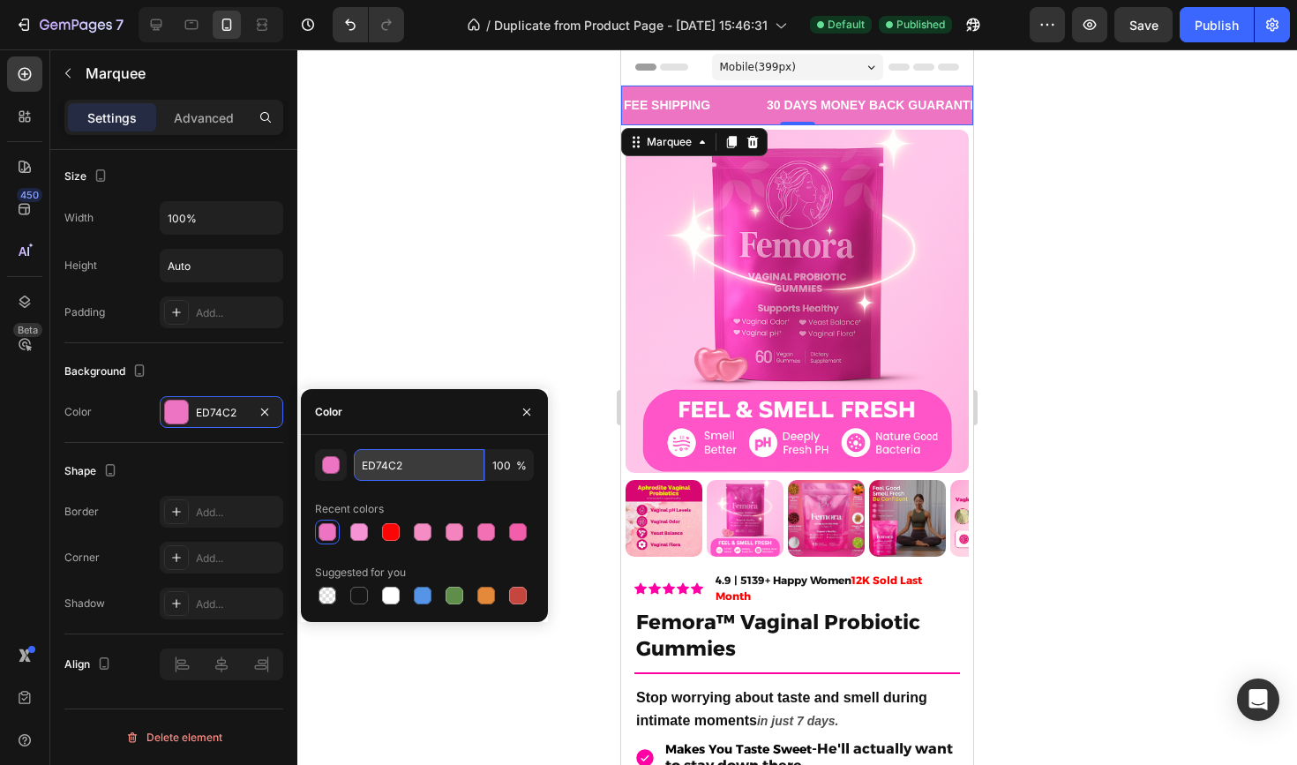
click at [396, 452] on input "ED74C2" at bounding box center [419, 465] width 131 height 32
paste input "F693D4"
type input "F693D4"
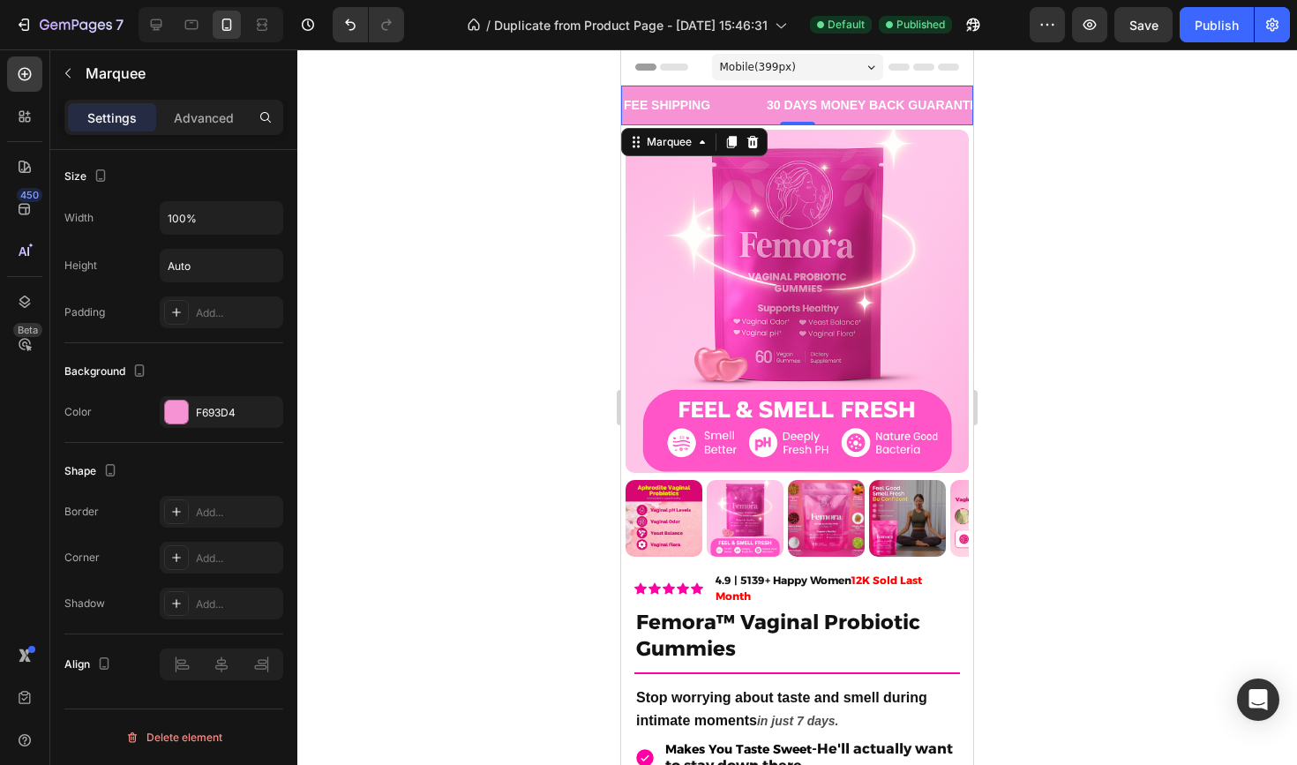
click at [410, 349] on div at bounding box center [797, 407] width 1000 height 716
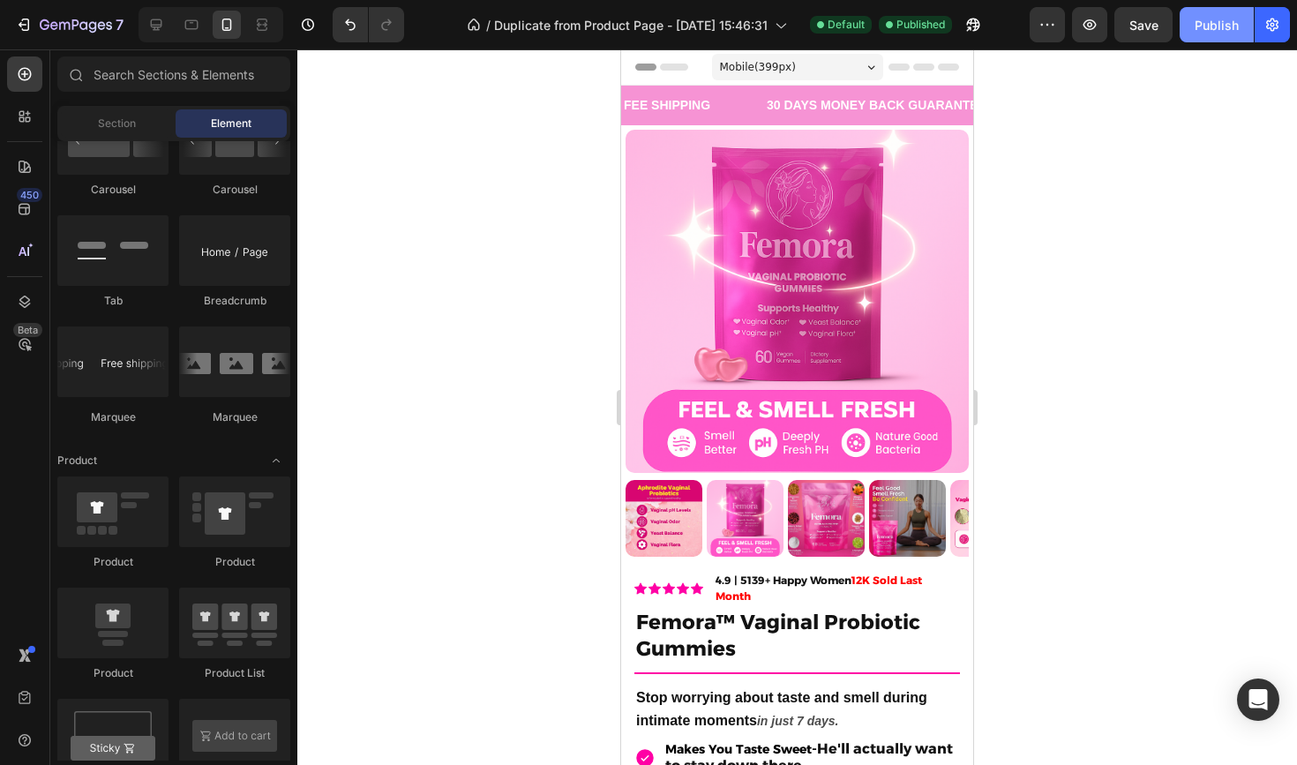
click at [1239, 25] on div "Publish" at bounding box center [1217, 25] width 44 height 19
click at [51, 22] on icon "button" at bounding box center [76, 26] width 72 height 15
